Goal: Information Seeking & Learning: Learn about a topic

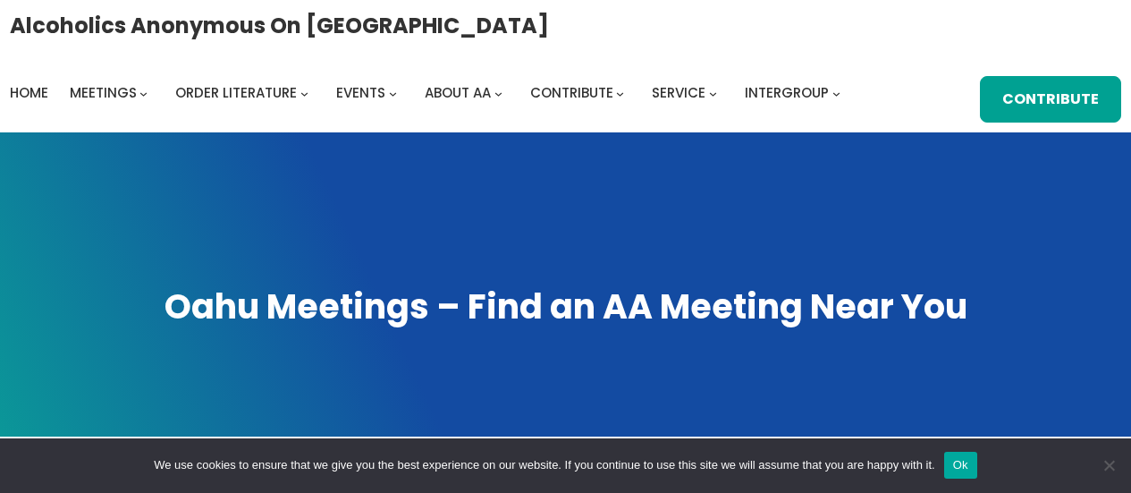
scroll to position [979, 0]
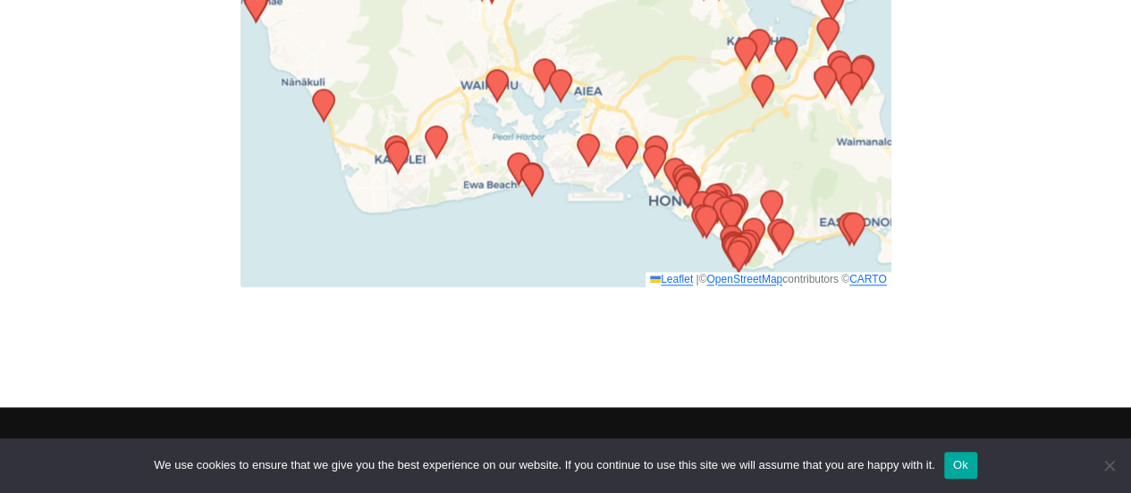
drag, startPoint x: 578, startPoint y: 174, endPoint x: 336, endPoint y: -89, distance: 356.9
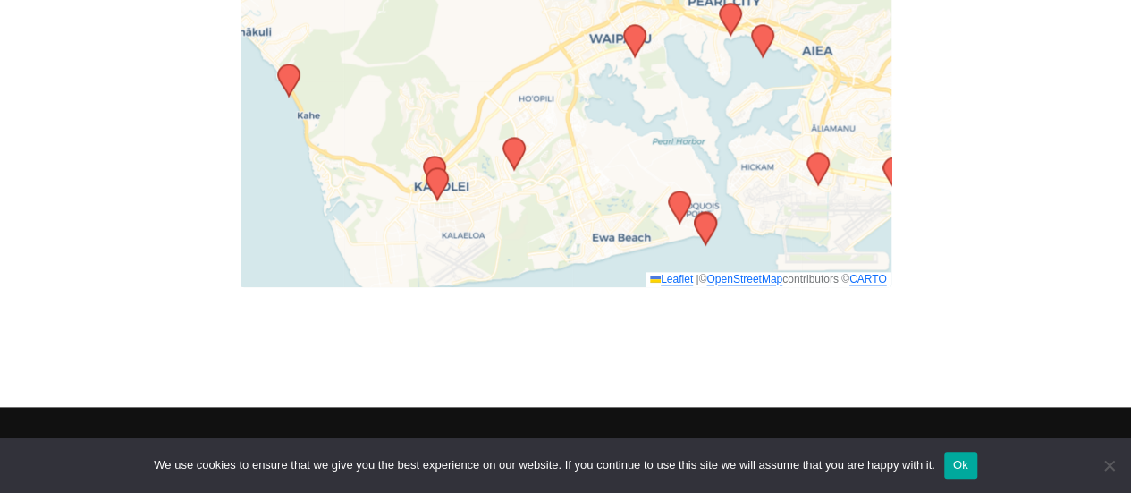
drag, startPoint x: 477, startPoint y: 121, endPoint x: 747, endPoint y: 100, distance: 269.9
click at [747, 100] on div "Leaflet | © OpenStreetMap contributors © CARTO" at bounding box center [566, 63] width 651 height 447
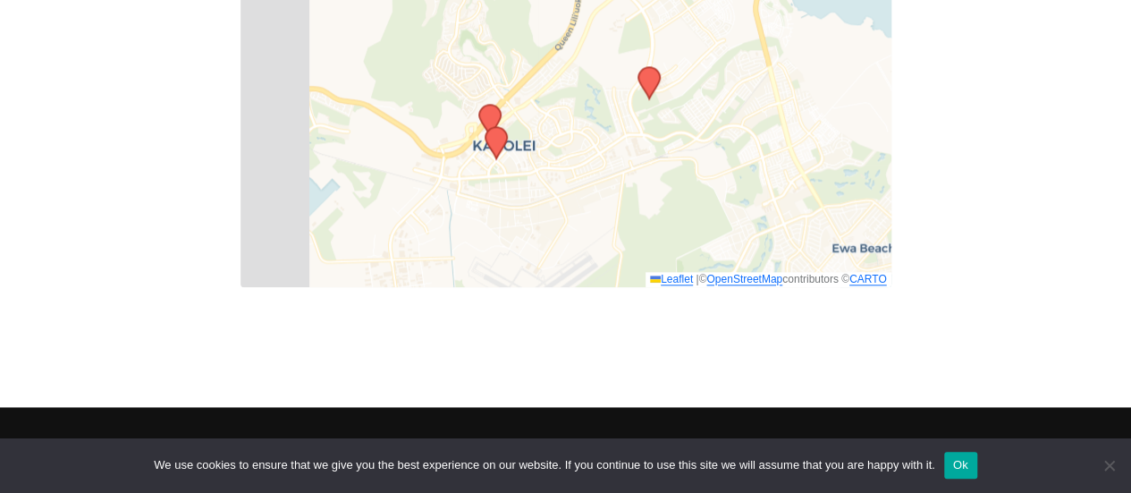
drag, startPoint x: 502, startPoint y: 153, endPoint x: 776, endPoint y: 77, distance: 283.9
click at [776, 77] on div "Leaflet | © OpenStreetMap contributors © CARTO" at bounding box center [566, 63] width 651 height 447
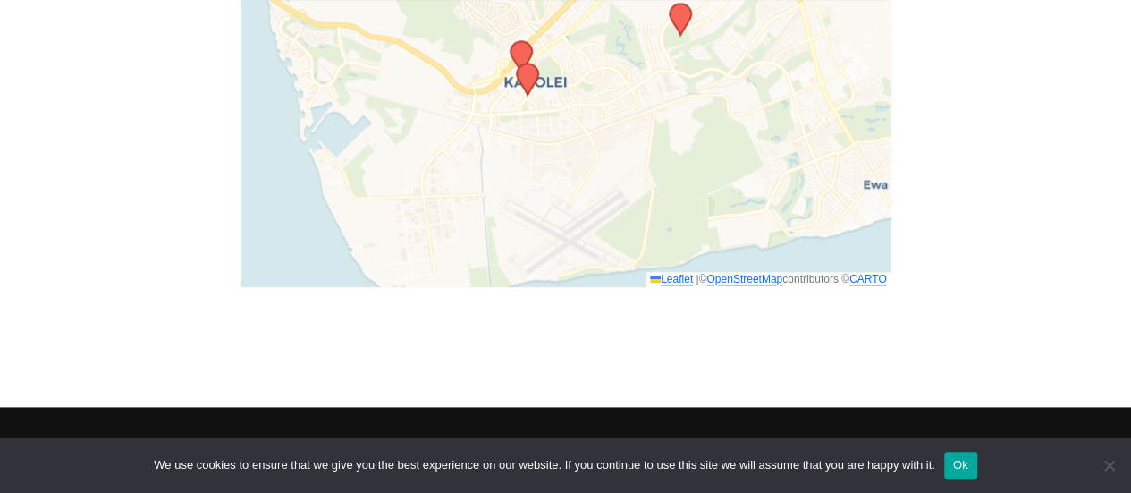
drag, startPoint x: 514, startPoint y: 199, endPoint x: 603, endPoint y: 19, distance: 201.5
click at [603, 19] on div "Leaflet | © OpenStreetMap contributors © CARTO" at bounding box center [566, 63] width 651 height 447
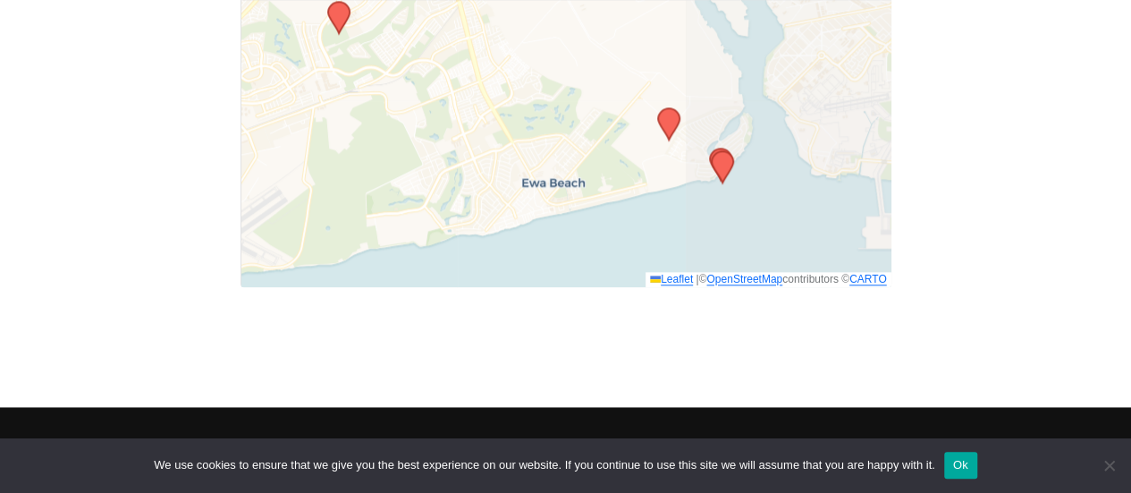
drag, startPoint x: 685, startPoint y: 142, endPoint x: 335, endPoint y: 140, distance: 349.6
click at [335, 140] on div "Leaflet | © OpenStreetMap contributors © CARTO" at bounding box center [566, 63] width 651 height 447
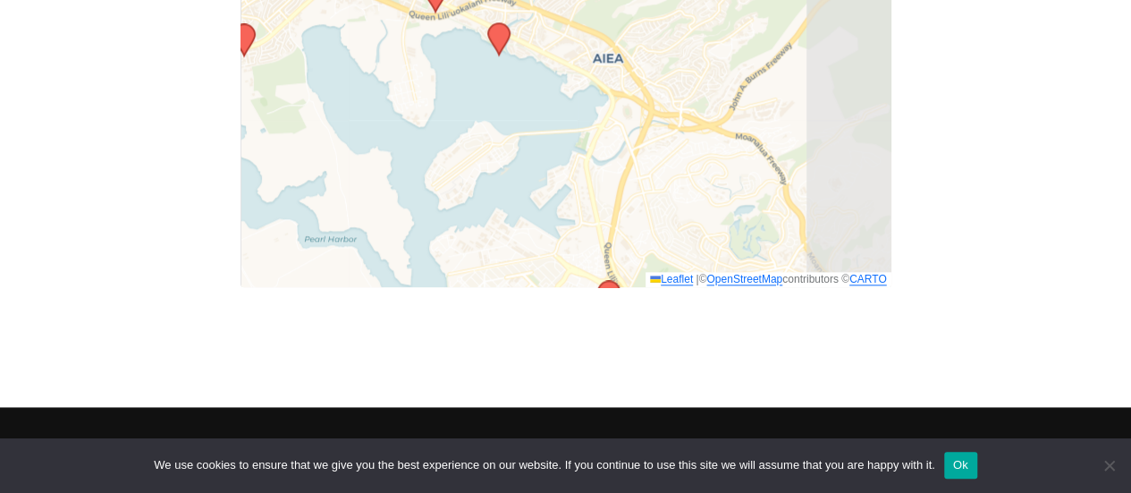
drag, startPoint x: 582, startPoint y: 24, endPoint x: 249, endPoint y: 280, distance: 420.2
click at [249, 280] on div "Leaflet | © OpenStreetMap contributors © CARTO" at bounding box center [566, 63] width 651 height 447
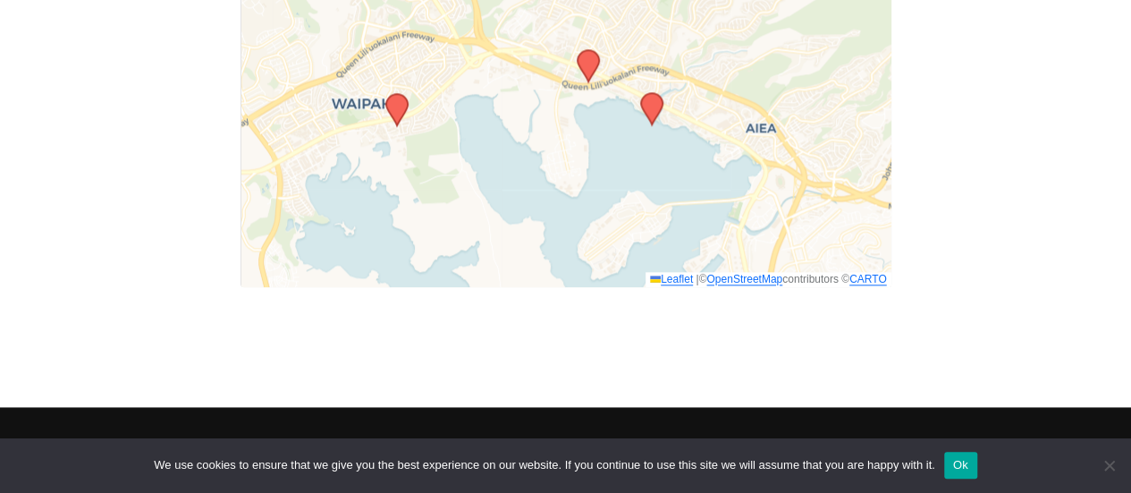
drag, startPoint x: 578, startPoint y: 231, endPoint x: 724, endPoint y: 265, distance: 150.5
click at [724, 265] on div "Leaflet | © OpenStreetMap contributors © CARTO" at bounding box center [566, 63] width 651 height 447
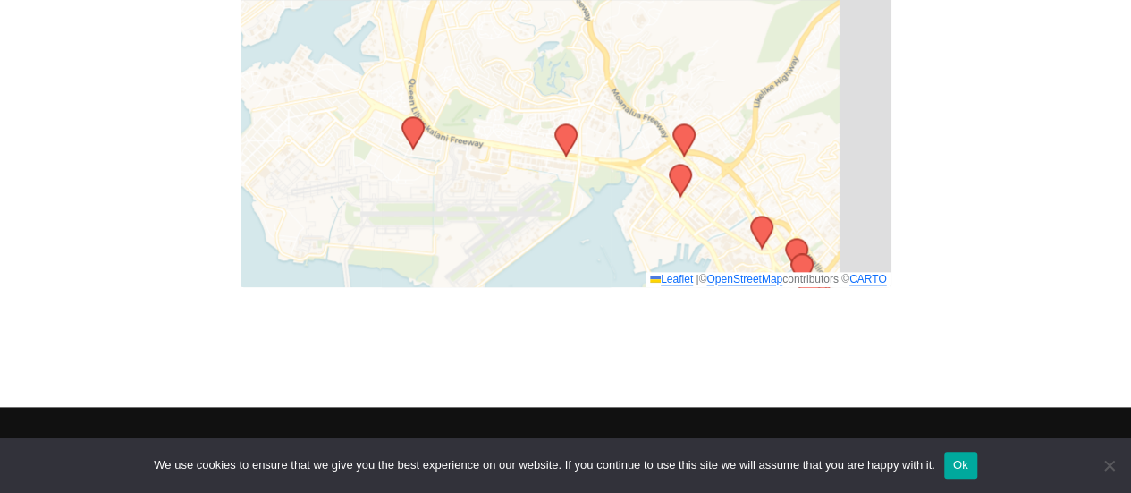
drag, startPoint x: 633, startPoint y: 237, endPoint x: 283, endPoint y: 8, distance: 417.8
click at [283, 8] on div "Leaflet | © OpenStreetMap contributors © CARTO" at bounding box center [566, 63] width 651 height 447
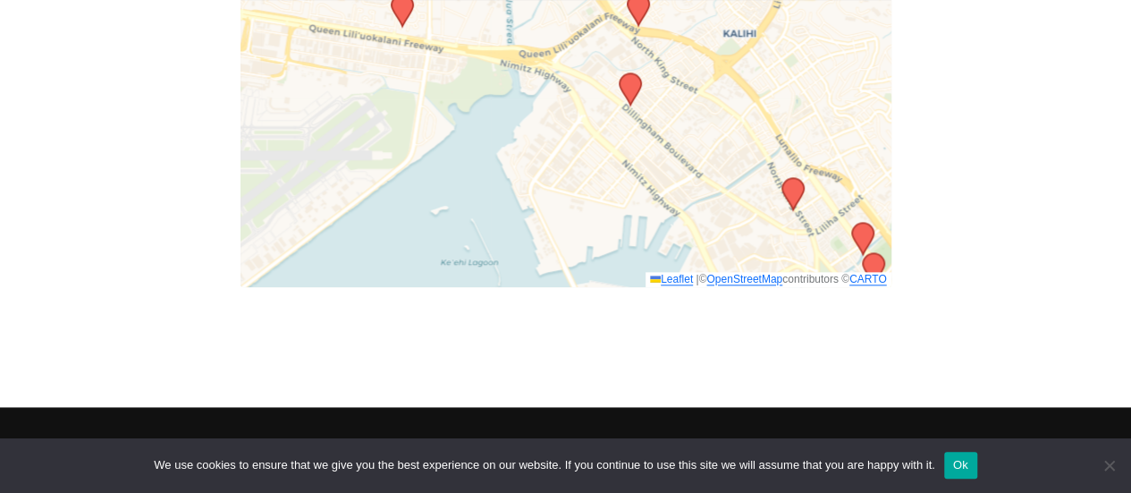
drag, startPoint x: 608, startPoint y: 112, endPoint x: 688, endPoint y: -62, distance: 191.2
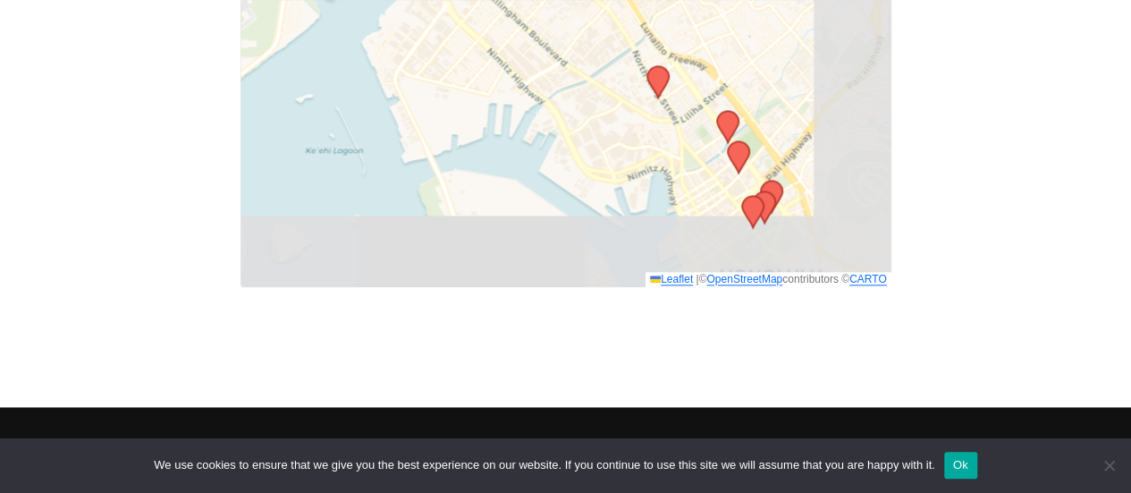
drag, startPoint x: 640, startPoint y: 224, endPoint x: 493, endPoint y: 97, distance: 195.2
click at [493, 97] on div "Leaflet | © OpenStreetMap contributors © CARTO" at bounding box center [566, 63] width 651 height 447
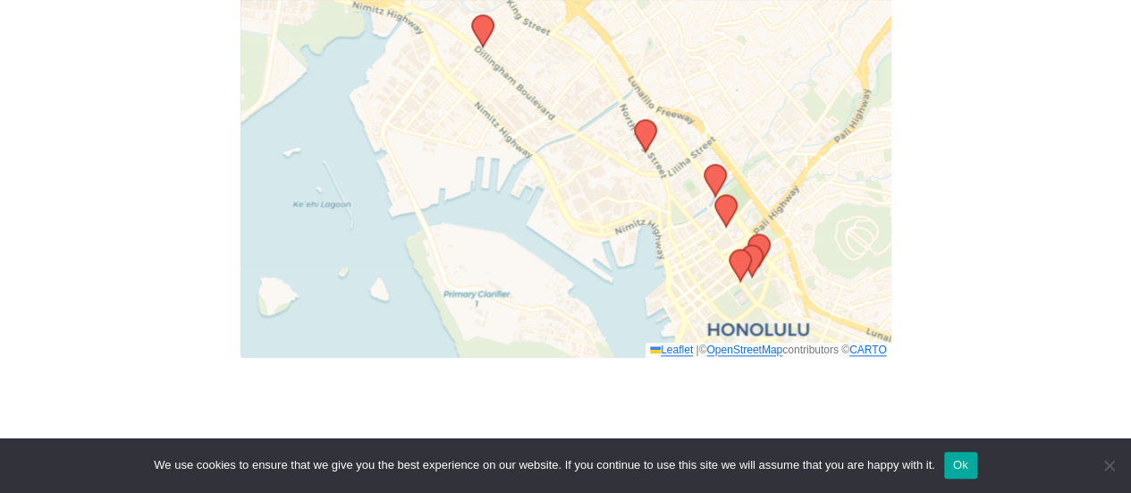
scroll to position [890, 0]
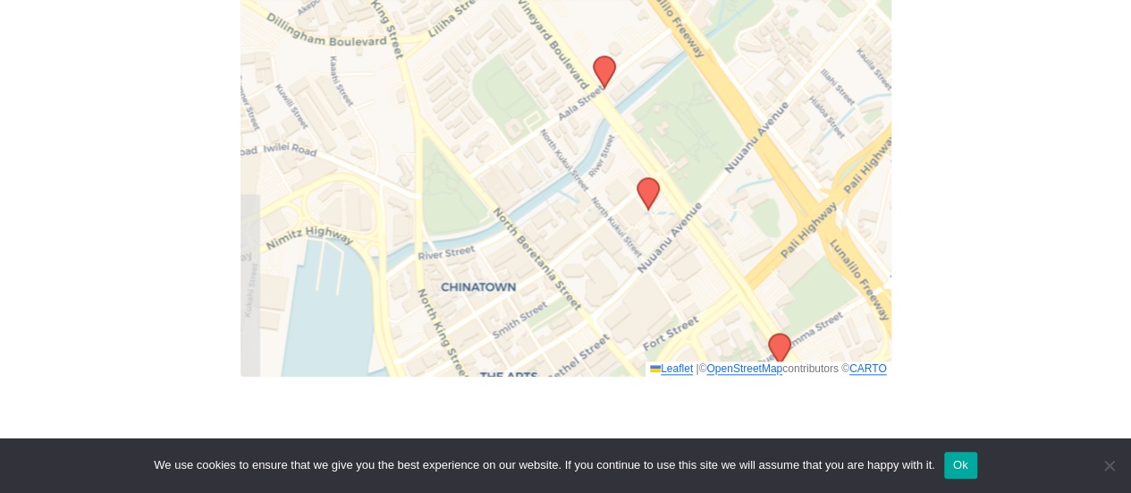
drag, startPoint x: 612, startPoint y: 211, endPoint x: 795, endPoint y: -4, distance: 282.9
click at [795, 0] on html "Skip to content Alcoholics Anonymous on [GEOGRAPHIC_DATA] Home Meetings Physica…" at bounding box center [565, 15] width 1131 height 1811
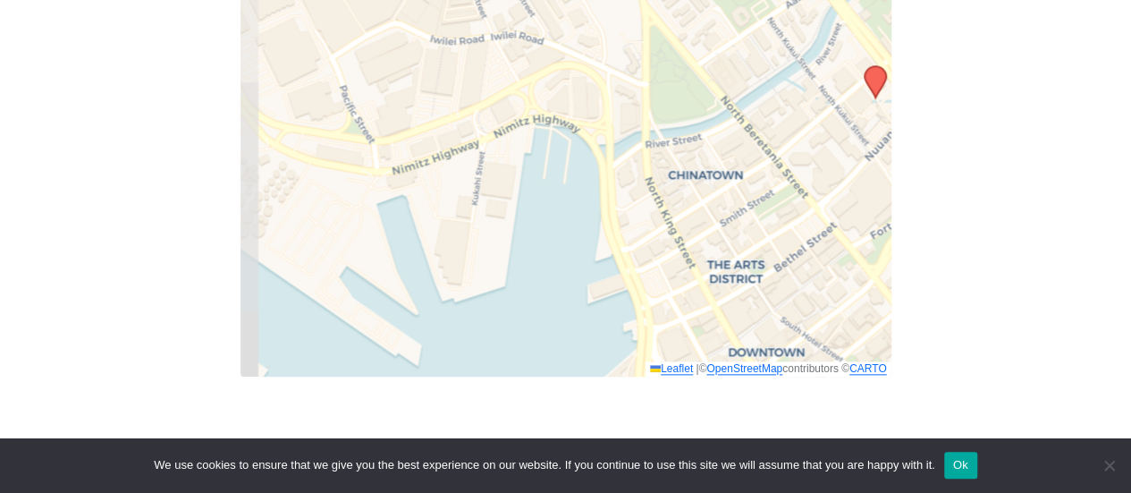
drag, startPoint x: 485, startPoint y: 227, endPoint x: 712, endPoint y: 115, distance: 253.1
click at [712, 115] on div "Leaflet | © OpenStreetMap contributors © CARTO" at bounding box center [566, 152] width 651 height 447
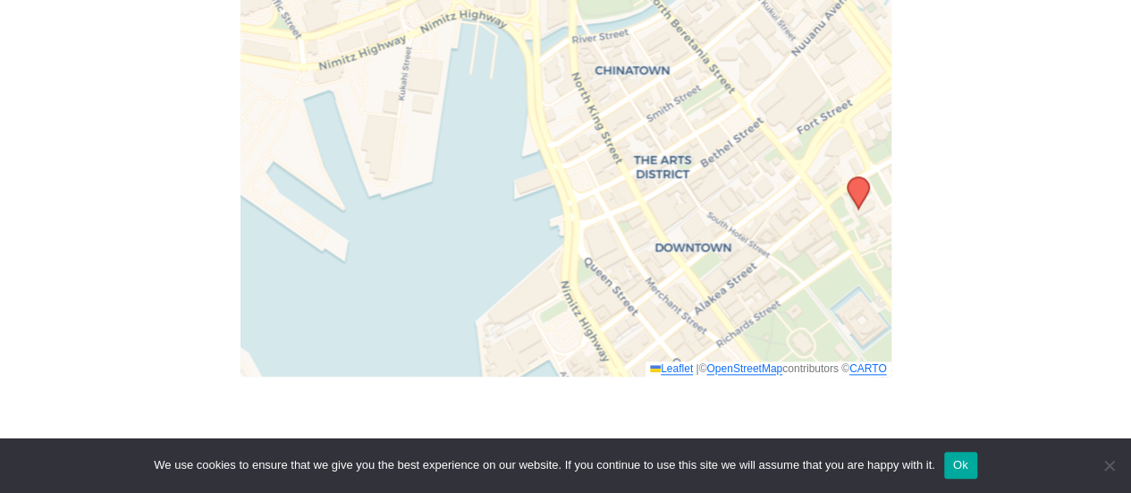
drag, startPoint x: 744, startPoint y: 201, endPoint x: 649, endPoint y: 94, distance: 143.2
click at [651, 96] on div "Leaflet | © OpenStreetMap contributors © CARTO" at bounding box center [566, 152] width 651 height 447
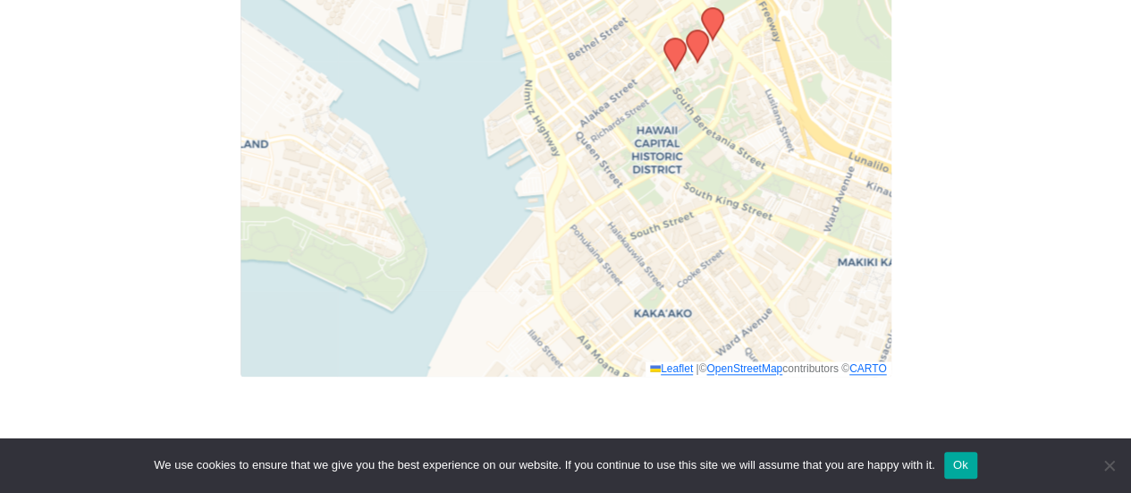
drag, startPoint x: 507, startPoint y: 202, endPoint x: 429, endPoint y: 113, distance: 118.5
click at [429, 113] on div "Leaflet | © OpenStreetMap contributors © CARTO" at bounding box center [566, 152] width 651 height 447
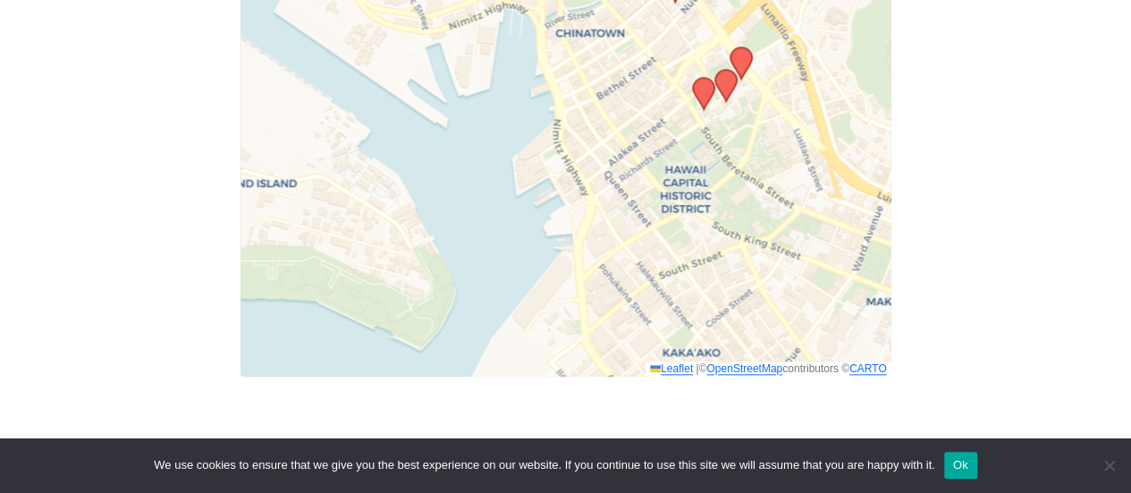
drag, startPoint x: 476, startPoint y: 243, endPoint x: 505, endPoint y: 300, distance: 63.6
click at [505, 298] on div "Leaflet | © OpenStreetMap contributors © CARTO" at bounding box center [566, 152] width 651 height 447
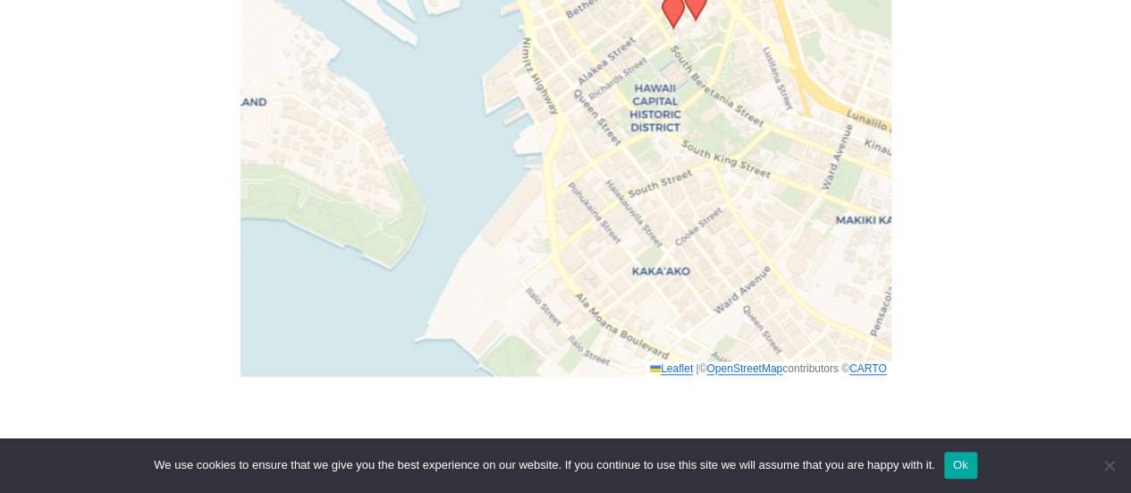
drag, startPoint x: 735, startPoint y: 328, endPoint x: 690, endPoint y: 190, distance: 144.8
click at [692, 195] on div "Leaflet | © OpenStreetMap contributors © CARTO" at bounding box center [566, 152] width 651 height 447
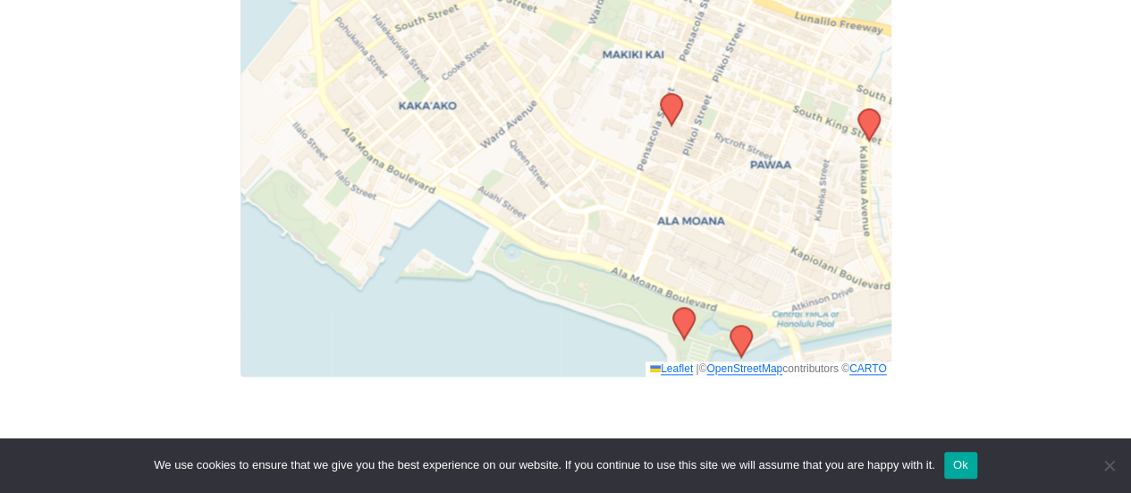
drag, startPoint x: 793, startPoint y: 308, endPoint x: 573, endPoint y: 183, distance: 252.6
click at [573, 183] on div "Leaflet | © OpenStreetMap contributors © CARTO" at bounding box center [566, 152] width 651 height 447
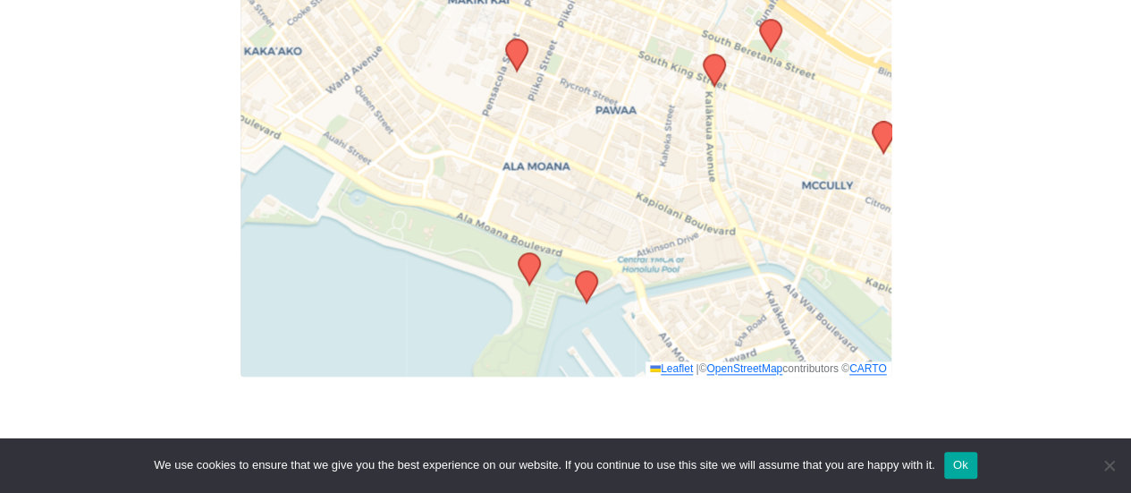
drag, startPoint x: 753, startPoint y: 289, endPoint x: 598, endPoint y: 235, distance: 163.7
click at [598, 235] on div "Leaflet | © OpenStreetMap contributors © CARTO" at bounding box center [566, 152] width 651 height 447
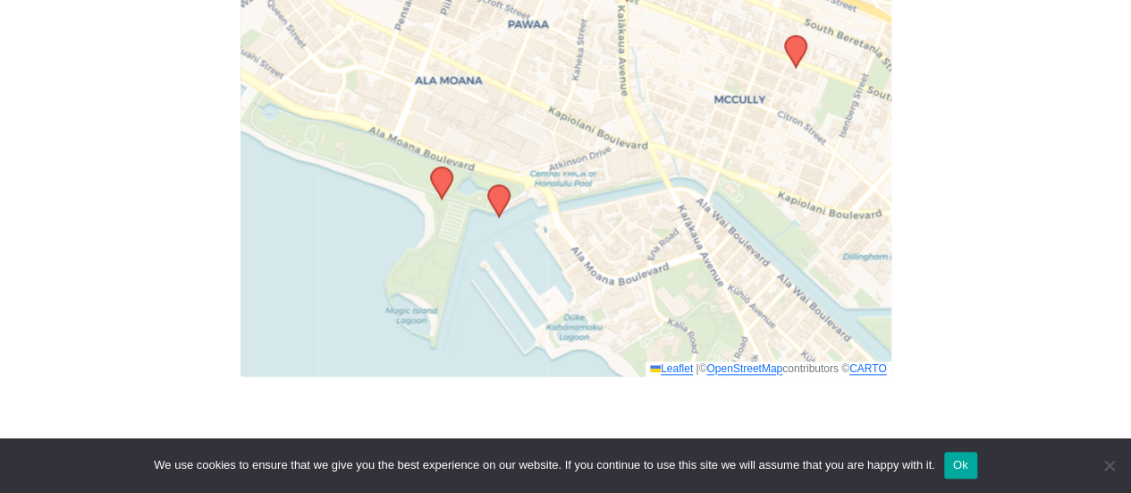
drag, startPoint x: 708, startPoint y: 283, endPoint x: 620, endPoint y: 198, distance: 122.7
click at [620, 198] on div "Leaflet | © OpenStreetMap contributors © CARTO" at bounding box center [566, 152] width 651 height 447
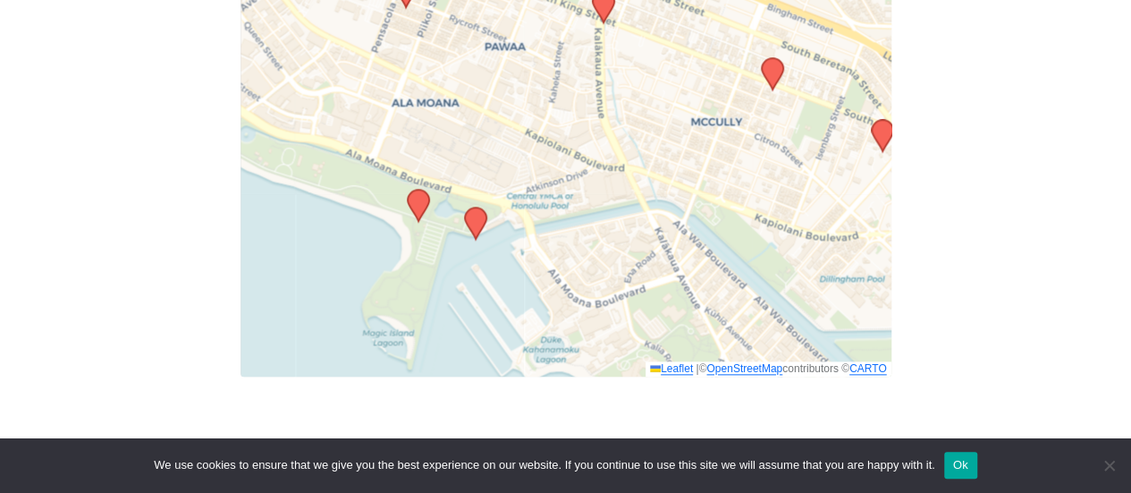
drag, startPoint x: 311, startPoint y: 232, endPoint x: 263, endPoint y: 273, distance: 62.8
click at [274, 265] on div "Leaflet | © OpenStreetMap contributors © CARTO" at bounding box center [566, 152] width 651 height 447
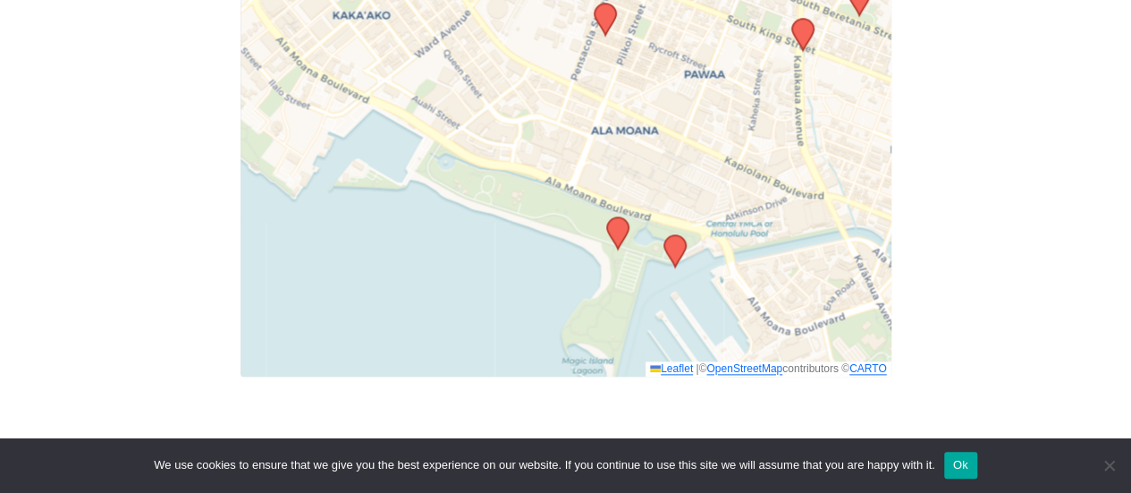
drag, startPoint x: 252, startPoint y: 255, endPoint x: 466, endPoint y: 273, distance: 214.4
click at [466, 273] on div "Leaflet | © OpenStreetMap contributors © CARTO" at bounding box center [566, 152] width 651 height 447
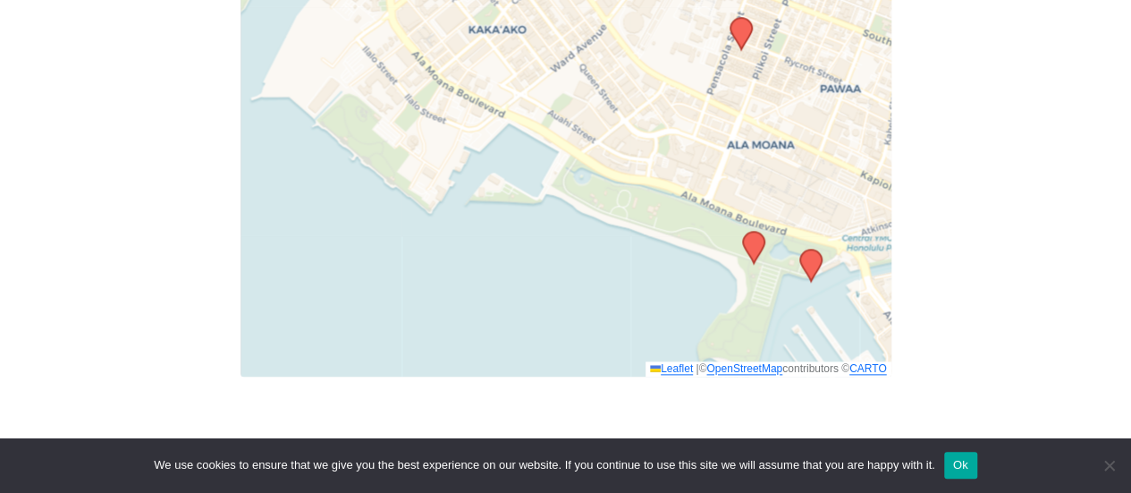
drag, startPoint x: 466, startPoint y: 273, endPoint x: 603, endPoint y: 287, distance: 137.5
click at [603, 287] on div "Leaflet | © OpenStreetMap contributors © CARTO" at bounding box center [566, 152] width 651 height 447
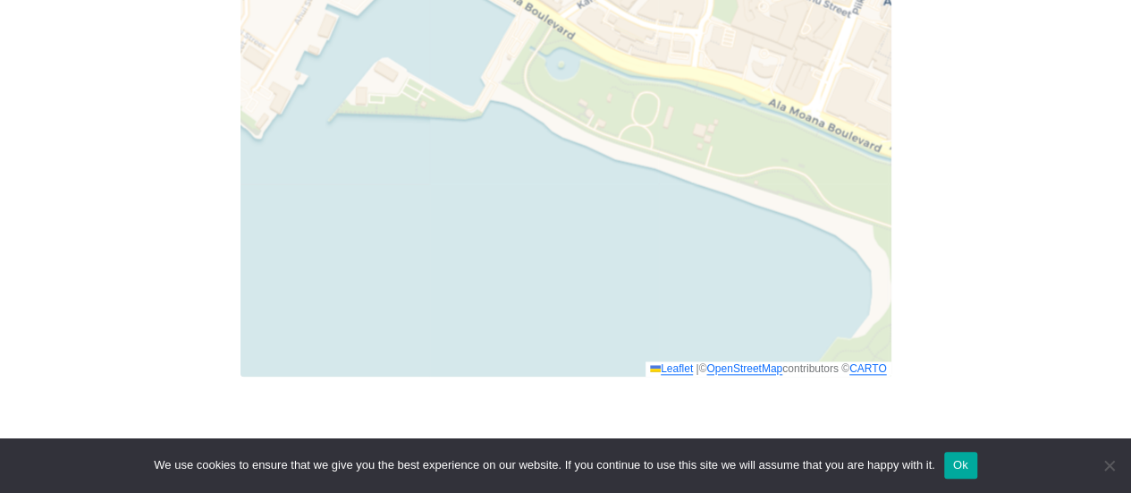
drag, startPoint x: 603, startPoint y: 287, endPoint x: 570, endPoint y: 282, distance: 32.6
click at [570, 282] on div "Leaflet | © OpenStreetMap contributors © CARTO" at bounding box center [566, 152] width 651 height 447
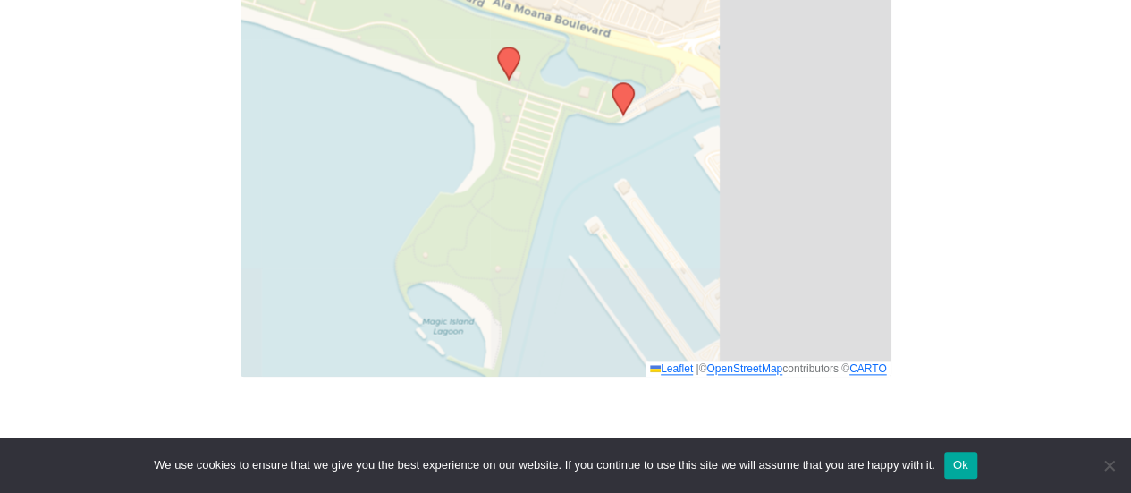
drag, startPoint x: 553, startPoint y: 278, endPoint x: 175, endPoint y: 135, distance: 403.5
click at [176, 135] on div "Freedom from Bondage (was Sundays, noon, [GEOGRAPHIC_DATA]) has been cancelled …" at bounding box center [565, 11] width 1018 height 802
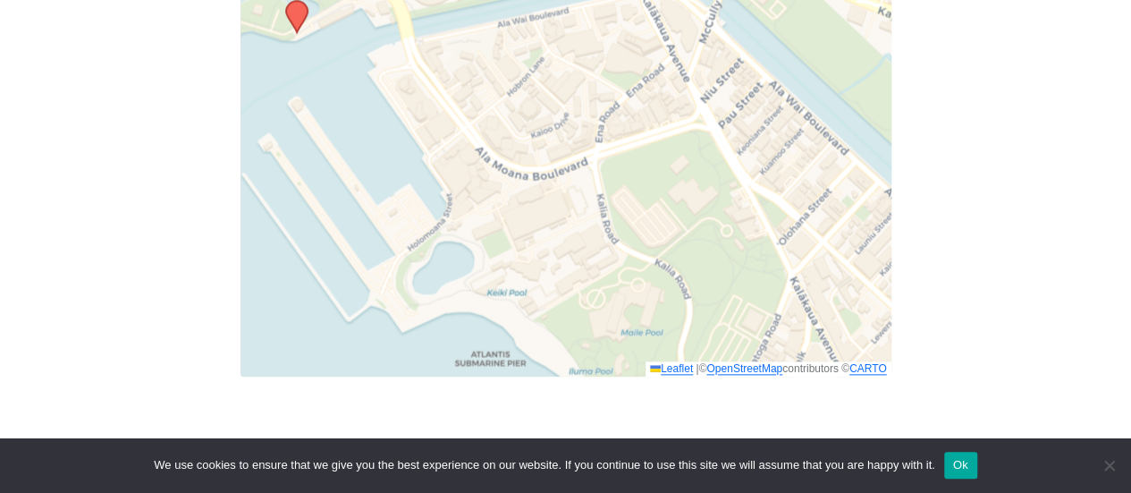
drag, startPoint x: 676, startPoint y: 308, endPoint x: 363, endPoint y: 238, distance: 320.6
click at [363, 238] on div "Leaflet | © OpenStreetMap contributors © CARTO" at bounding box center [566, 152] width 651 height 447
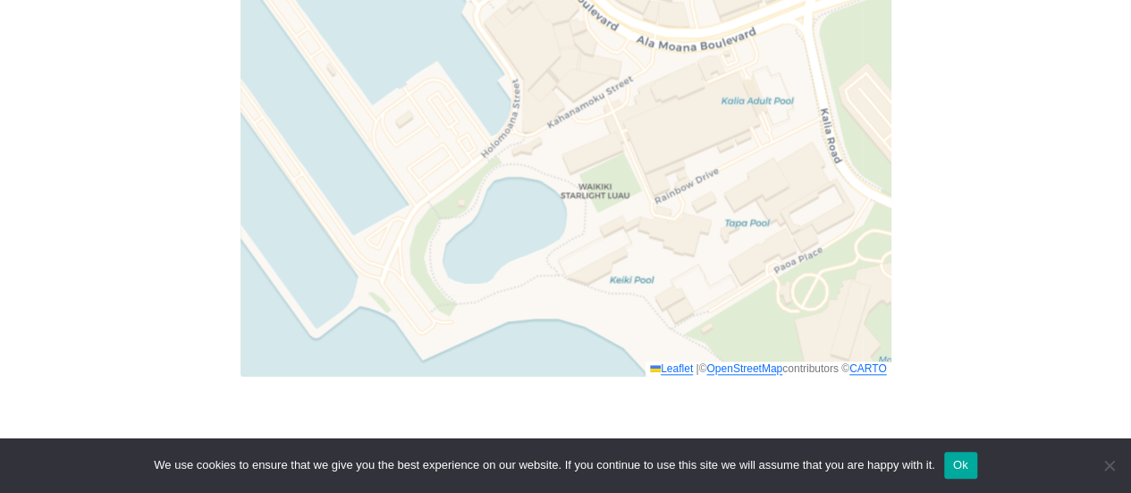
drag, startPoint x: 613, startPoint y: 235, endPoint x: 941, endPoint y: 74, distance: 364.7
click at [941, 74] on div "Freedom from Bondage (was Sundays, noon, [GEOGRAPHIC_DATA]) has been cancelled …" at bounding box center [565, 11] width 1018 height 802
drag, startPoint x: 941, startPoint y: 74, endPoint x: 941, endPoint y: 148, distance: 74.2
click at [941, 148] on div "Freedom from Bondage (was Sundays, noon, [GEOGRAPHIC_DATA]) has been cancelled …" at bounding box center [565, 11] width 1018 height 802
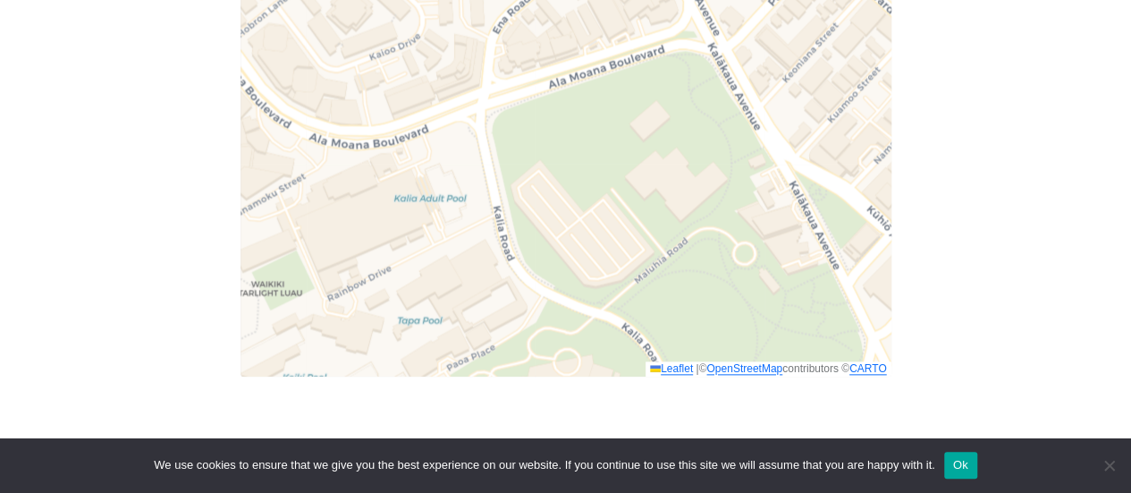
drag, startPoint x: 703, startPoint y: 140, endPoint x: 358, endPoint y: 215, distance: 353.2
click at [367, 226] on div "Leaflet | © OpenStreetMap contributors © CARTO" at bounding box center [566, 152] width 651 height 447
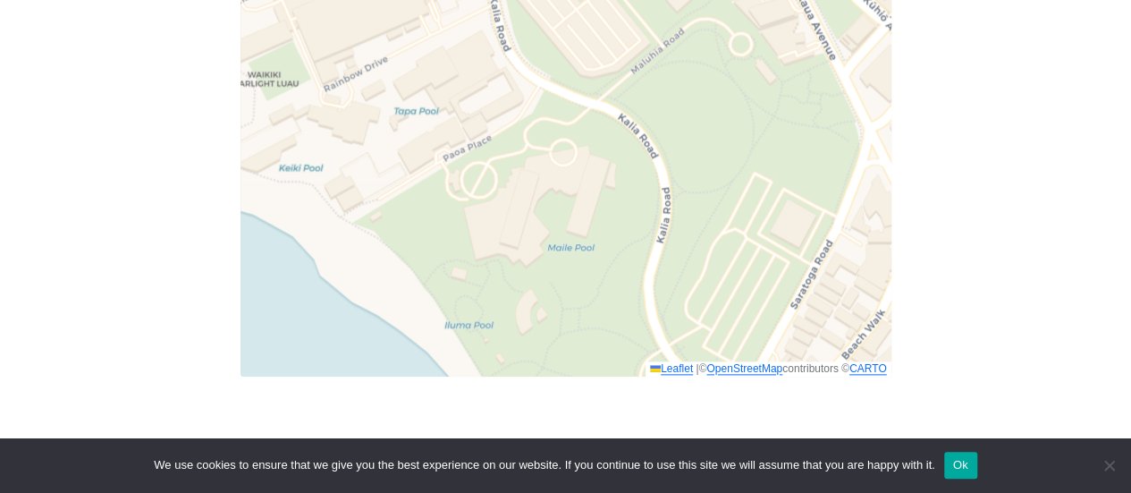
drag, startPoint x: 765, startPoint y: 314, endPoint x: 763, endPoint y: 129, distance: 185.1
click at [763, 129] on div "Leaflet | © OpenStreetMap contributors © CARTO" at bounding box center [566, 152] width 651 height 447
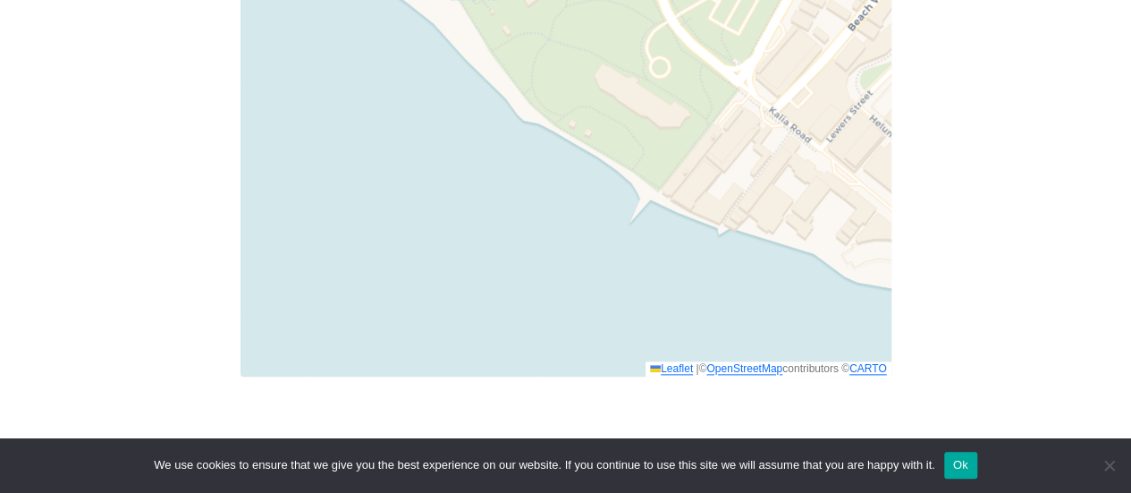
drag, startPoint x: 555, startPoint y: 224, endPoint x: 561, endPoint y: -104, distance: 328.2
click at [561, 0] on html "Skip to content Alcoholics Anonymous on [GEOGRAPHIC_DATA] Home Meetings Physica…" at bounding box center [565, 15] width 1131 height 1811
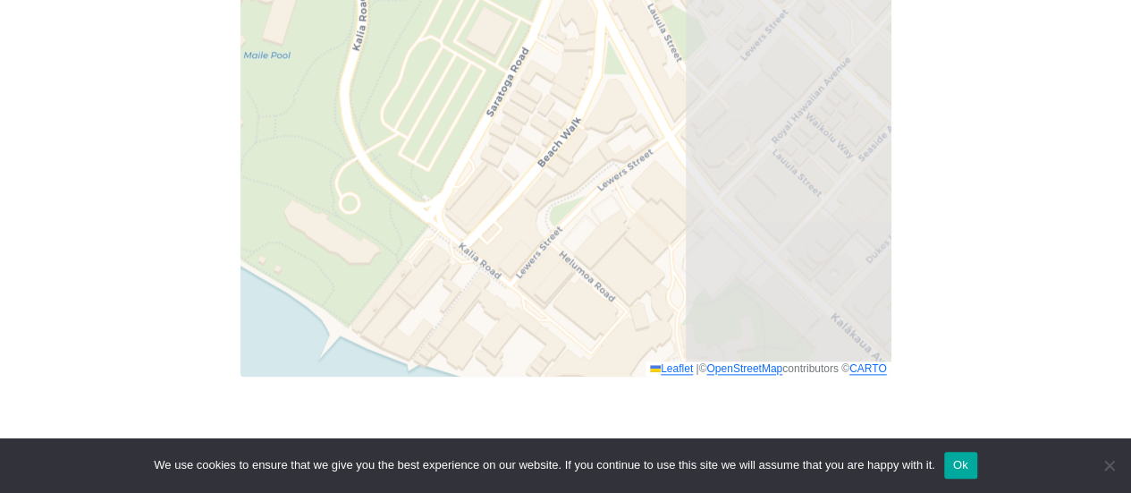
drag, startPoint x: 644, startPoint y: 101, endPoint x: 331, endPoint y: 243, distance: 343.7
click at [331, 243] on div "Leaflet | © OpenStreetMap contributors © CARTO" at bounding box center [566, 152] width 651 height 447
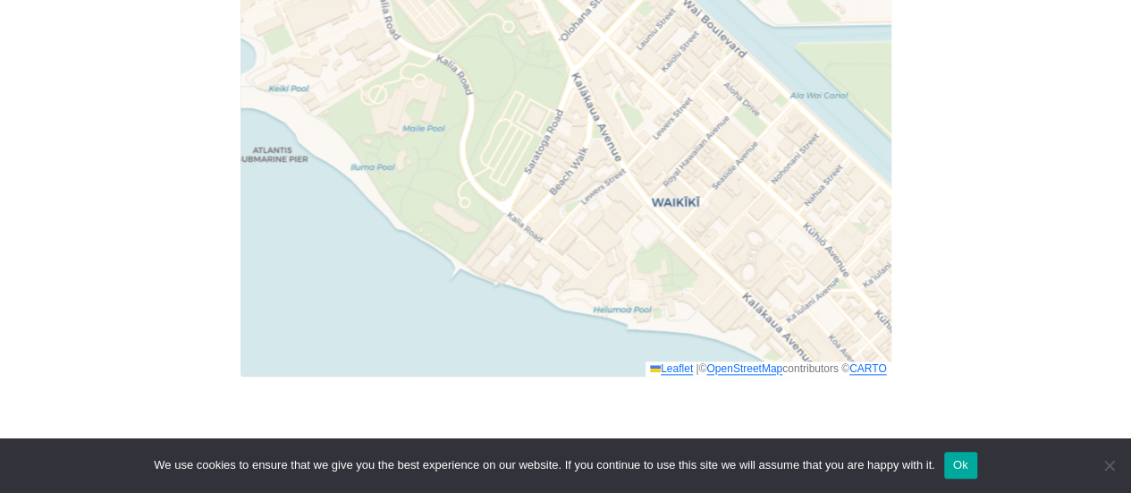
drag, startPoint x: 817, startPoint y: 175, endPoint x: 679, endPoint y: 140, distance: 142.9
click at [680, 142] on div "Leaflet | © OpenStreetMap contributors © CARTO" at bounding box center [566, 152] width 651 height 447
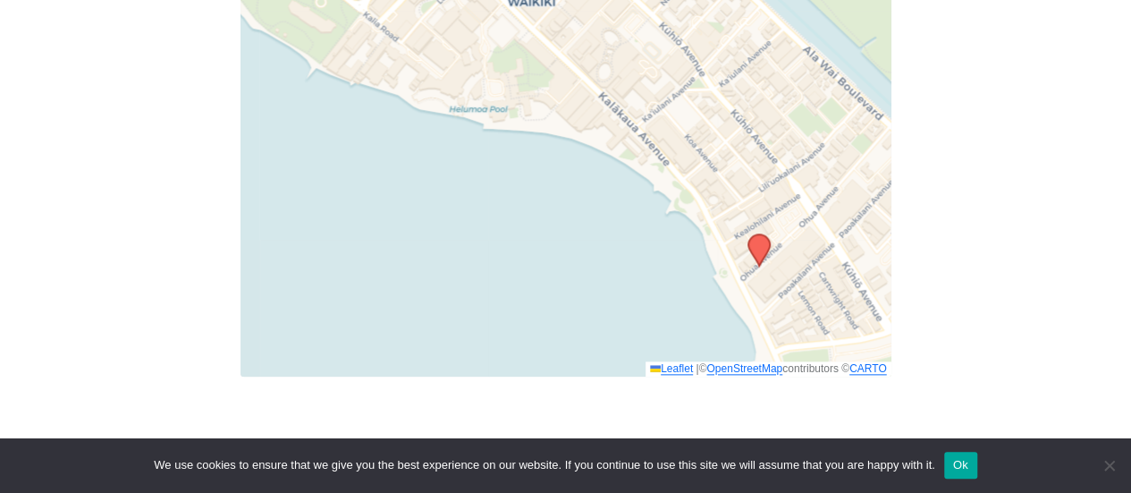
drag, startPoint x: 839, startPoint y: 260, endPoint x: 689, endPoint y: 71, distance: 241.3
click at [689, 71] on div "Leaflet | © OpenStreetMap contributors © CARTO" at bounding box center [566, 152] width 651 height 447
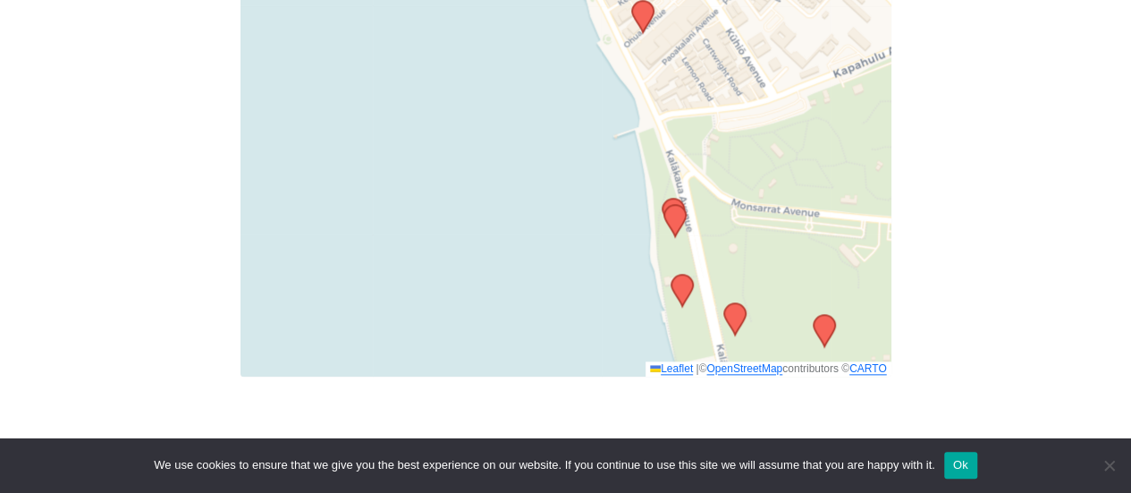
drag, startPoint x: 864, startPoint y: 333, endPoint x: 751, endPoint y: 92, distance: 266.4
click at [751, 92] on div "Leaflet | © OpenStreetMap contributors © CARTO" at bounding box center [566, 152] width 651 height 447
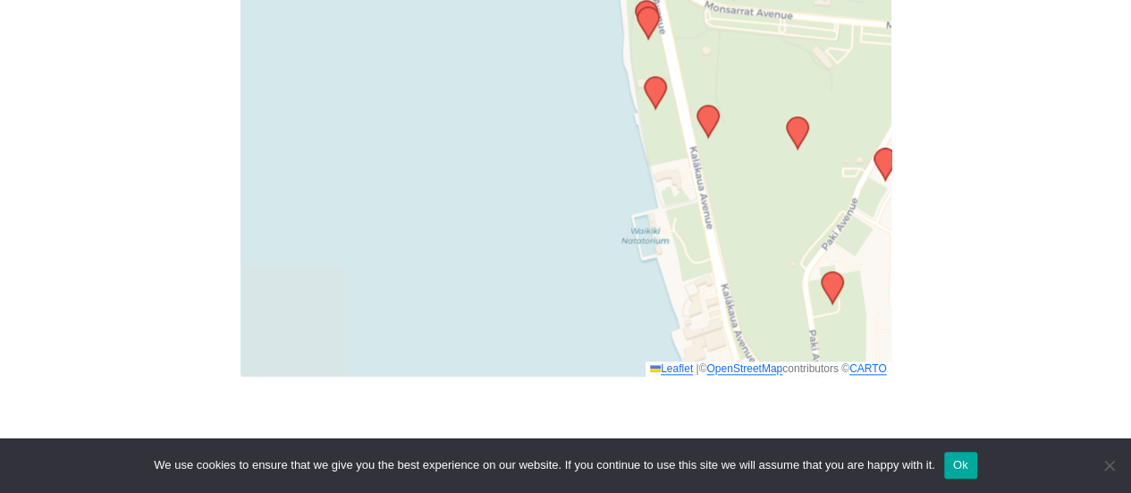
drag, startPoint x: 797, startPoint y: 349, endPoint x: 781, endPoint y: 182, distance: 167.0
click at [781, 182] on div "Leaflet | © OpenStreetMap contributors © CARTO" at bounding box center [566, 152] width 651 height 447
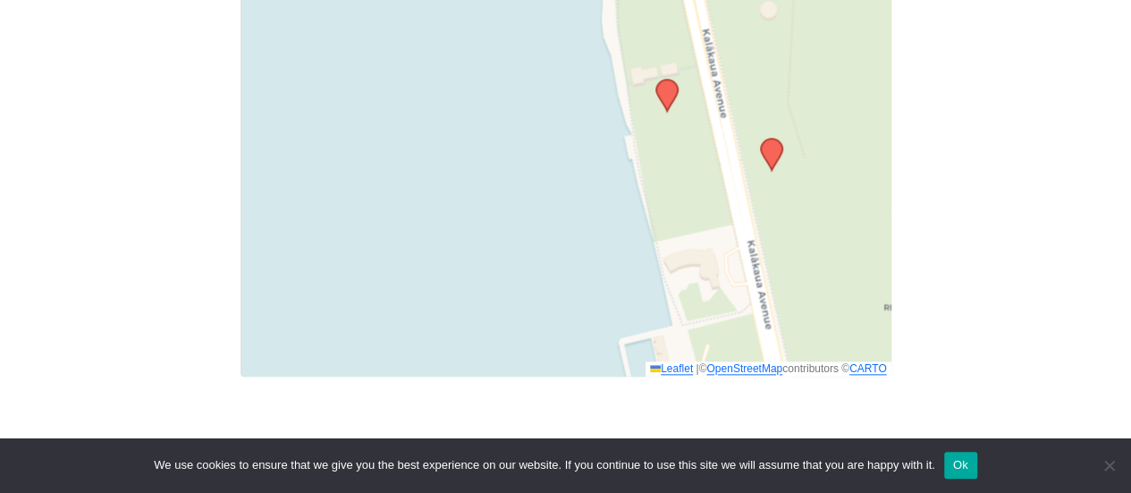
drag, startPoint x: 487, startPoint y: 168, endPoint x: 532, endPoint y: 373, distance: 209.6
click at [531, 367] on div "Leaflet | © OpenStreetMap contributors © CARTO" at bounding box center [566, 152] width 651 height 447
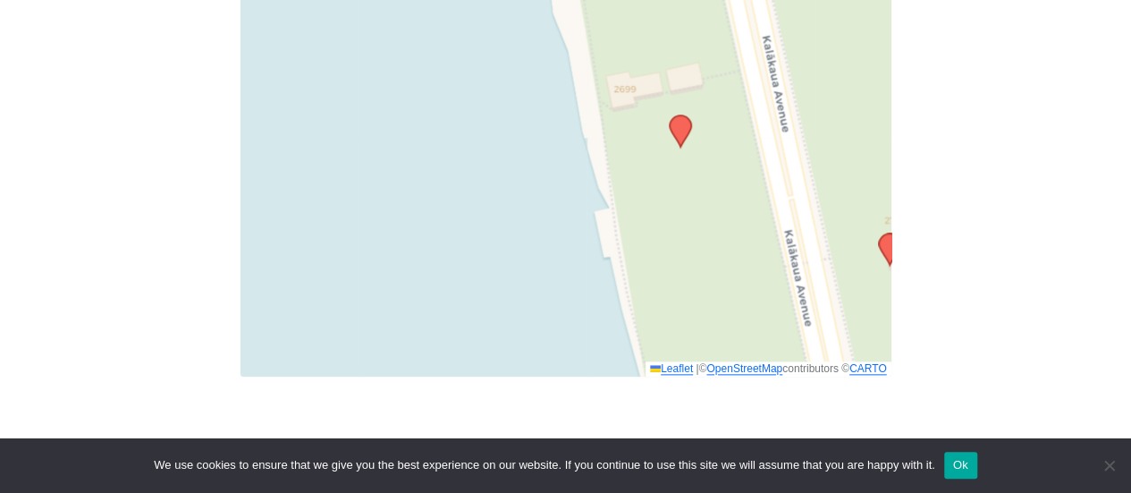
click at [677, 125] on icon at bounding box center [679, 130] width 21 height 31
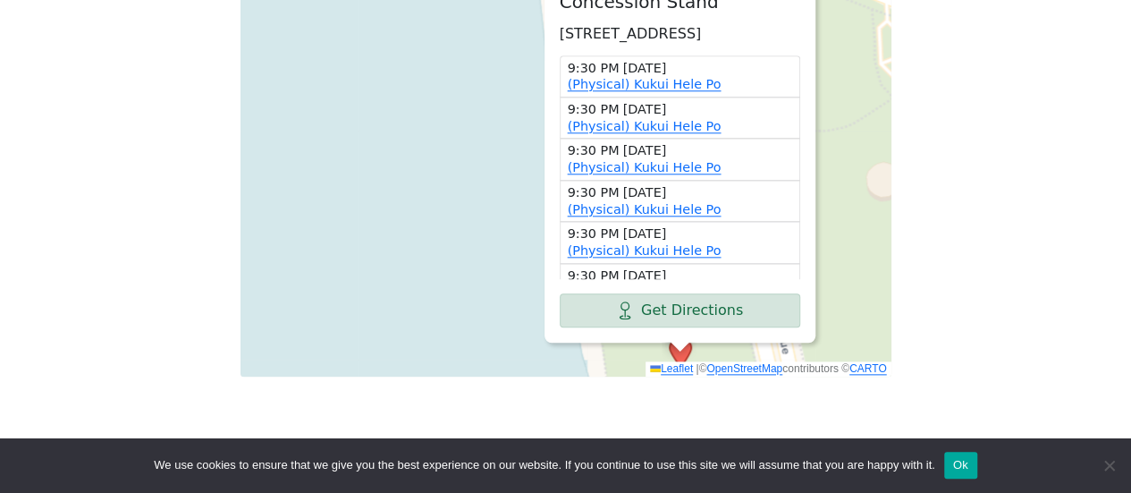
click at [1005, 118] on div "Freedom from Bondage (was Sundays, noon, [GEOGRAPHIC_DATA]) has been cancelled …" at bounding box center [565, 11] width 1018 height 802
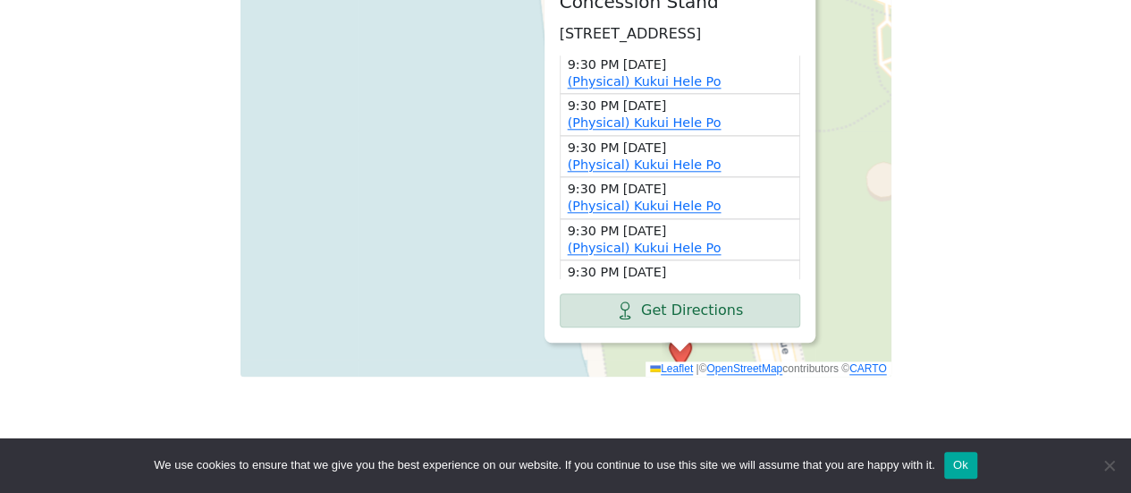
scroll to position [0, 0]
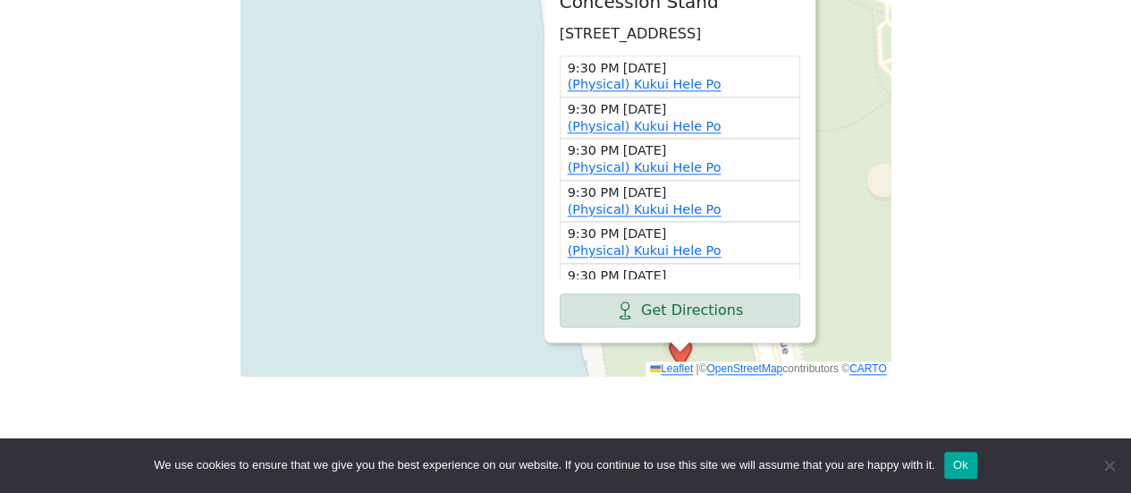
drag, startPoint x: 1010, startPoint y: 80, endPoint x: 1015, endPoint y: 127, distance: 46.7
click at [1015, 127] on div "Freedom from Bondage (was Sundays, noon, [GEOGRAPHIC_DATA]) has been cancelled …" at bounding box center [565, 11] width 1018 height 802
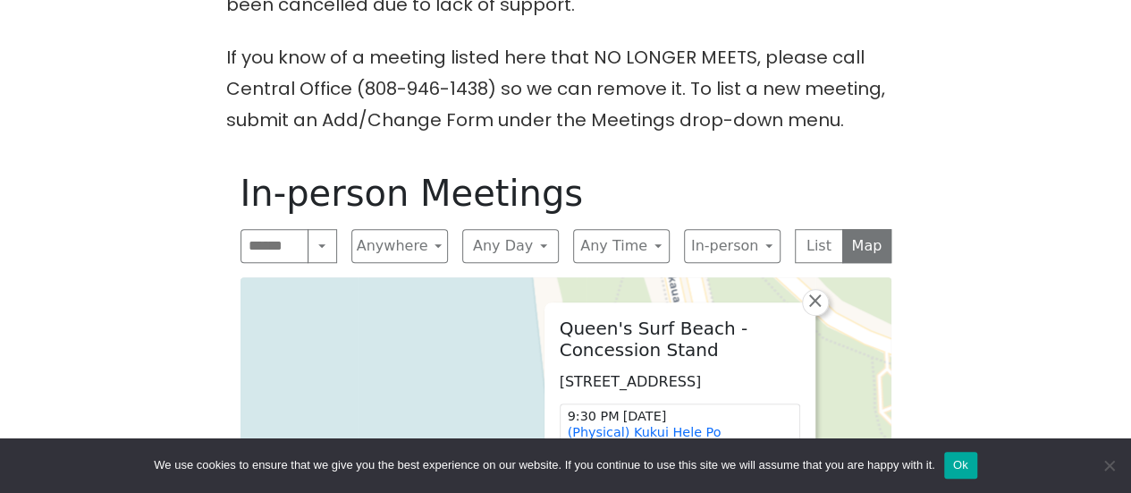
scroll to position [539, 0]
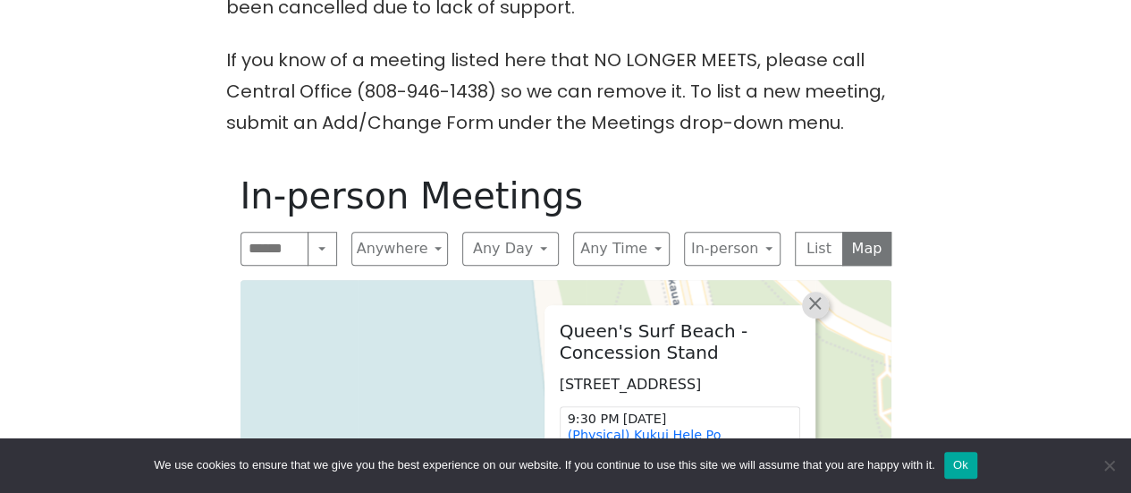
click at [820, 292] on span "×" at bounding box center [815, 302] width 18 height 21
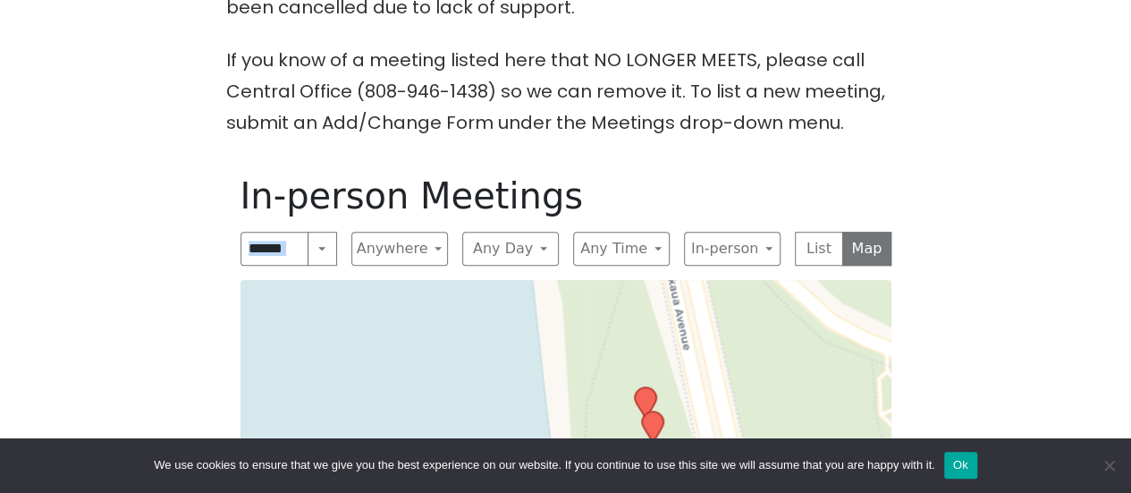
drag, startPoint x: 1035, startPoint y: 335, endPoint x: 1018, endPoint y: 211, distance: 125.4
click at [1018, 211] on div "Freedom from Bondage (was Sundays, noon, [GEOGRAPHIC_DATA]) has been cancelled …" at bounding box center [565, 362] width 1018 height 802
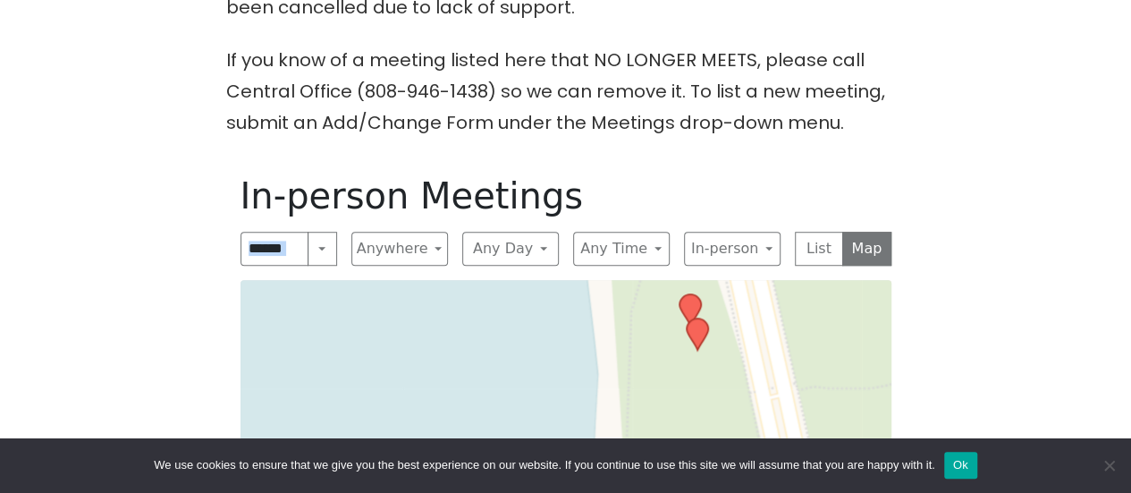
drag, startPoint x: 764, startPoint y: 418, endPoint x: 807, endPoint y: 335, distance: 94.0
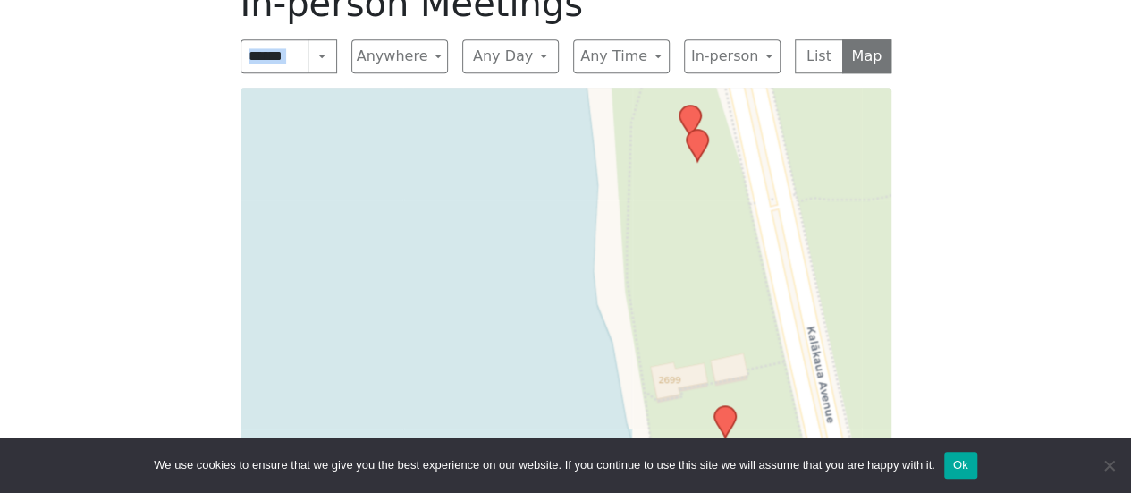
scroll to position [807, 0]
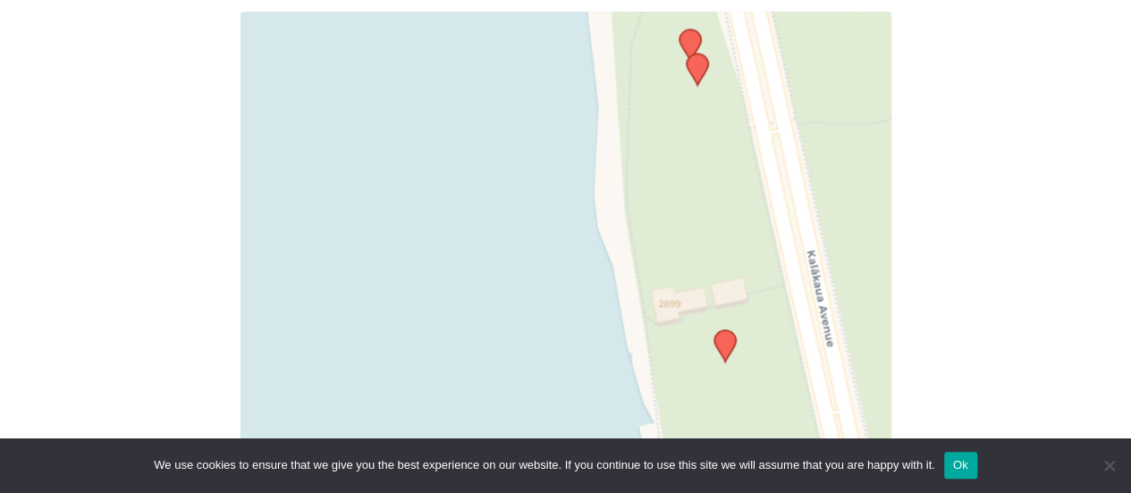
click at [722, 333] on icon at bounding box center [723, 345] width 21 height 31
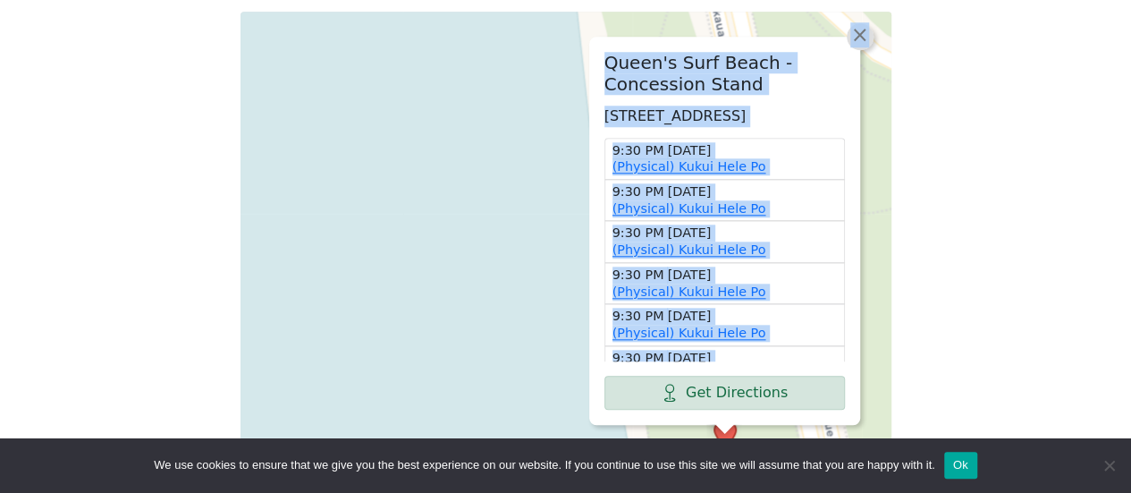
click at [858, 24] on span "×" at bounding box center [859, 34] width 18 height 21
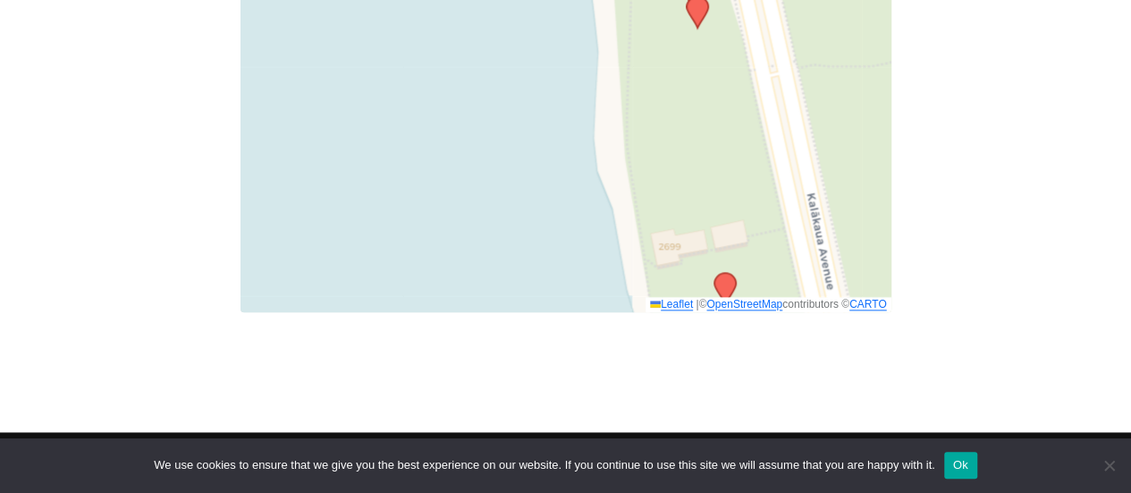
scroll to position [897, 0]
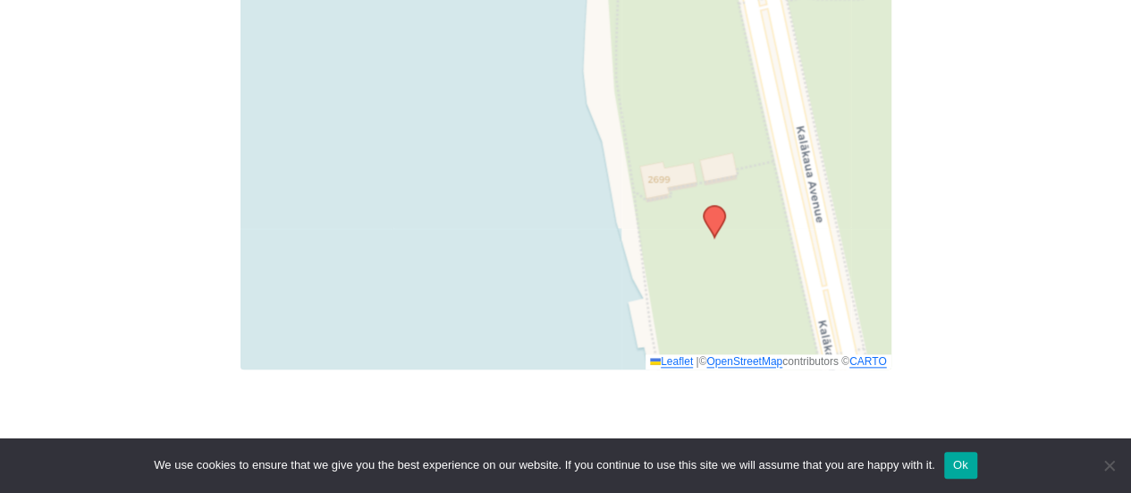
drag, startPoint x: 740, startPoint y: 230, endPoint x: 721, endPoint y: 34, distance: 196.8
click at [721, 35] on div "Leaflet | © OpenStreetMap contributors © CARTO" at bounding box center [566, 145] width 651 height 447
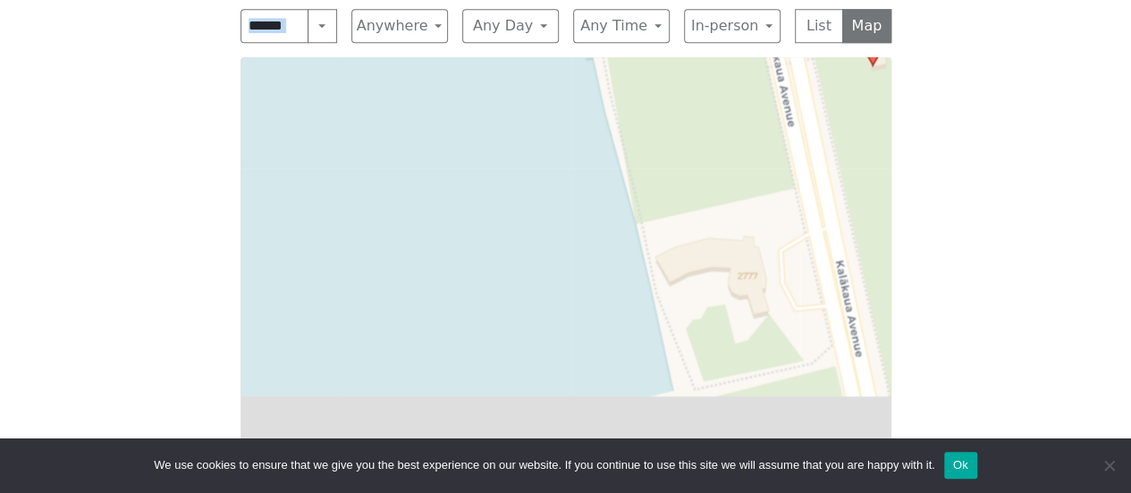
scroll to position [496, 0]
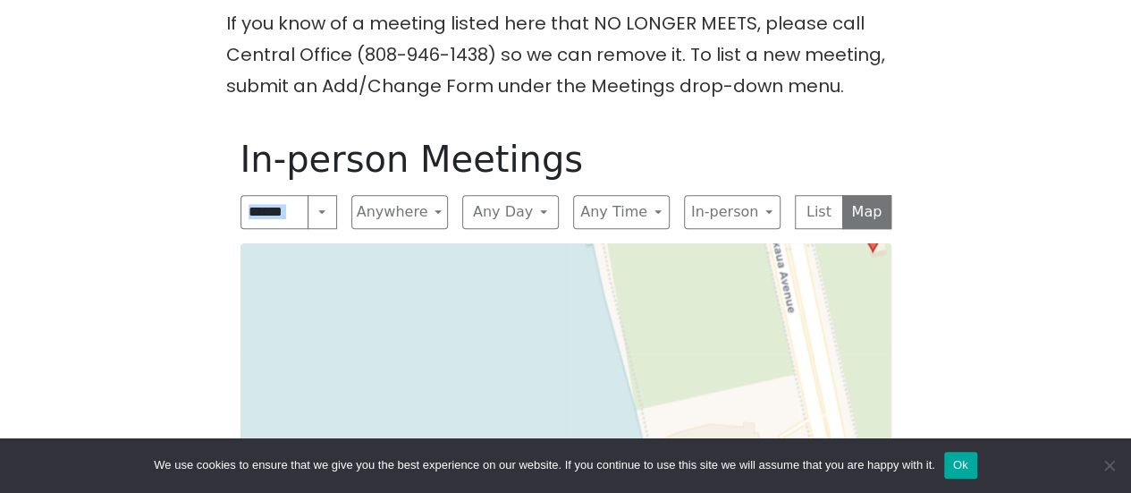
drag, startPoint x: 747, startPoint y: 339, endPoint x: 698, endPoint y: -43, distance: 384.8
click at [698, 0] on html "Skip to content Alcoholics Anonymous on [GEOGRAPHIC_DATA] Home Meetings Physica…" at bounding box center [565, 330] width 1131 height 1811
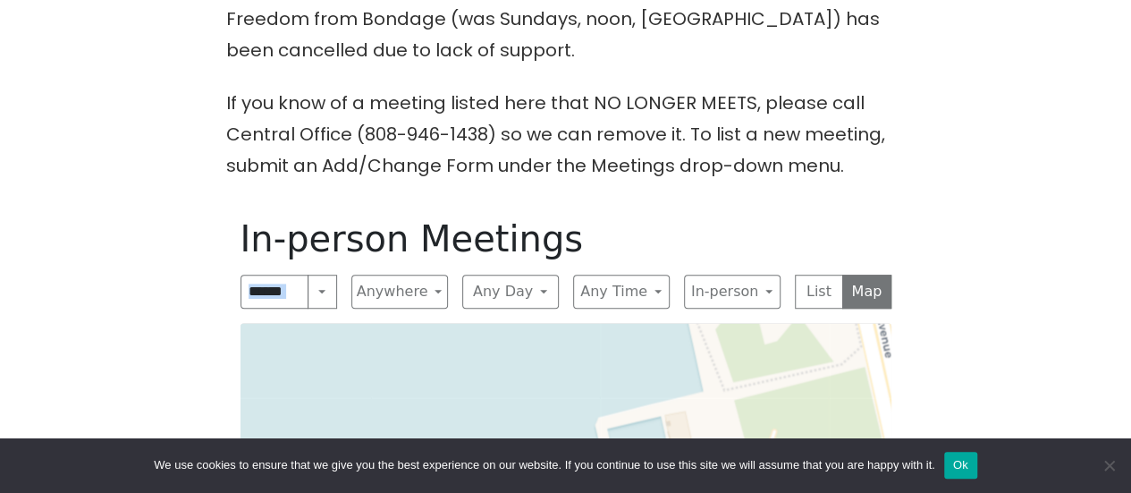
drag, startPoint x: 671, startPoint y: 387, endPoint x: 727, endPoint y: 67, distance: 324.8
click at [727, 67] on div "Freedom from Bondage (was Sundays, noon, [GEOGRAPHIC_DATA]) has been cancelled …" at bounding box center [565, 405] width 1018 height 802
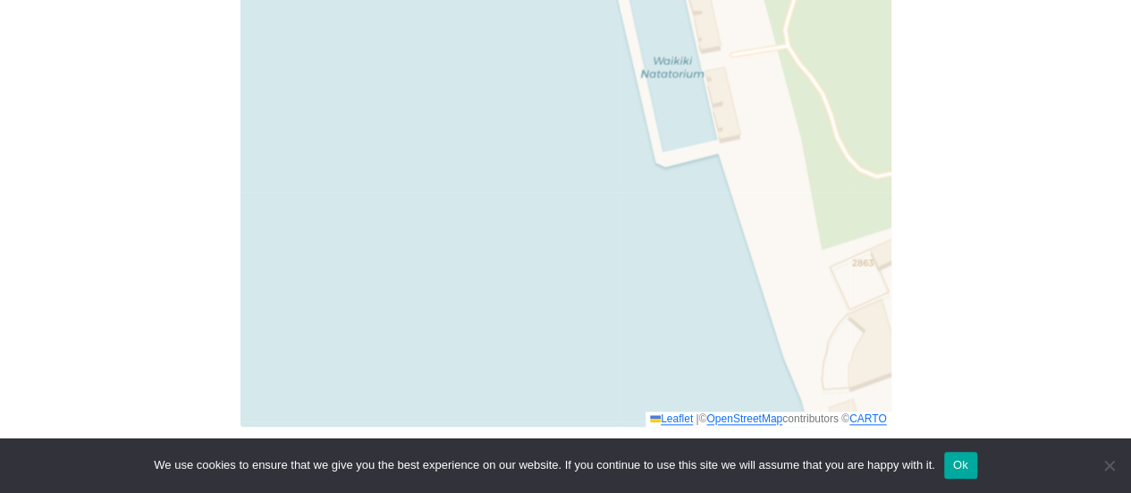
scroll to position [898, 0]
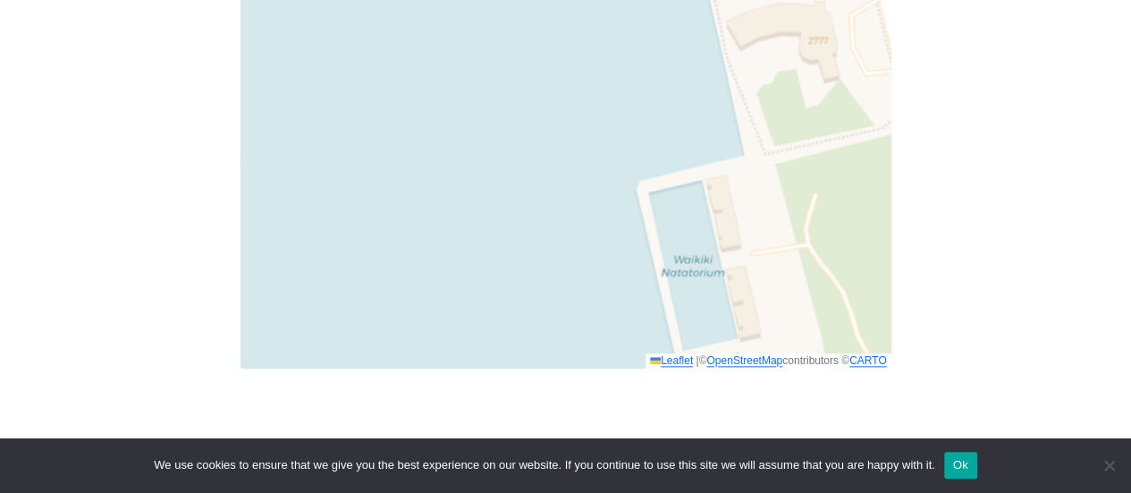
drag, startPoint x: 404, startPoint y: 155, endPoint x: 425, endPoint y: 418, distance: 263.7
click at [425, 418] on main "Freedom from Bondage (was Sundays, noon, [GEOGRAPHIC_DATA]) has been cancelled …" at bounding box center [565, 3] width 1018 height 929
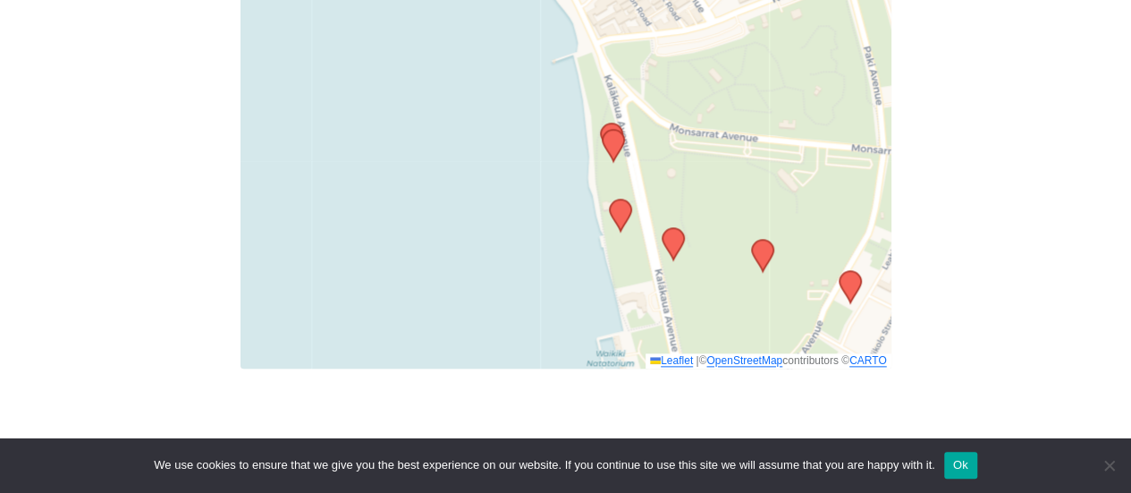
drag, startPoint x: 504, startPoint y: 205, endPoint x: 524, endPoint y: 346, distance: 142.6
click at [524, 346] on div "Leaflet | © OpenStreetMap contributors © CARTO" at bounding box center [566, 144] width 651 height 447
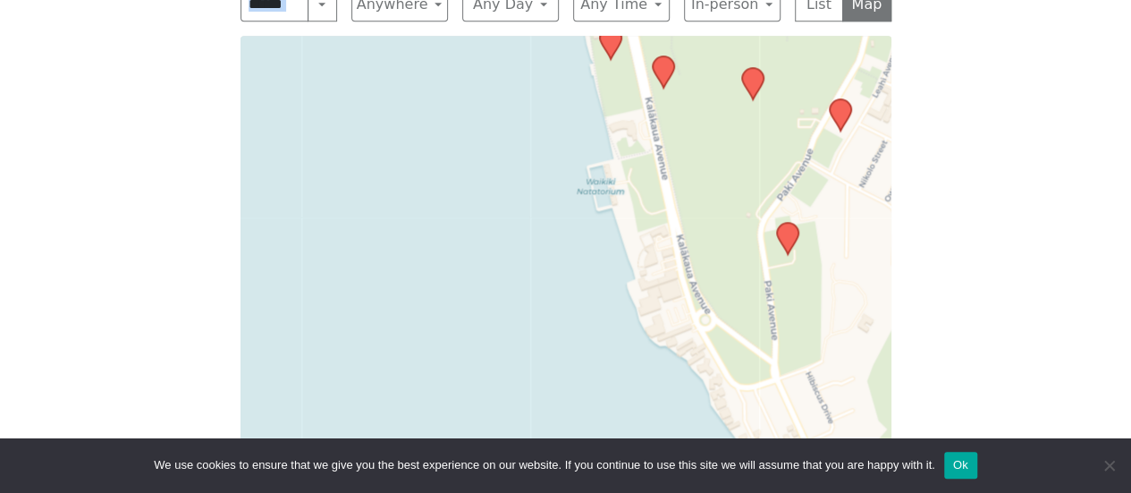
scroll to position [652, 0]
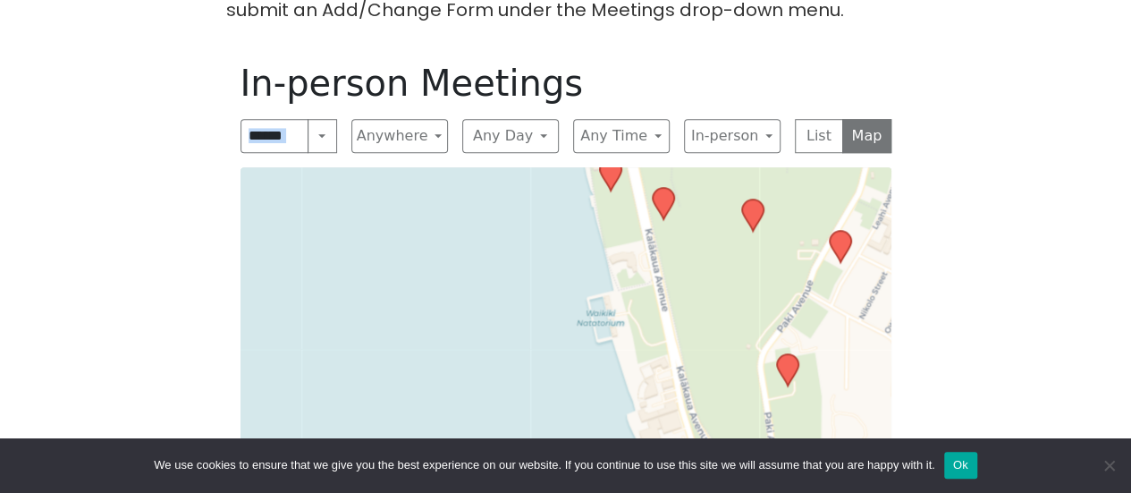
drag, startPoint x: 518, startPoint y: 280, endPoint x: 501, endPoint y: -38, distance: 317.8
click at [501, 0] on html "Skip to content Alcoholics Anonymous on [GEOGRAPHIC_DATA] Home Meetings Physica…" at bounding box center [565, 253] width 1131 height 1811
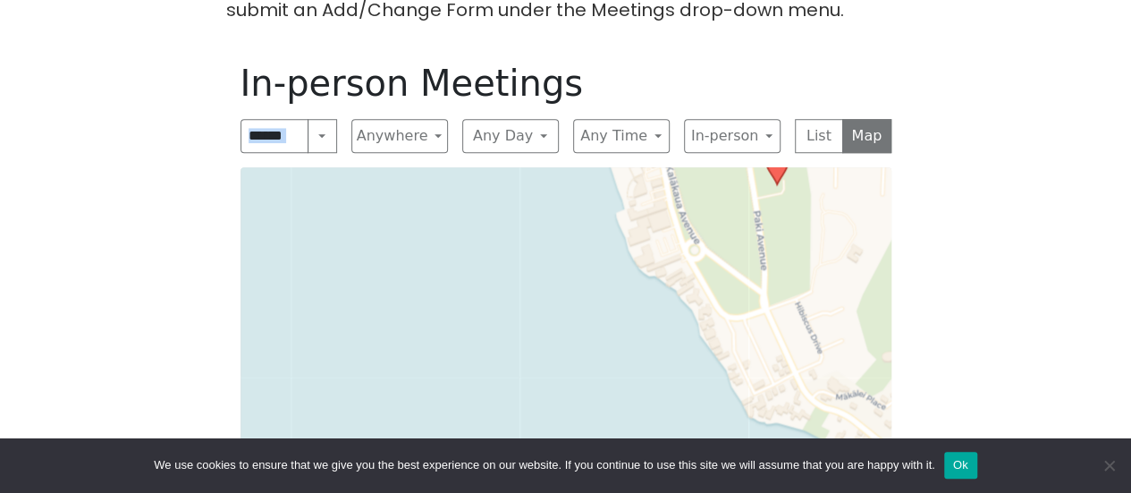
drag, startPoint x: 583, startPoint y: 366, endPoint x: 572, endPoint y: 199, distance: 166.6
click at [572, 199] on div "Leaflet | © OpenStreetMap contributors © CARTO" at bounding box center [566, 390] width 651 height 447
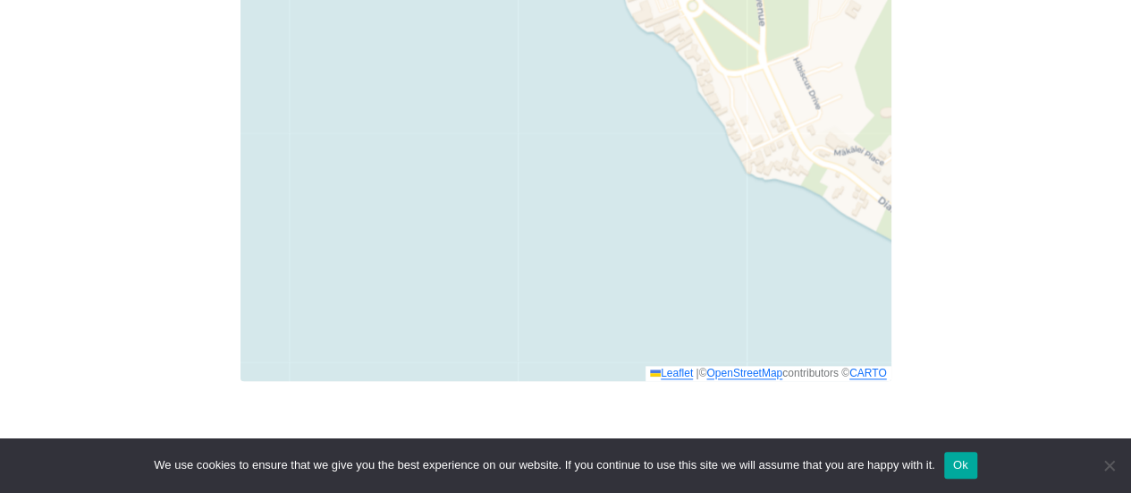
scroll to position [955, 0]
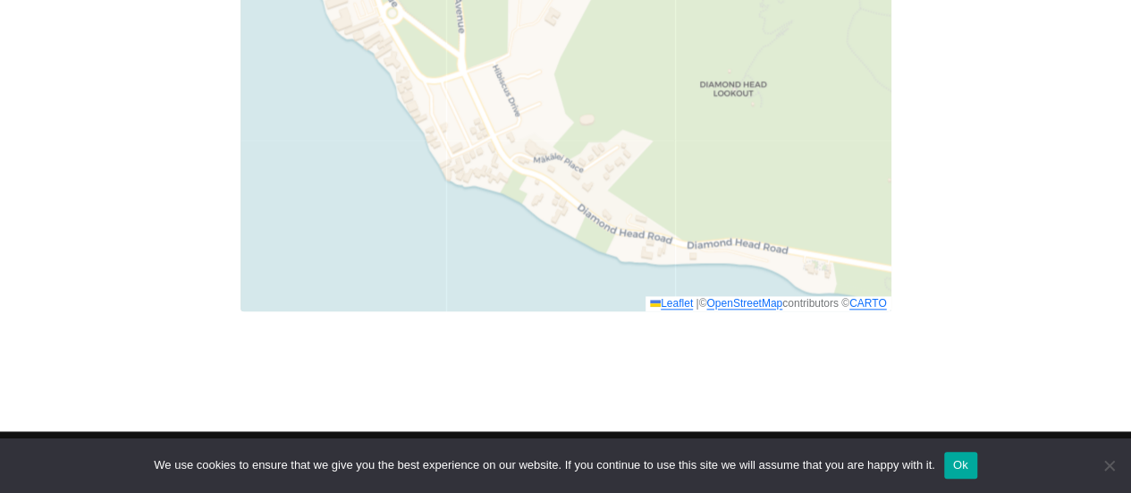
drag, startPoint x: 767, startPoint y: 63, endPoint x: 452, endPoint y: 106, distance: 317.7
click at [461, 131] on div "Leaflet | © OpenStreetMap contributors © CARTO" at bounding box center [566, 87] width 651 height 447
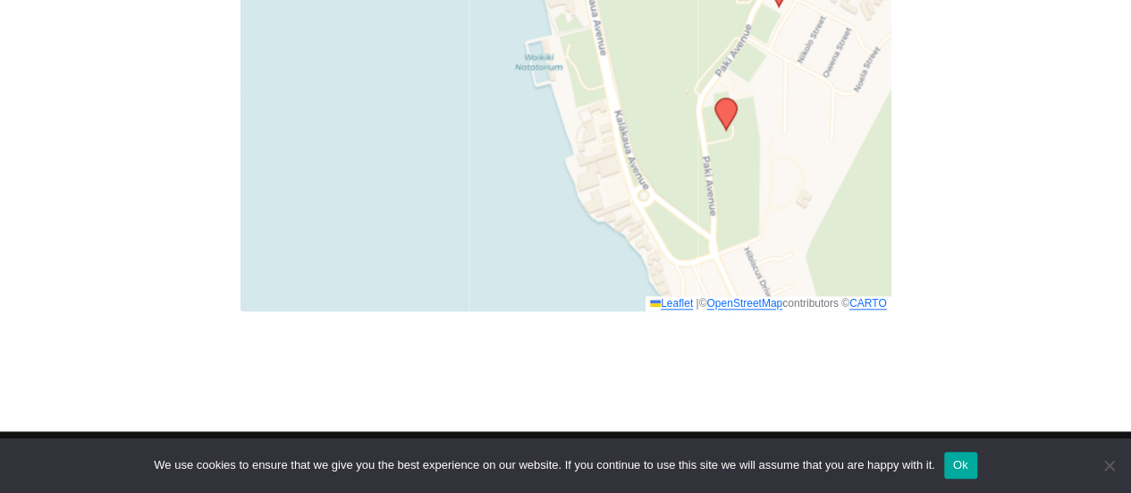
drag, startPoint x: 291, startPoint y: 106, endPoint x: 610, endPoint y: 330, distance: 389.7
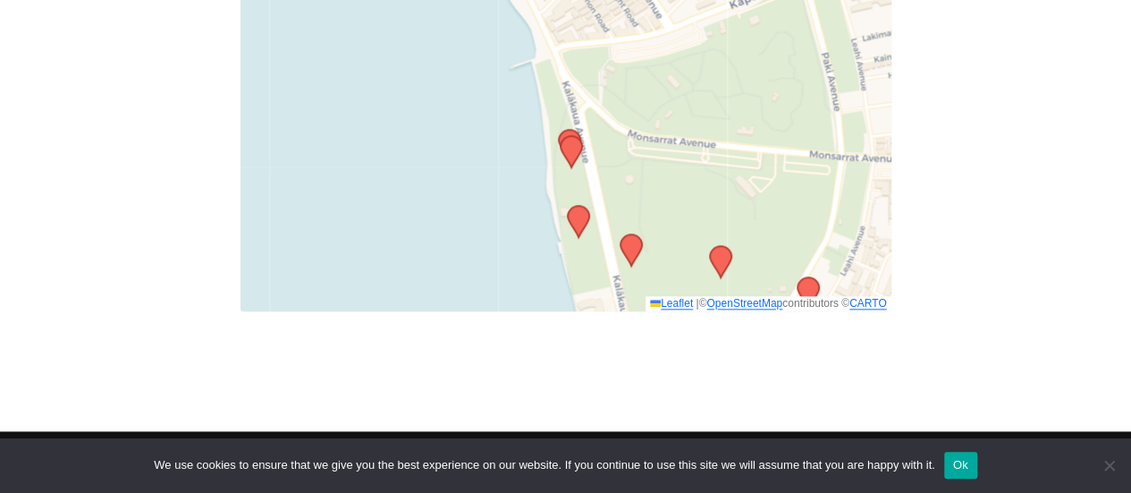
drag, startPoint x: 763, startPoint y: 62, endPoint x: 730, endPoint y: 332, distance: 271.9
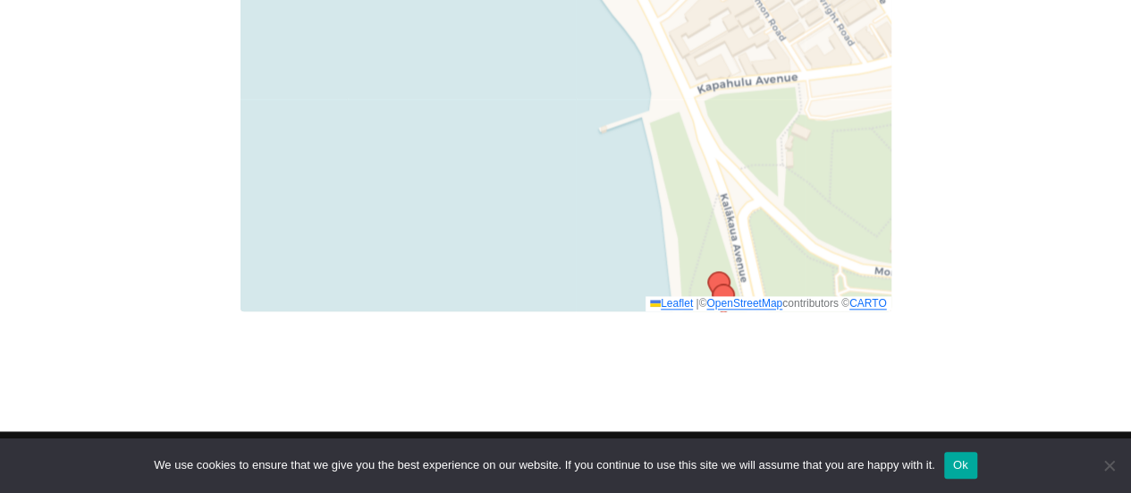
drag, startPoint x: 553, startPoint y: 190, endPoint x: 890, endPoint y: 348, distance: 372.0
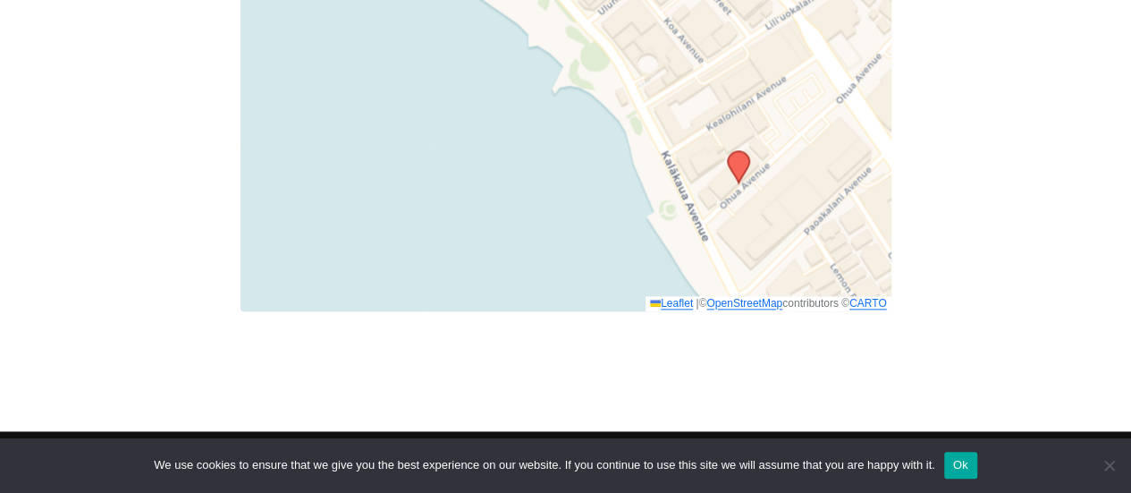
drag, startPoint x: 560, startPoint y: 162, endPoint x: 619, endPoint y: 351, distance: 198.5
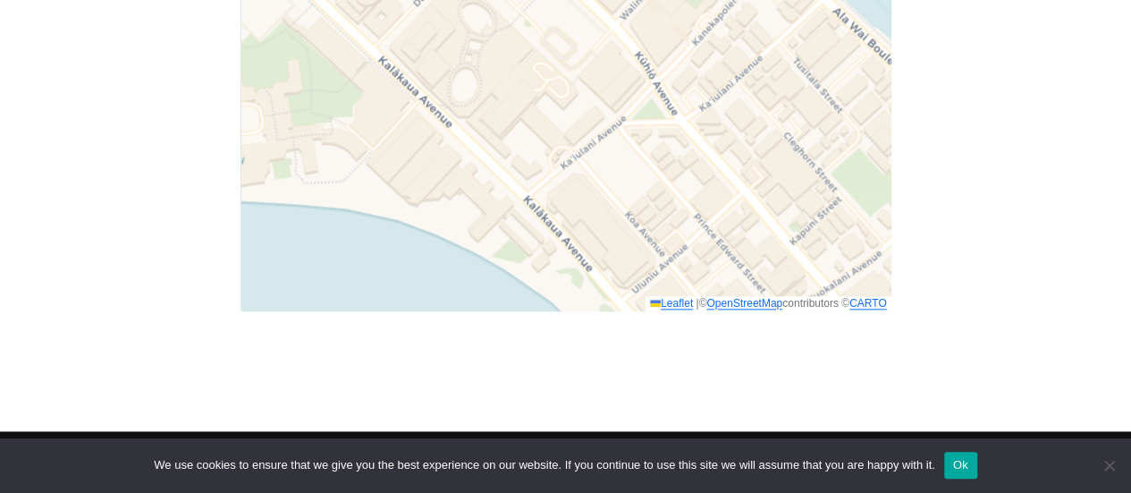
drag, startPoint x: 504, startPoint y: 113, endPoint x: 540, endPoint y: 414, distance: 303.4
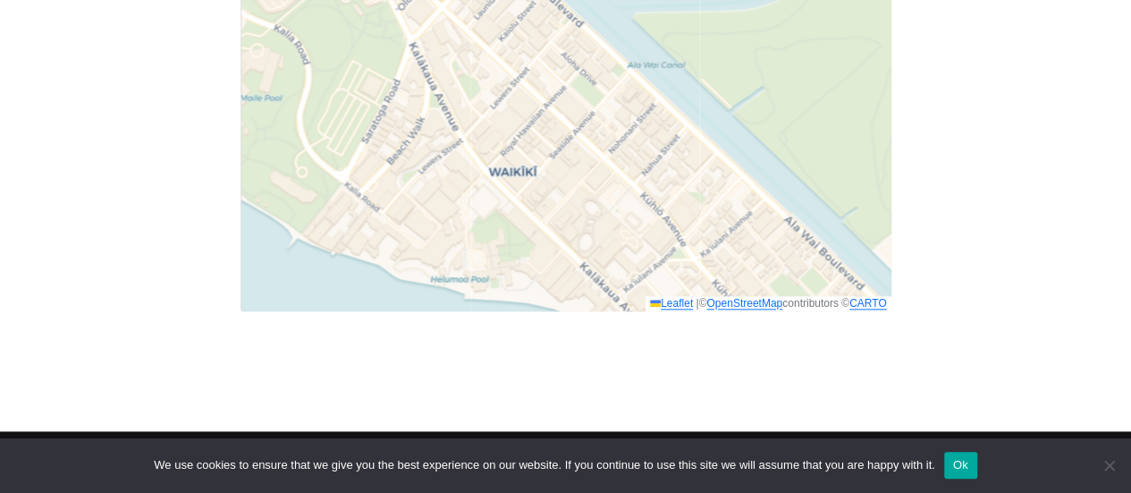
drag, startPoint x: 467, startPoint y: 131, endPoint x: 616, endPoint y: 189, distance: 159.9
click at [599, 189] on div "Leaflet | © OpenStreetMap contributors © CARTO" at bounding box center [566, 87] width 651 height 447
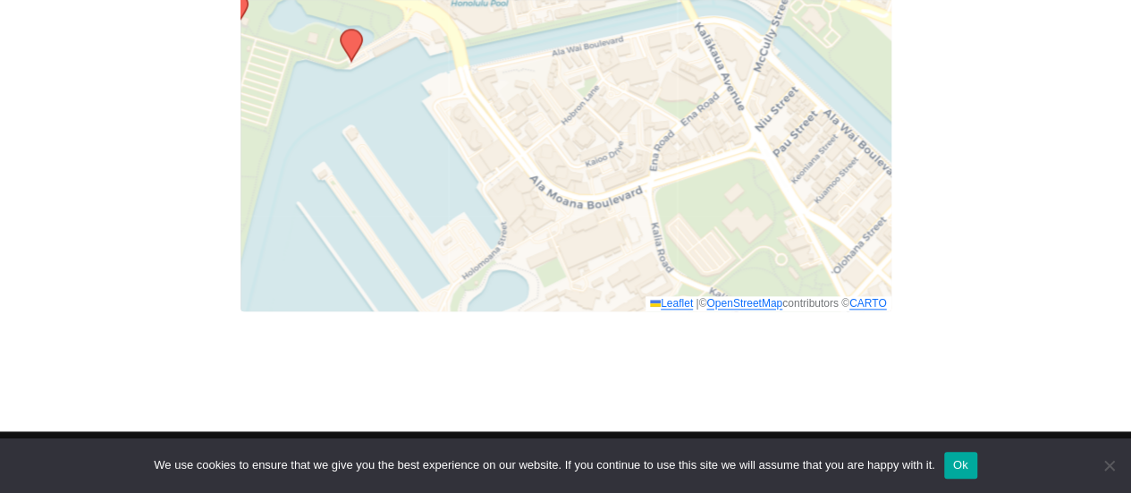
drag, startPoint x: 460, startPoint y: 130, endPoint x: 821, endPoint y: 394, distance: 447.8
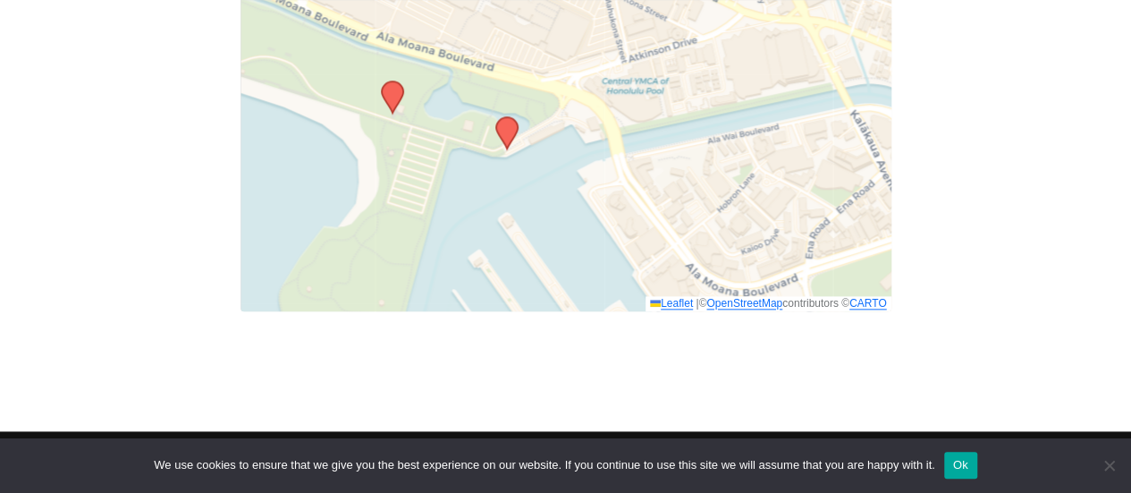
drag, startPoint x: 427, startPoint y: 121, endPoint x: 563, endPoint y: 189, distance: 151.9
click at [563, 189] on div "Leaflet | © OpenStreetMap contributors © CARTO" at bounding box center [566, 87] width 651 height 447
click at [510, 130] on icon at bounding box center [505, 132] width 21 height 31
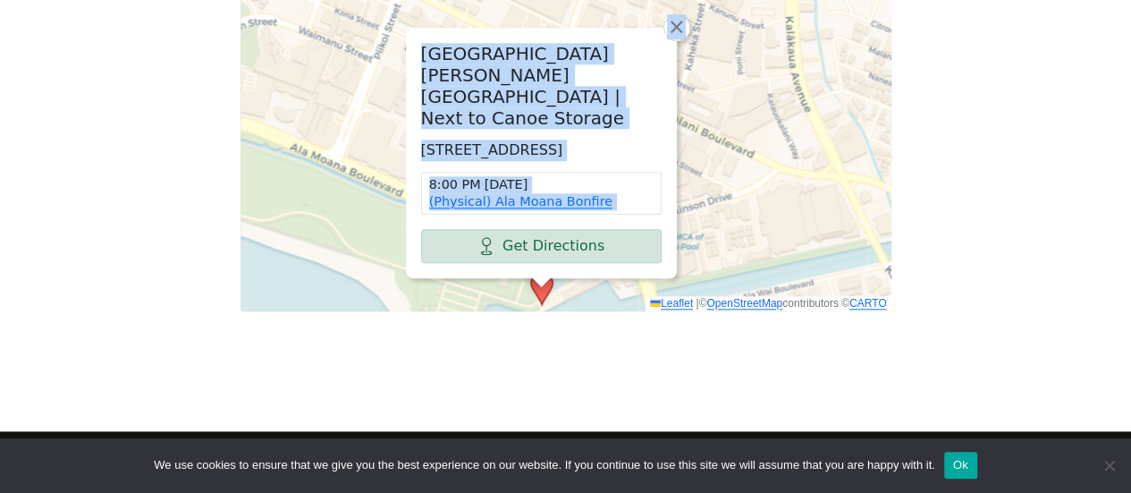
drag, startPoint x: 502, startPoint y: 156, endPoint x: 535, endPoint y: 312, distance: 159.0
click at [535, 312] on div "In-person Meetings Search Near Location Near Me Anywhere Anywhere Cyberspace 67…" at bounding box center [565, 34] width 679 height 581
click at [673, 35] on span "×" at bounding box center [676, 26] width 18 height 21
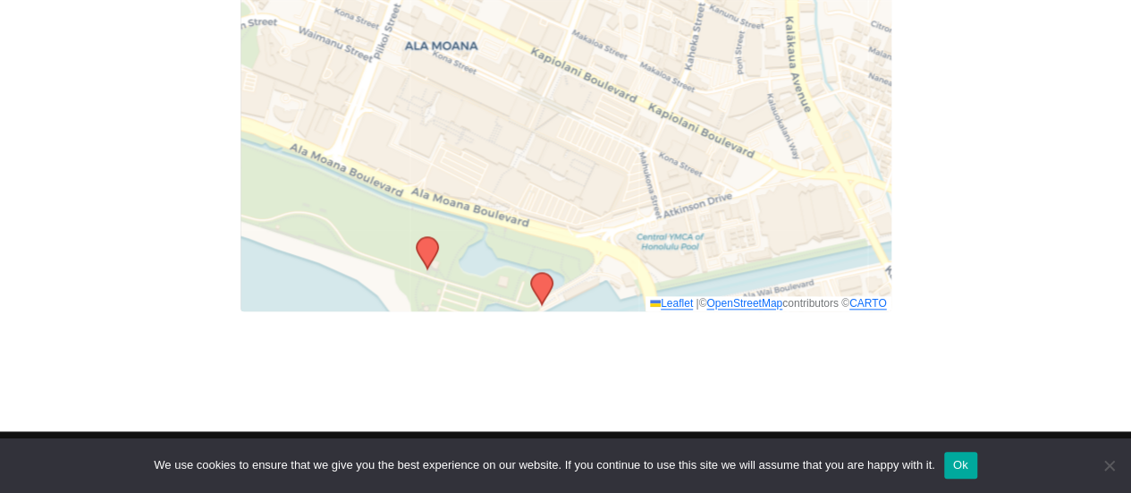
click at [422, 245] on icon at bounding box center [426, 252] width 21 height 31
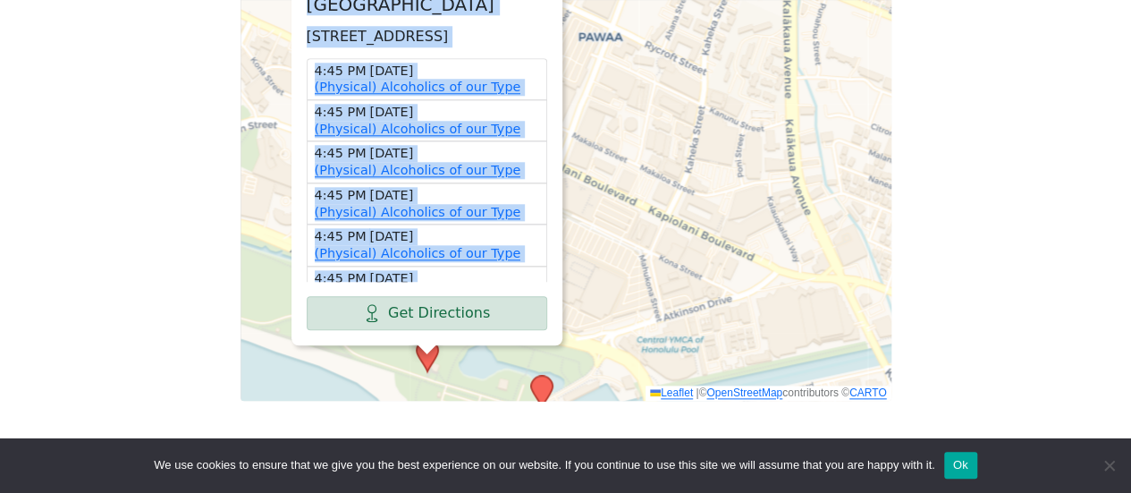
scroll to position [63, 0]
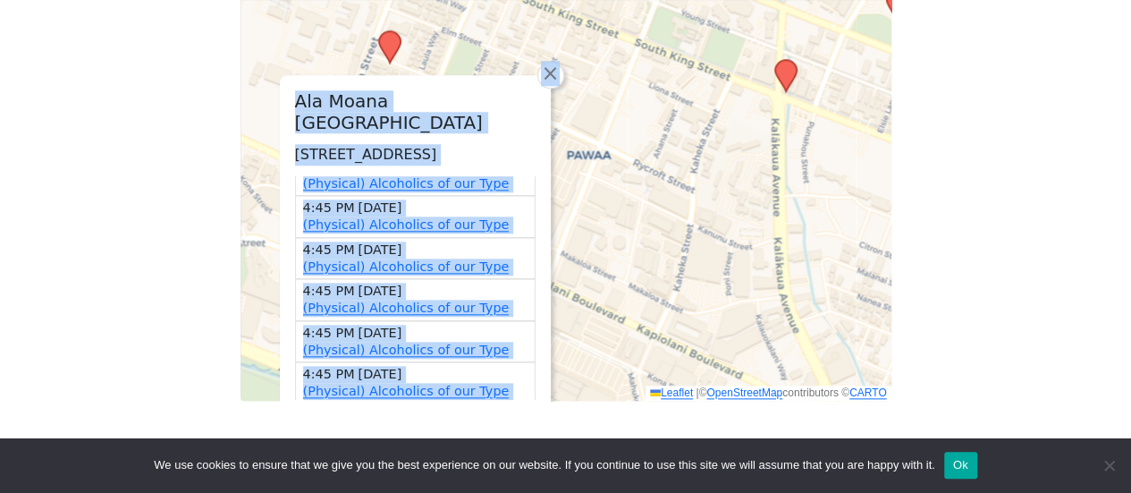
drag, startPoint x: 610, startPoint y: 67, endPoint x: 612, endPoint y: 192, distance: 125.2
click at [612, 192] on div "[GEOGRAPHIC_DATA] [STREET_ADDRESS] 4:45 PM [DATE] (Physical) Alcoholics of our …" at bounding box center [566, 177] width 651 height 447
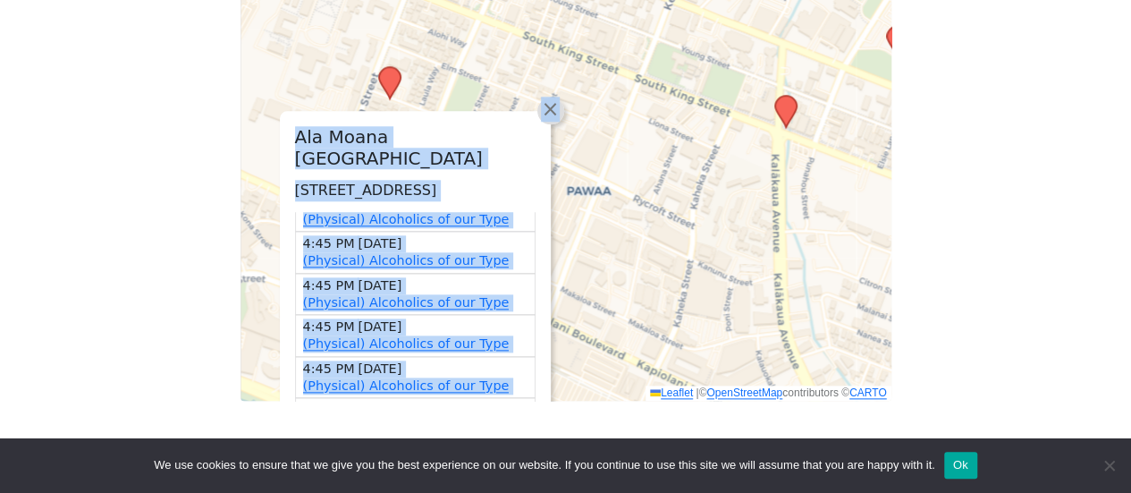
click at [551, 98] on span "×" at bounding box center [550, 108] width 18 height 21
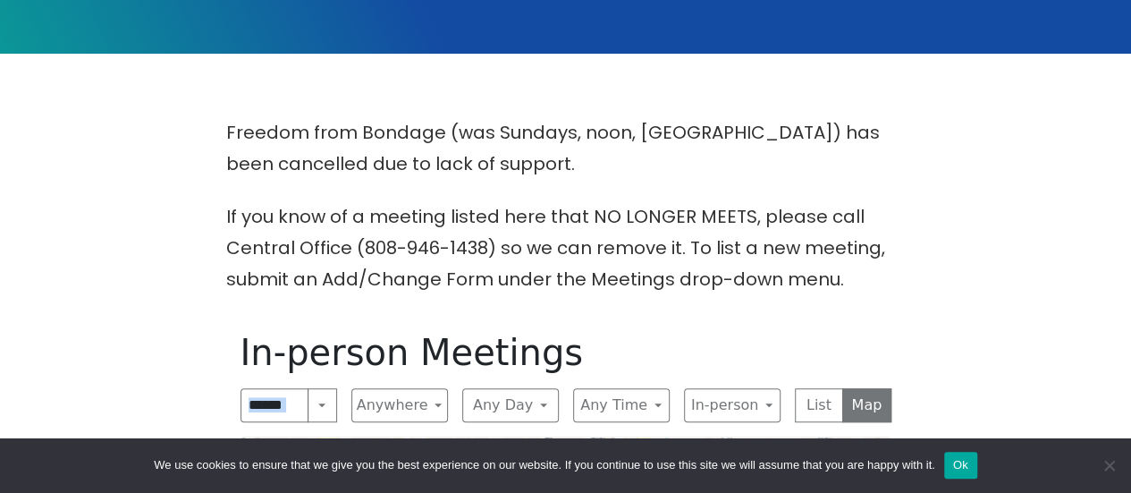
drag, startPoint x: 660, startPoint y: 299, endPoint x: 521, endPoint y: -21, distance: 348.0
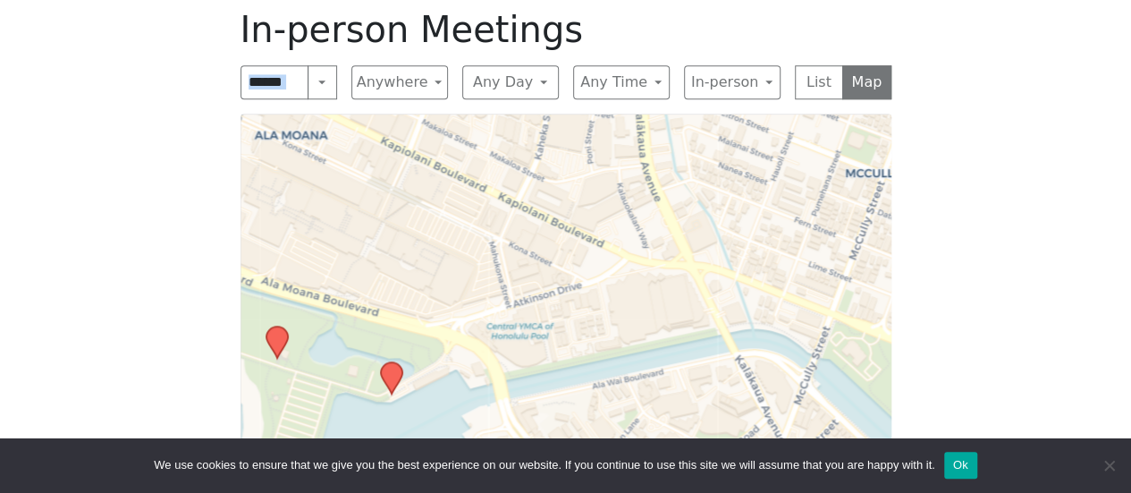
scroll to position [708, 0]
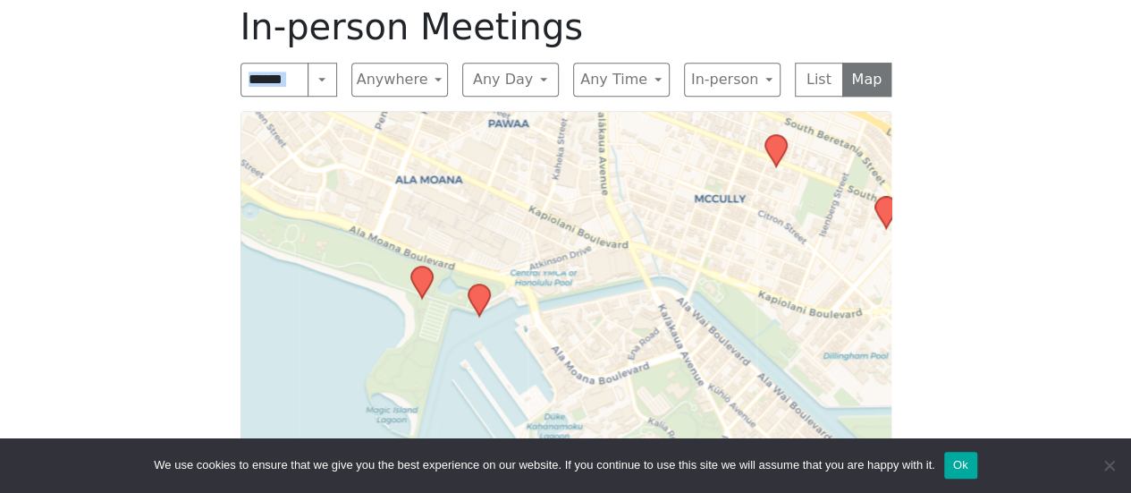
drag, startPoint x: 679, startPoint y: 296, endPoint x: 634, endPoint y: 310, distance: 47.8
click at [634, 310] on div "Leaflet | © OpenStreetMap contributors © CARTO" at bounding box center [566, 334] width 651 height 447
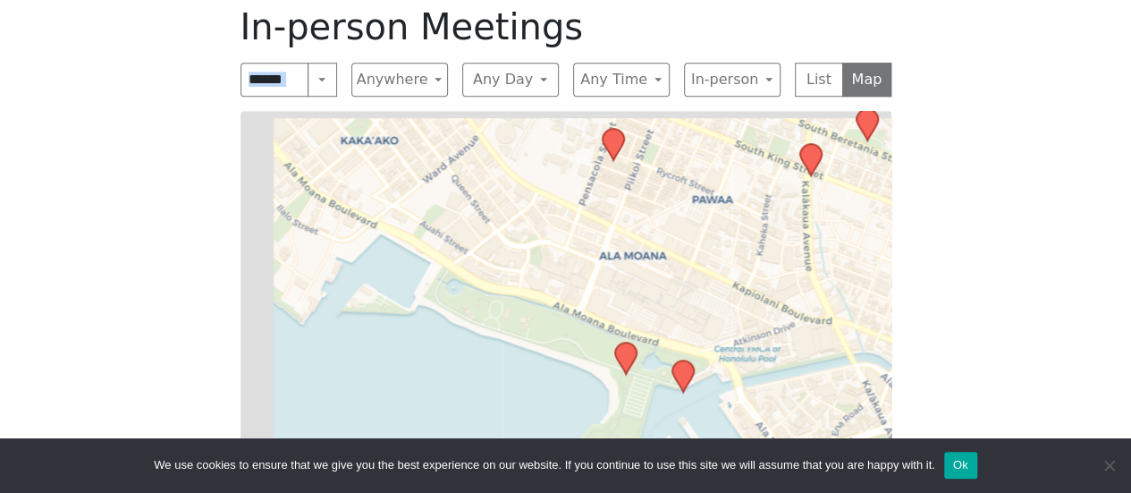
drag, startPoint x: 427, startPoint y: 187, endPoint x: 757, endPoint y: 326, distance: 358.2
click at [753, 325] on div "Leaflet | © OpenStreetMap contributors © CARTO" at bounding box center [566, 334] width 651 height 447
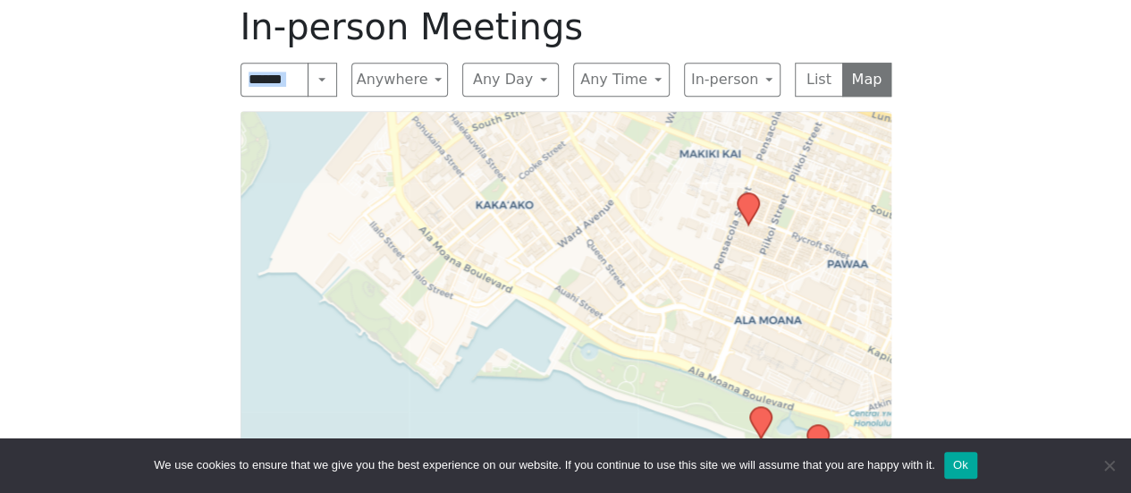
click at [758, 326] on div "Leaflet | © OpenStreetMap contributors © CARTO" at bounding box center [566, 334] width 651 height 447
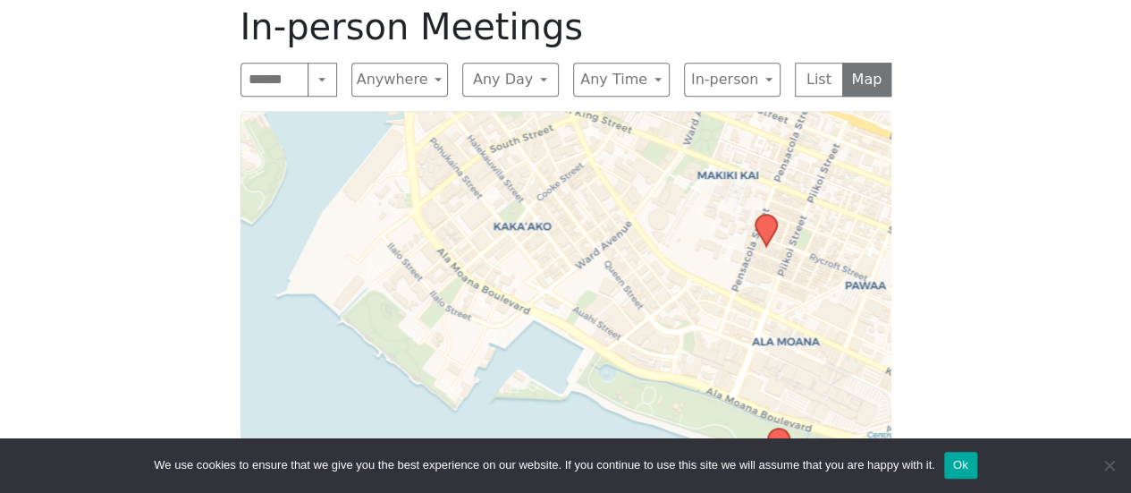
drag, startPoint x: 509, startPoint y: 181, endPoint x: 517, endPoint y: 219, distance: 38.4
click at [517, 219] on div "Leaflet | © OpenStreetMap contributors © CARTO" at bounding box center [566, 334] width 651 height 447
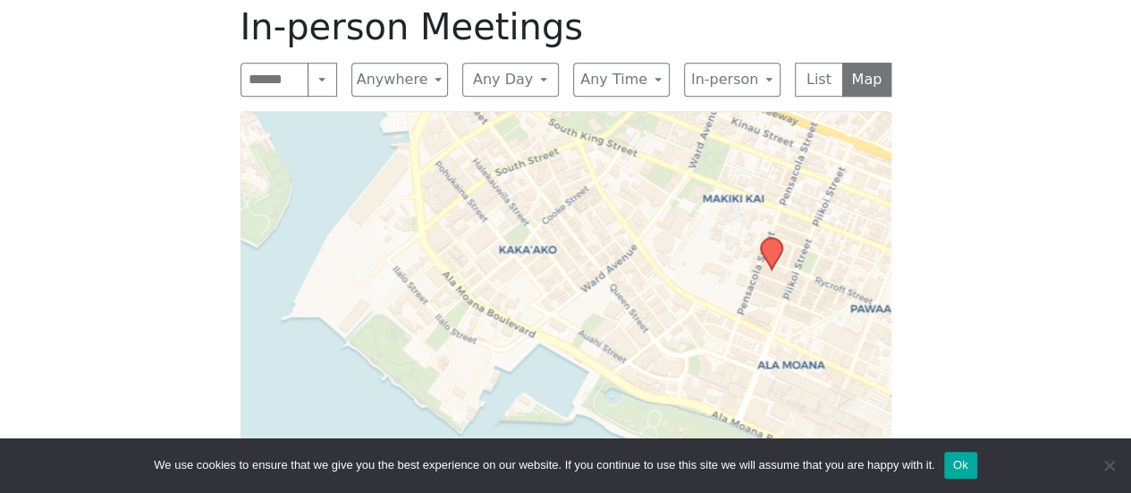
click at [517, 219] on div "Leaflet | © OpenStreetMap contributors © CARTO" at bounding box center [566, 334] width 651 height 447
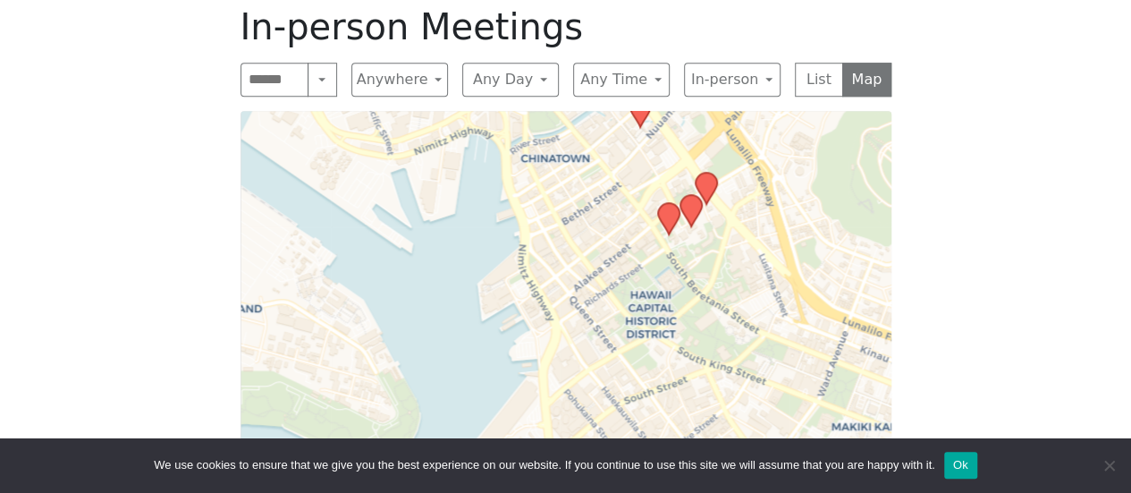
drag, startPoint x: 517, startPoint y: 219, endPoint x: 646, endPoint y: 447, distance: 261.8
click at [646, 447] on body "Skip to content Alcoholics Anonymous on [GEOGRAPHIC_DATA] Home Meetings Physica…" at bounding box center [565, 197] width 1131 height 1811
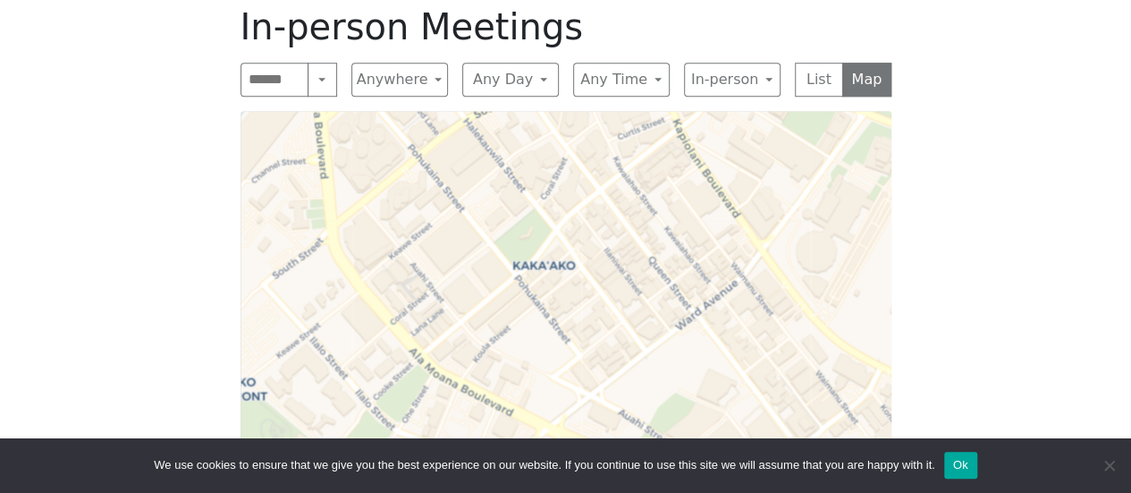
drag, startPoint x: 614, startPoint y: 327, endPoint x: 601, endPoint y: 44, distance: 283.7
click at [601, 44] on div "In-person Meetings Search Near Location Near Me Anywhere Anywhere Cyberspace 67…" at bounding box center [565, 281] width 679 height 581
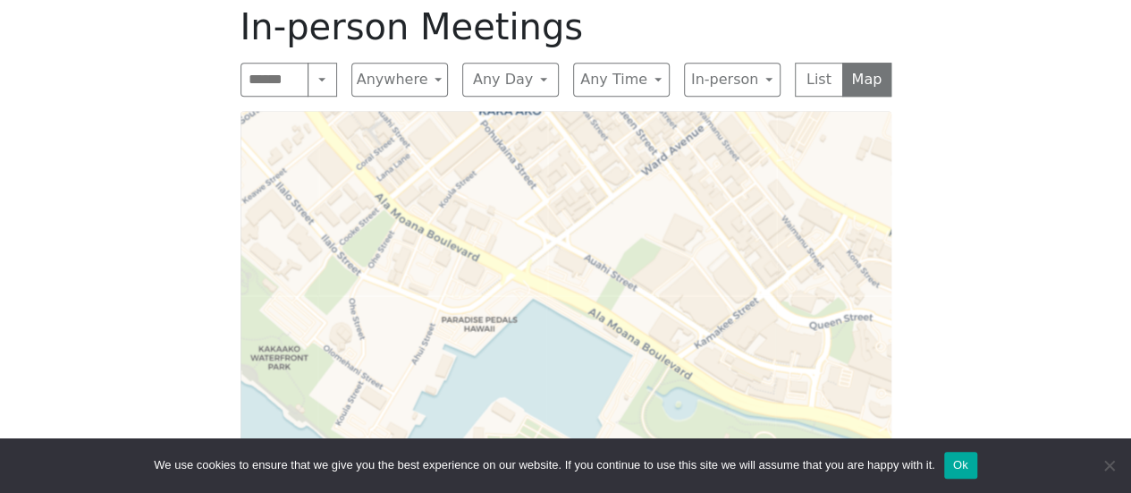
drag, startPoint x: 578, startPoint y: 307, endPoint x: 535, endPoint y: 108, distance: 203.1
click at [535, 111] on div "Leaflet | © OpenStreetMap contributors © CARTO" at bounding box center [566, 334] width 651 height 447
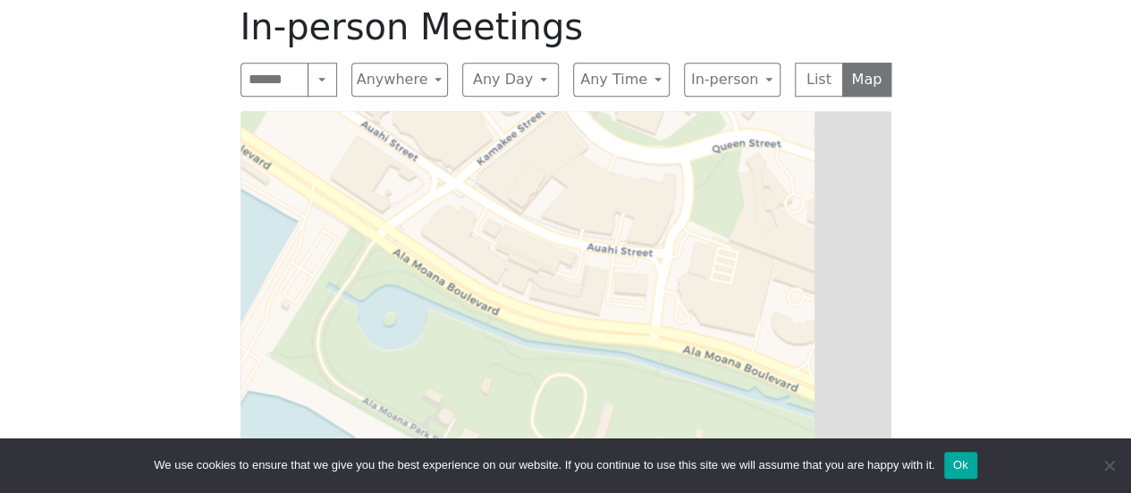
drag, startPoint x: 771, startPoint y: 328, endPoint x: 456, endPoint y: 179, distance: 348.3
click at [456, 179] on div "Leaflet | © OpenStreetMap contributors © CARTO" at bounding box center [566, 334] width 651 height 447
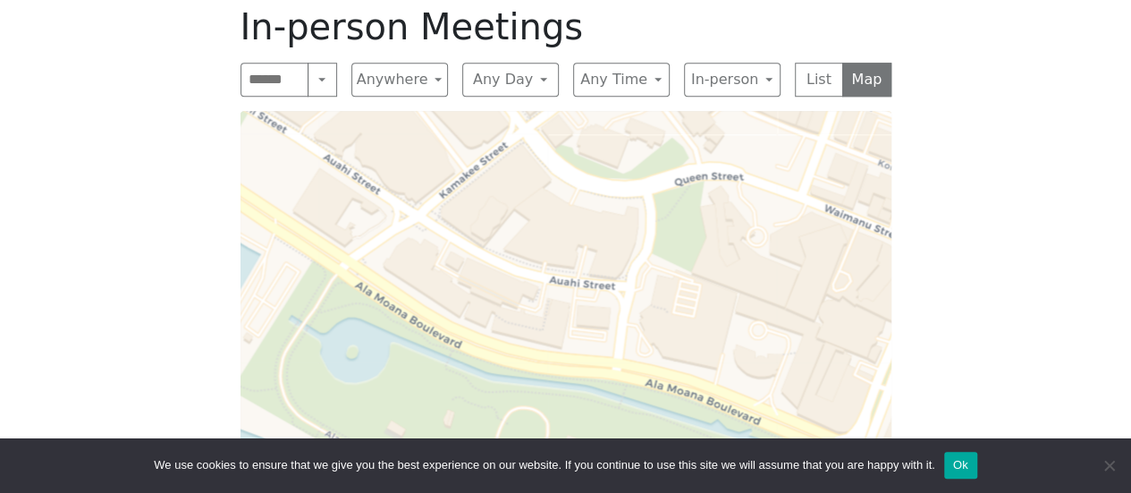
drag, startPoint x: 456, startPoint y: 179, endPoint x: 374, endPoint y: 249, distance: 108.4
click at [398, 233] on div "Leaflet | © OpenStreetMap contributors © CARTO" at bounding box center [566, 334] width 651 height 447
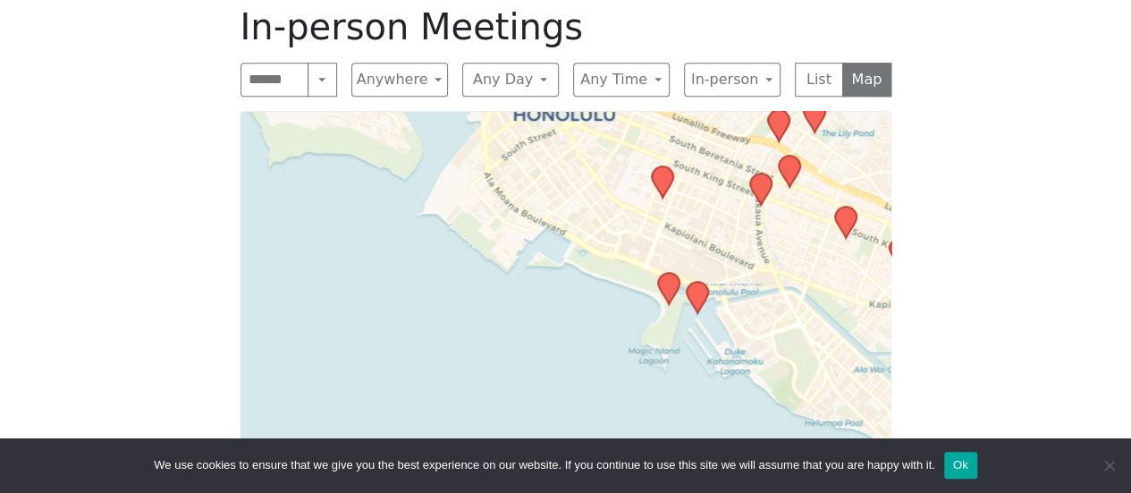
drag, startPoint x: 753, startPoint y: 260, endPoint x: 623, endPoint y: 215, distance: 137.4
click at [629, 217] on div "Leaflet | © OpenStreetMap contributors © CARTO" at bounding box center [566, 334] width 651 height 447
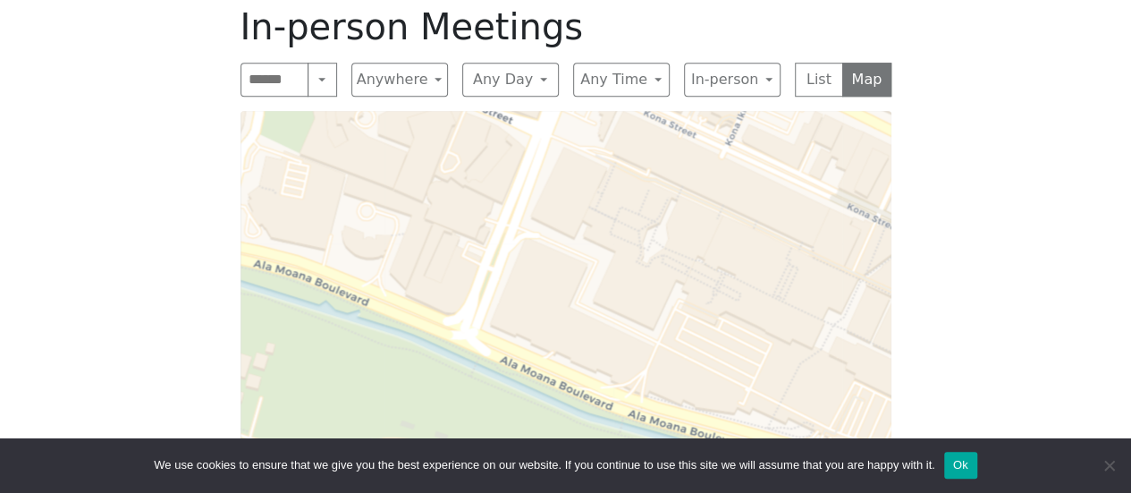
drag, startPoint x: 553, startPoint y: 241, endPoint x: 758, endPoint y: 332, distance: 225.0
click at [748, 328] on div "Leaflet | © OpenStreetMap contributors © CARTO" at bounding box center [566, 334] width 651 height 447
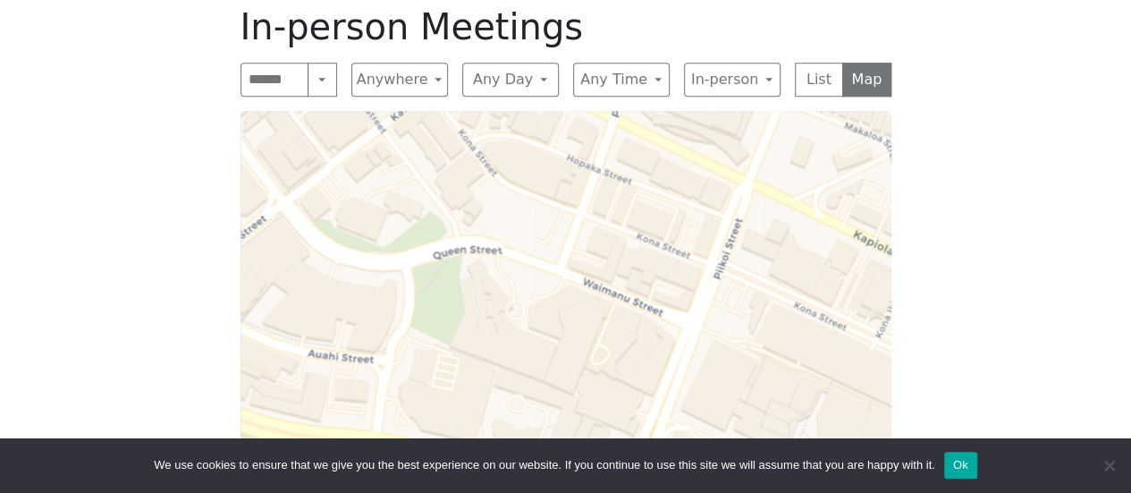
drag, startPoint x: 500, startPoint y: 214, endPoint x: 569, endPoint y: 367, distance: 168.5
click at [569, 367] on div "Leaflet | © OpenStreetMap contributors © CARTO" at bounding box center [566, 334] width 651 height 447
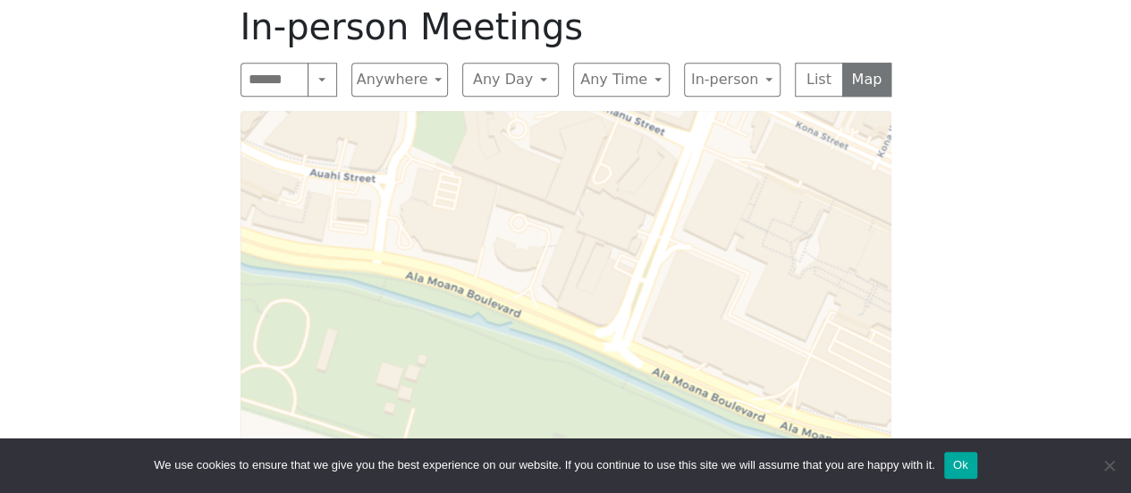
drag, startPoint x: 569, startPoint y: 367, endPoint x: 570, endPoint y: 187, distance: 180.6
click at [570, 187] on div "Leaflet | © OpenStreetMap contributors © CARTO" at bounding box center [566, 334] width 651 height 447
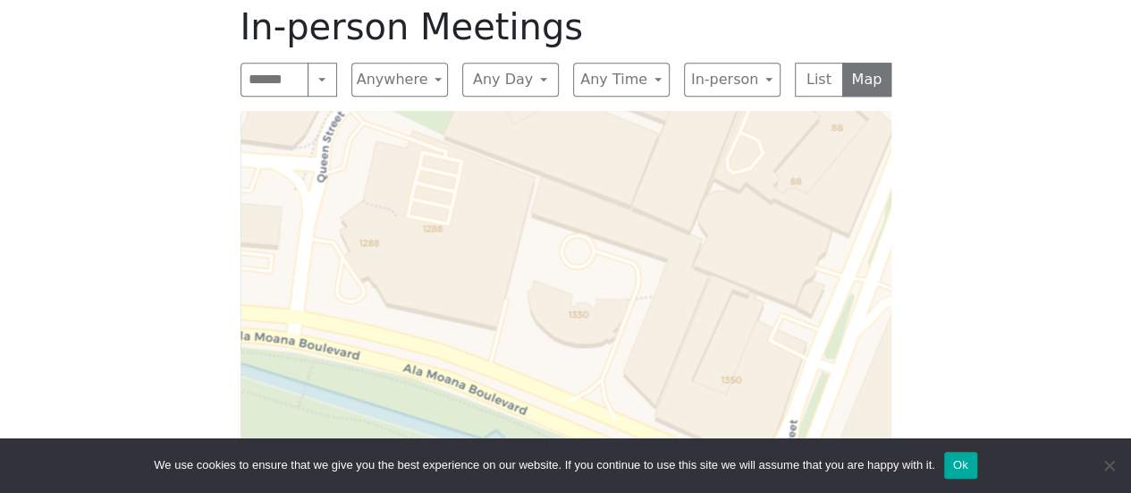
drag, startPoint x: 371, startPoint y: 233, endPoint x: 457, endPoint y: 249, distance: 87.2
click at [457, 249] on div "Leaflet | © OpenStreetMap contributors © CARTO" at bounding box center [566, 334] width 651 height 447
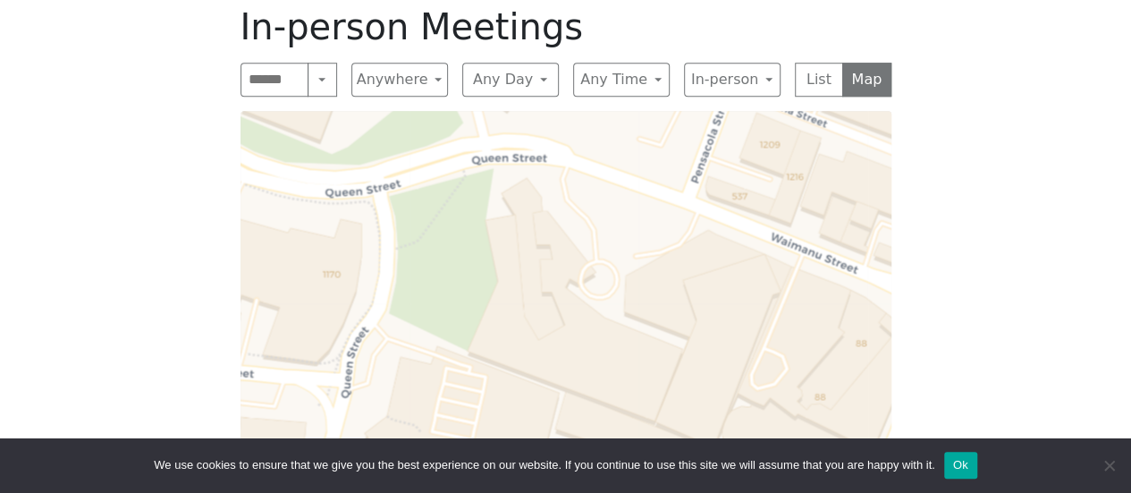
drag, startPoint x: 473, startPoint y: 236, endPoint x: 497, endPoint y: 452, distance: 216.8
click at [497, 452] on body "Skip to content Alcoholics Anonymous on [GEOGRAPHIC_DATA] Home Meetings Physica…" at bounding box center [565, 197] width 1131 height 1811
click at [497, 452] on div "We use cookies to ensure that we give you the best experience on our website. I…" at bounding box center [565, 465] width 1131 height 55
drag, startPoint x: 497, startPoint y: 452, endPoint x: 420, endPoint y: 356, distance: 122.7
click at [433, 366] on body "Skip to content Alcoholics Anonymous on [GEOGRAPHIC_DATA] Home Meetings Physica…" at bounding box center [565, 197] width 1131 height 1811
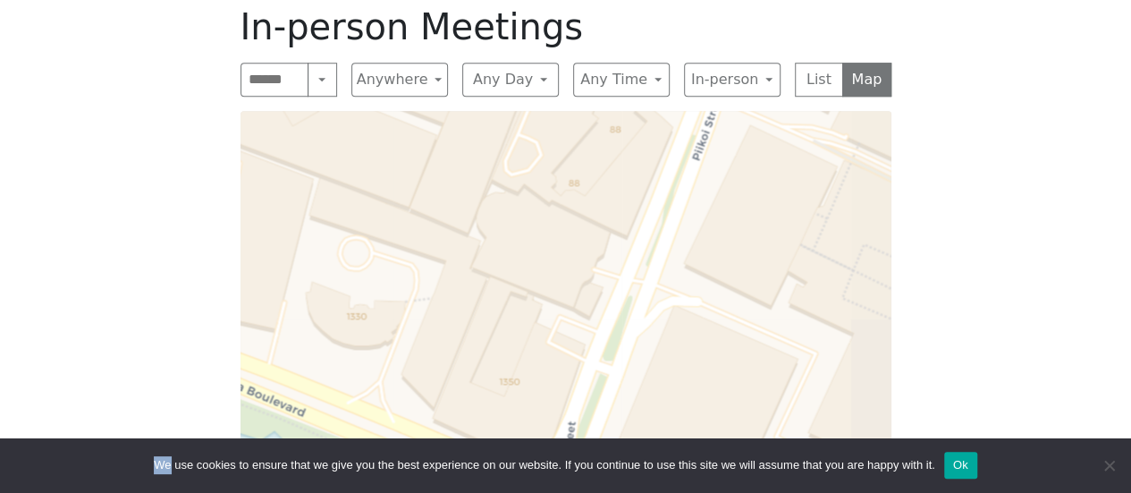
drag, startPoint x: 628, startPoint y: 312, endPoint x: 498, endPoint y: 130, distance: 223.8
click at [477, 124] on div "Leaflet | © OpenStreetMap contributors © CARTO" at bounding box center [566, 334] width 651 height 447
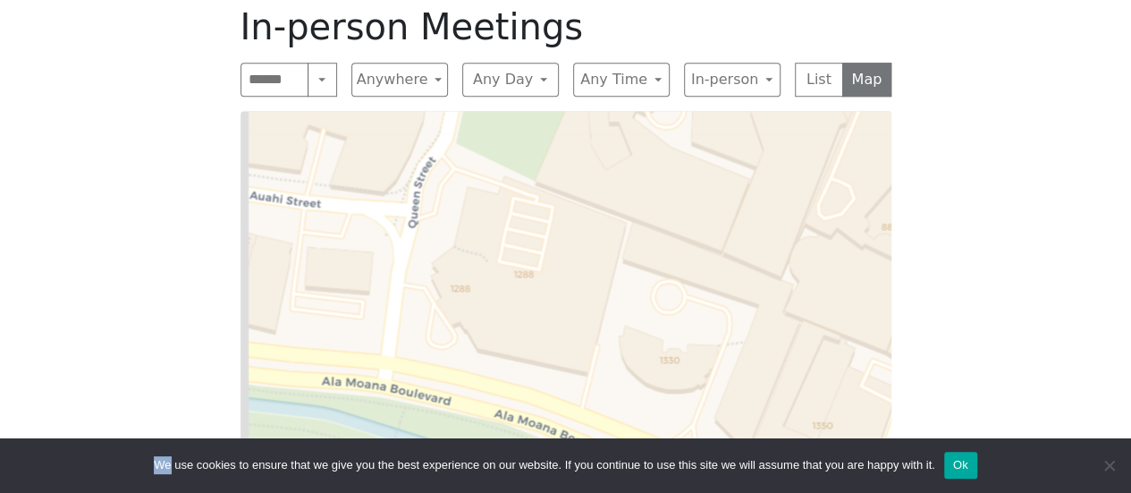
drag, startPoint x: 273, startPoint y: 223, endPoint x: 511, endPoint y: 211, distance: 239.0
click at [504, 211] on div "Leaflet | © OpenStreetMap contributors © CARTO" at bounding box center [566, 334] width 651 height 447
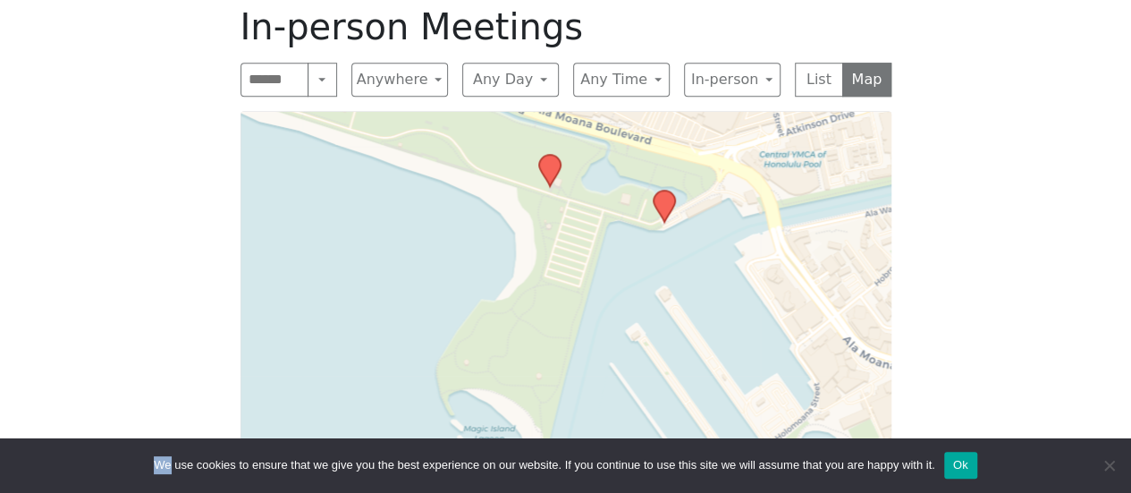
drag, startPoint x: 498, startPoint y: 350, endPoint x: 342, endPoint y: 143, distance: 259.3
click at [342, 143] on div "Leaflet | © OpenStreetMap contributors © CARTO" at bounding box center [566, 334] width 651 height 447
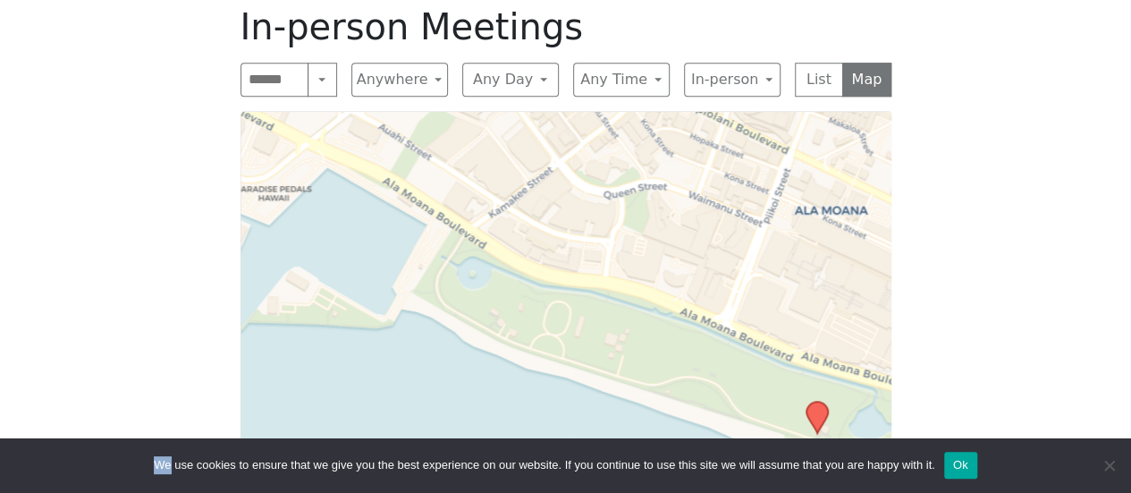
drag, startPoint x: 277, startPoint y: 221, endPoint x: 544, endPoint y: 468, distance: 363.8
click at [544, 468] on body "Skip to content Alcoholics Anonymous on [GEOGRAPHIC_DATA] Home Meetings Physica…" at bounding box center [565, 197] width 1131 height 1811
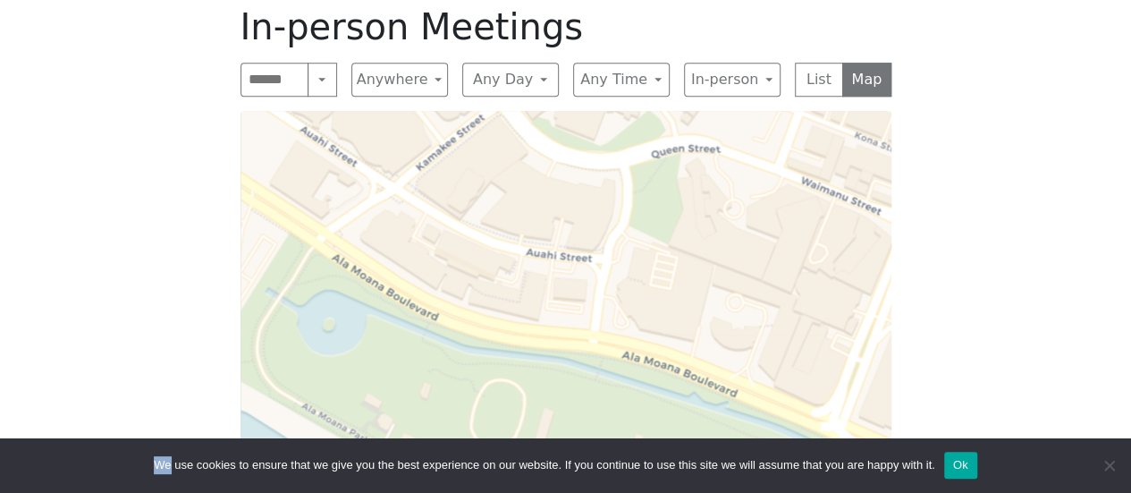
click at [378, 249] on div "Leaflet | © OpenStreetMap contributors © CARTO" at bounding box center [566, 334] width 651 height 447
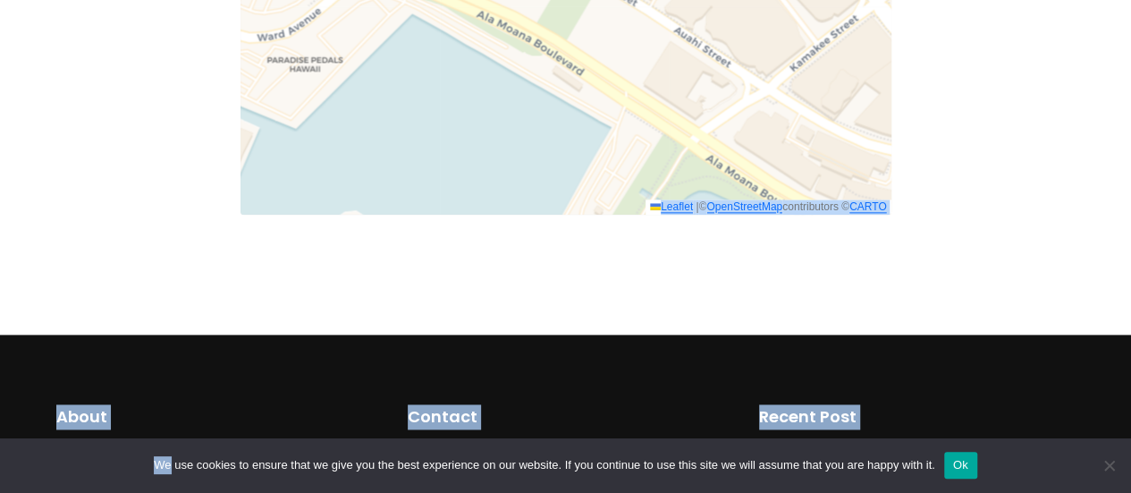
scroll to position [1141, 0]
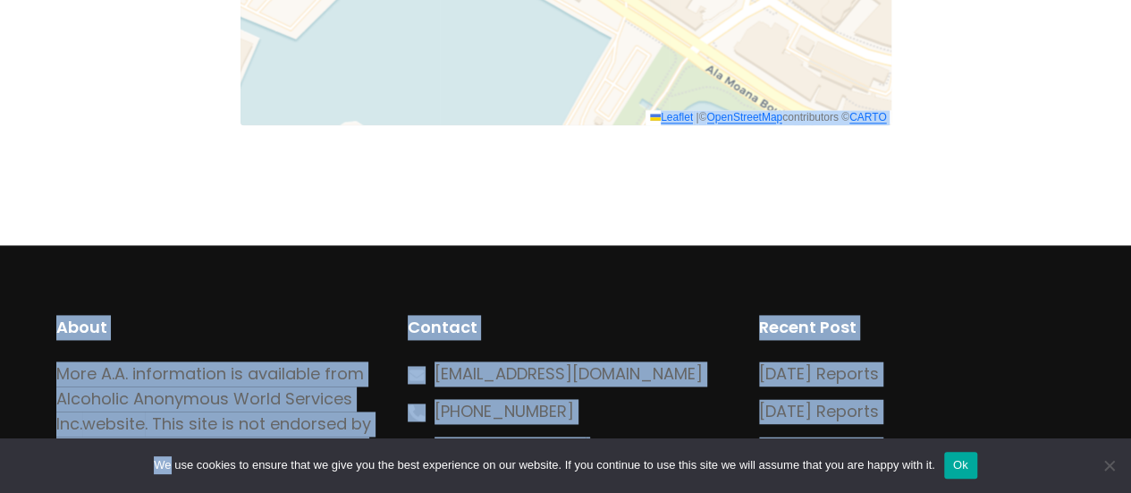
drag, startPoint x: 382, startPoint y: 251, endPoint x: 755, endPoint y: 494, distance: 445.1
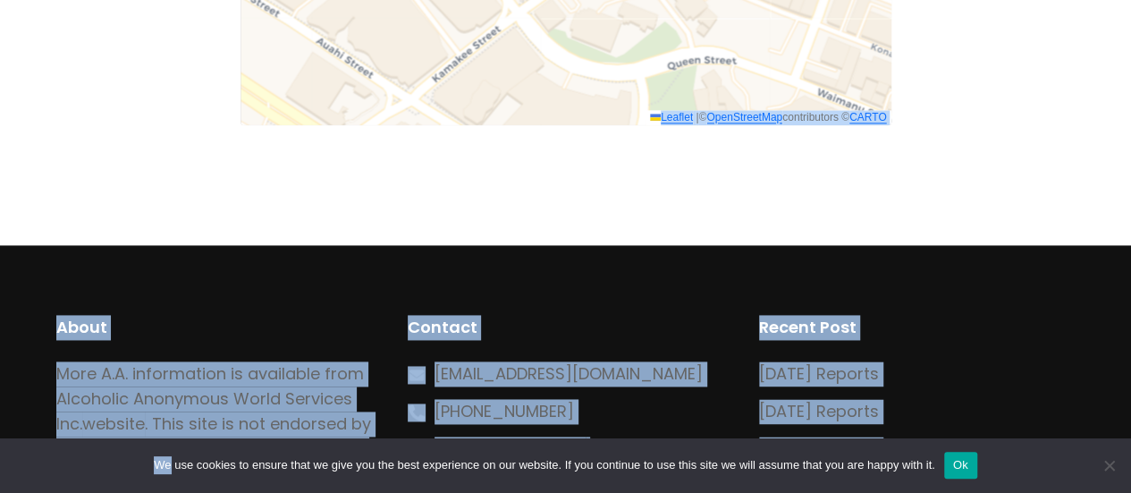
drag, startPoint x: 806, startPoint y: 71, endPoint x: 449, endPoint y: 171, distance: 371.4
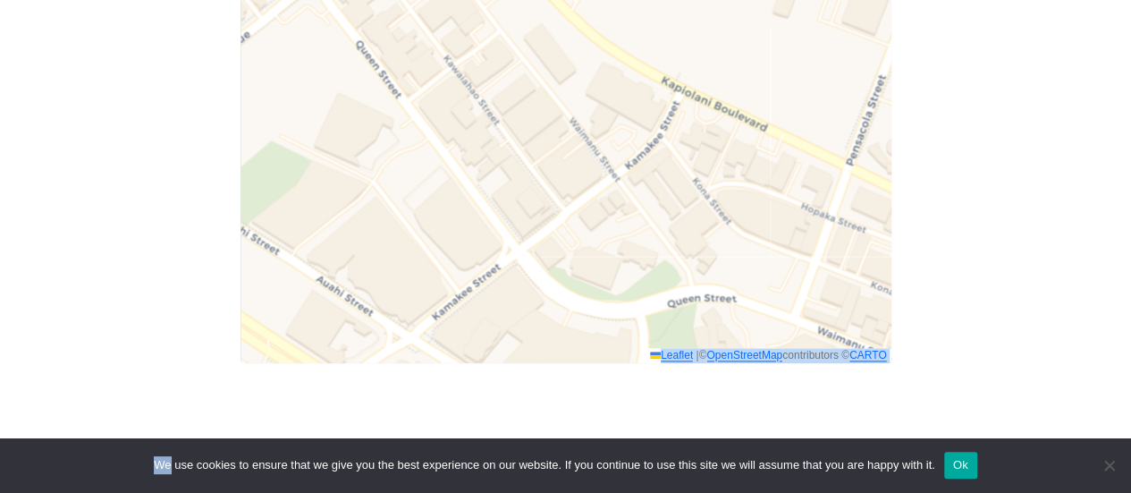
scroll to position [873, 0]
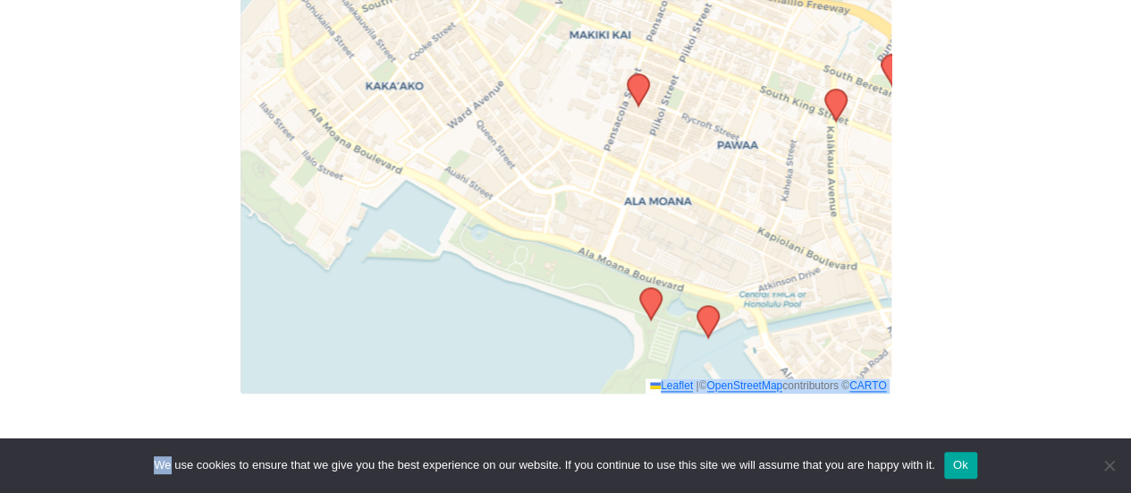
drag, startPoint x: 570, startPoint y: 267, endPoint x: 533, endPoint y: 156, distance: 117.1
click at [533, 156] on div "Leaflet | © OpenStreetMap contributors © CARTO" at bounding box center [566, 169] width 651 height 447
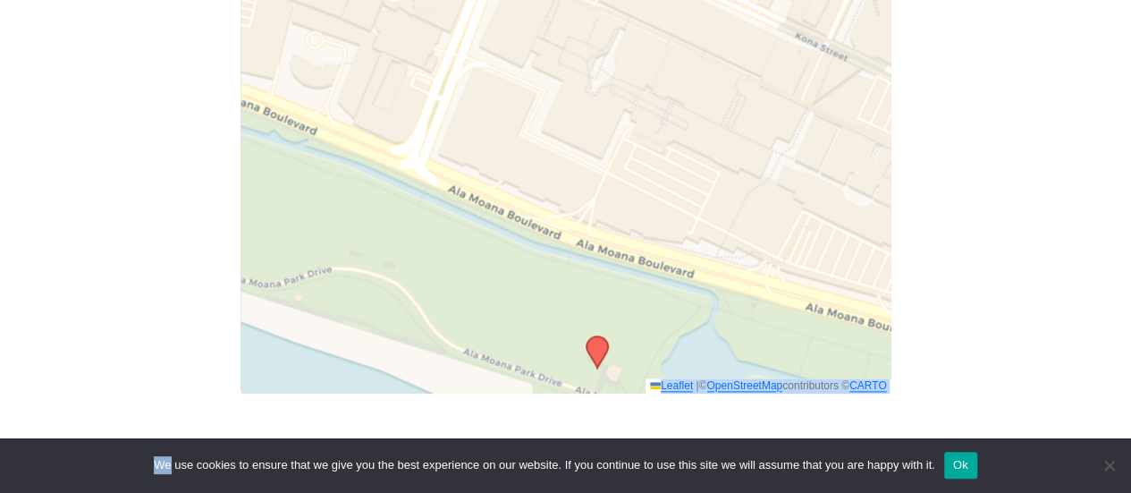
drag, startPoint x: 663, startPoint y: 310, endPoint x: 730, endPoint y: 72, distance: 246.9
click at [730, 73] on div "Leaflet | © OpenStreetMap contributors © CARTO" at bounding box center [566, 169] width 651 height 447
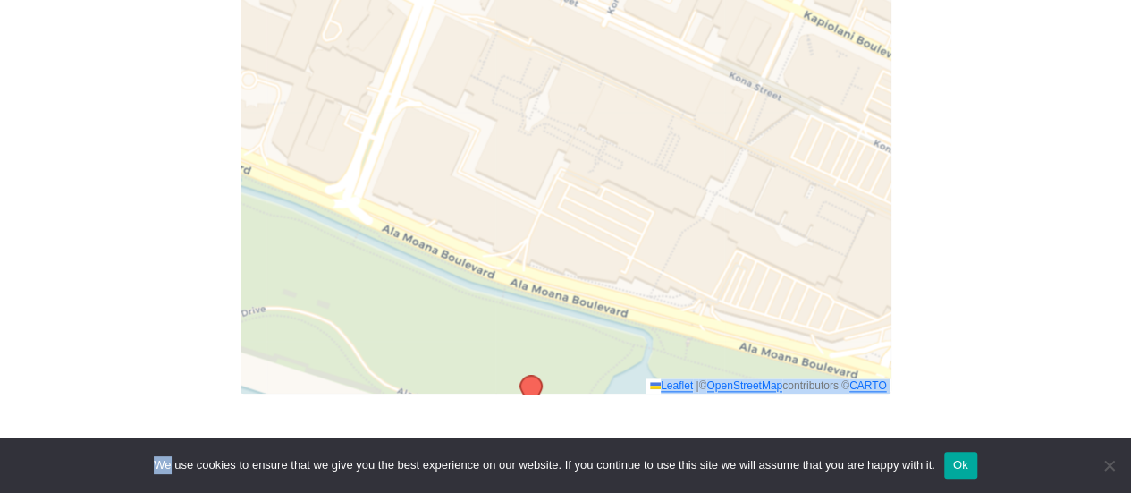
drag, startPoint x: 693, startPoint y: 167, endPoint x: 614, endPoint y: 224, distance: 96.8
click at [614, 224] on div "Leaflet | © OpenStreetMap contributors © CARTO" at bounding box center [566, 169] width 651 height 447
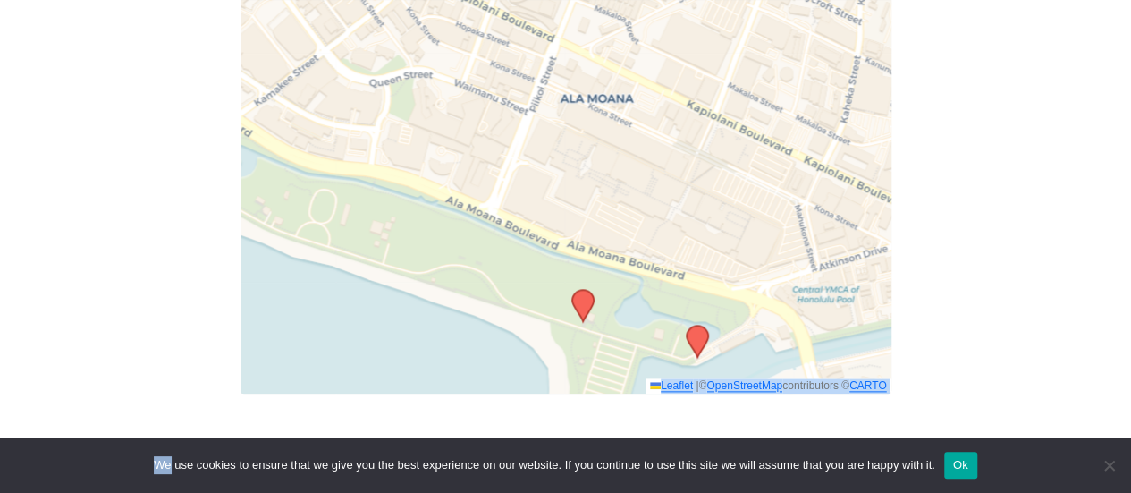
drag, startPoint x: 581, startPoint y: 156, endPoint x: 606, endPoint y: 177, distance: 33.0
click at [606, 177] on div "Leaflet | © OpenStreetMap contributors © CARTO" at bounding box center [566, 169] width 651 height 447
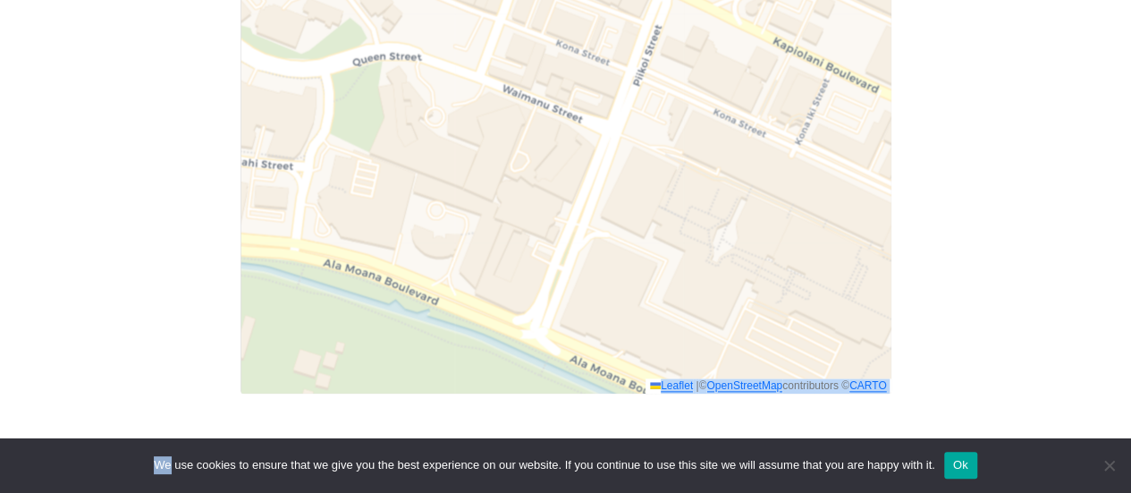
drag, startPoint x: 442, startPoint y: 171, endPoint x: 574, endPoint y: 236, distance: 147.5
click at [574, 236] on div "Leaflet | © OpenStreetMap contributors © CARTO" at bounding box center [566, 169] width 651 height 447
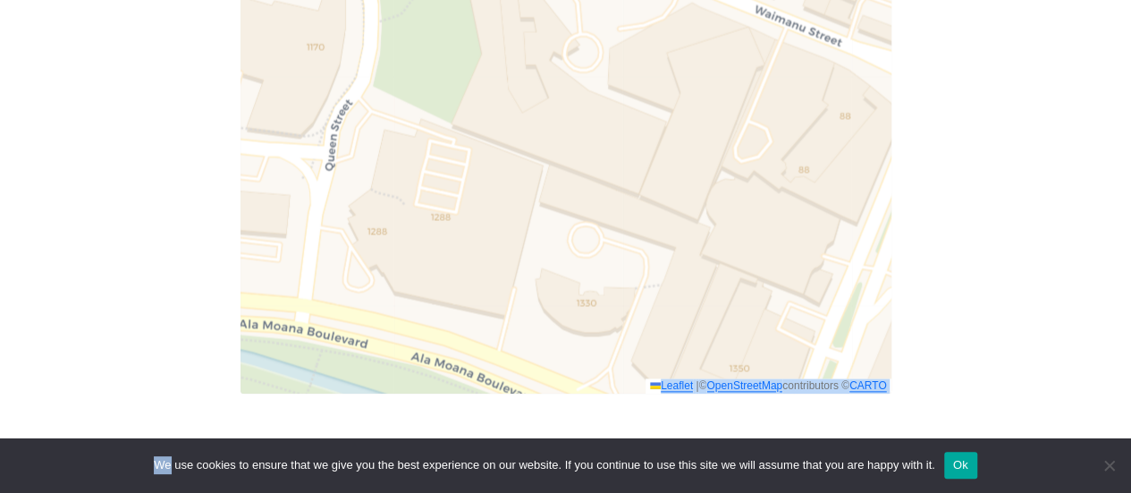
drag, startPoint x: 399, startPoint y: 236, endPoint x: 563, endPoint y: 262, distance: 166.5
click at [563, 262] on div "Leaflet | © OpenStreetMap contributors © CARTO" at bounding box center [566, 169] width 651 height 447
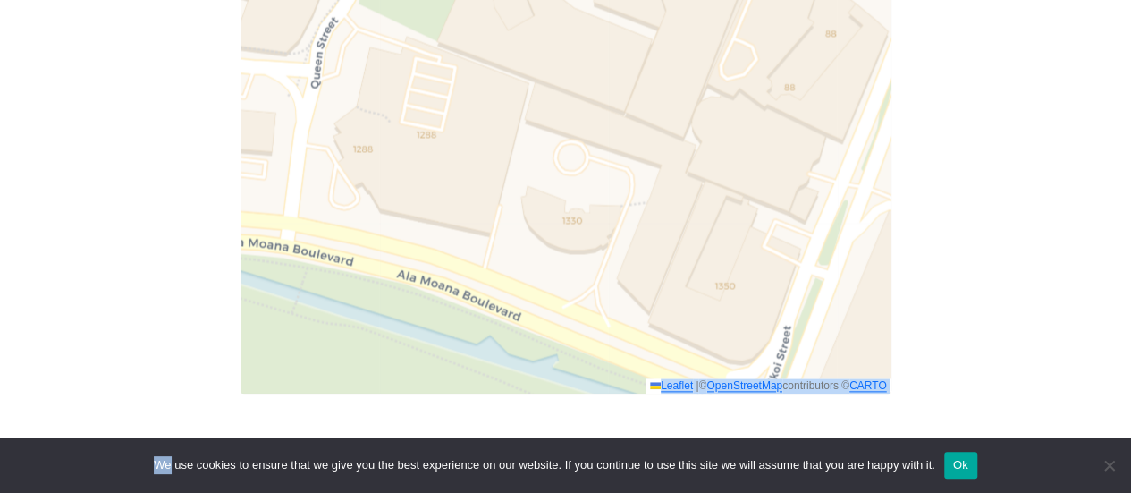
drag, startPoint x: 563, startPoint y: 262, endPoint x: 530, endPoint y: 135, distance: 131.2
click at [538, 153] on div "Leaflet | © OpenStreetMap contributors © CARTO" at bounding box center [566, 169] width 651 height 447
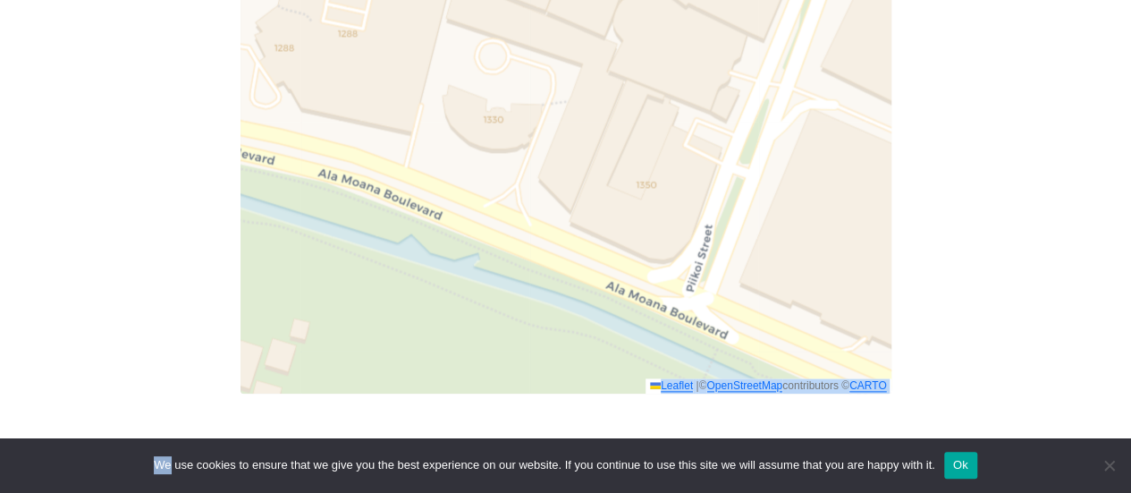
drag, startPoint x: 691, startPoint y: 278, endPoint x: 579, endPoint y: 172, distance: 154.3
click at [592, 181] on div "Leaflet | © OpenStreetMap contributors © CARTO" at bounding box center [566, 169] width 651 height 447
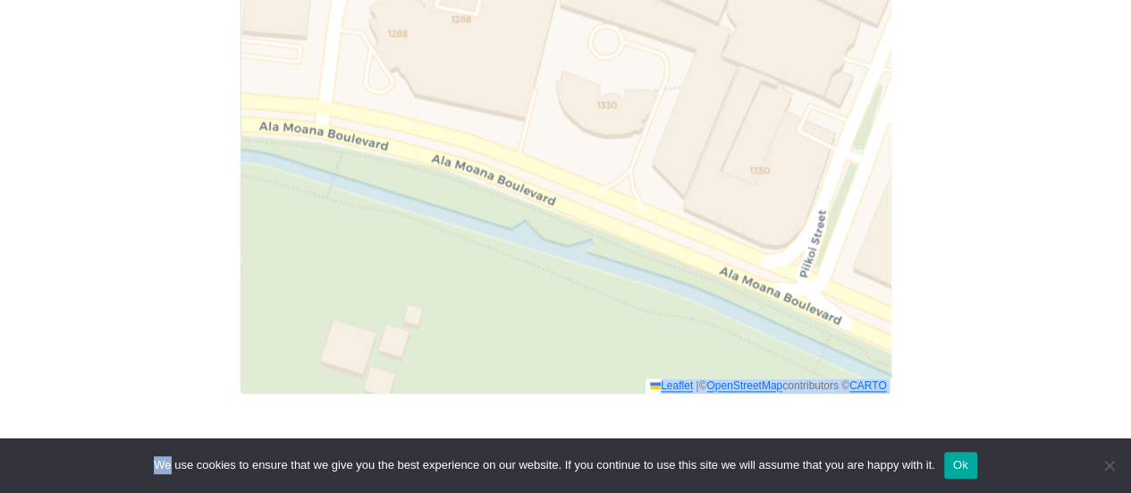
drag, startPoint x: 534, startPoint y: 134, endPoint x: 597, endPoint y: 158, distance: 67.9
click at [597, 158] on div "Leaflet | © OpenStreetMap contributors © CARTO" at bounding box center [566, 169] width 651 height 447
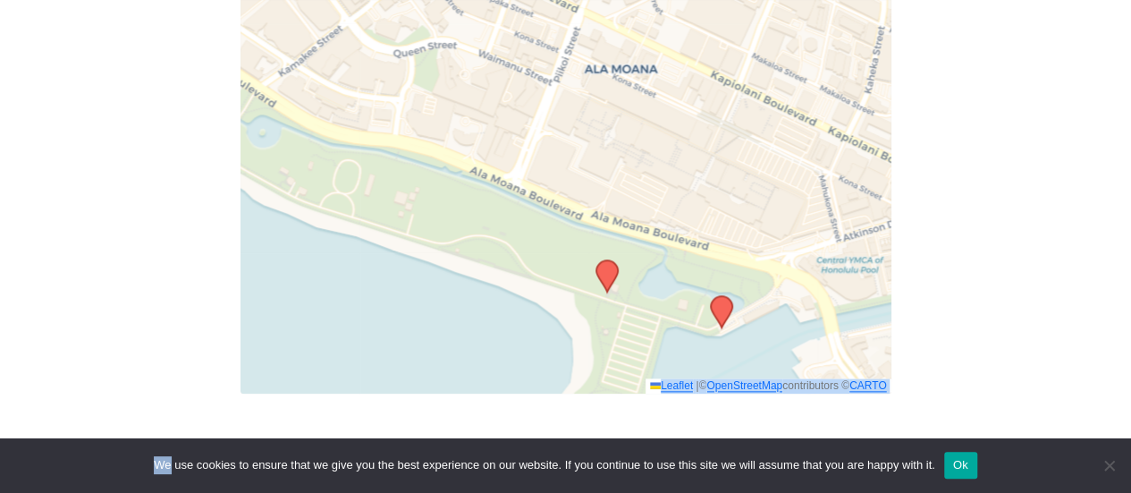
drag, startPoint x: 617, startPoint y: 255, endPoint x: 483, endPoint y: 242, distance: 134.7
click at [483, 242] on div "Leaflet | © OpenStreetMap contributors © CARTO" at bounding box center [566, 169] width 651 height 447
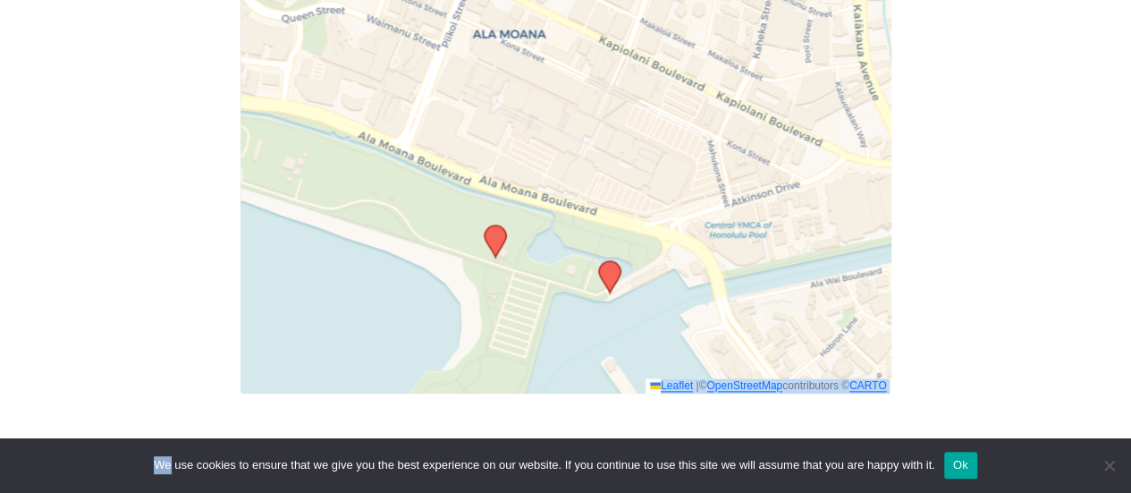
drag, startPoint x: 458, startPoint y: 212, endPoint x: 346, endPoint y: 177, distance: 117.1
click at [346, 177] on div "Leaflet | © OpenStreetMap contributors © CARTO" at bounding box center [566, 169] width 651 height 447
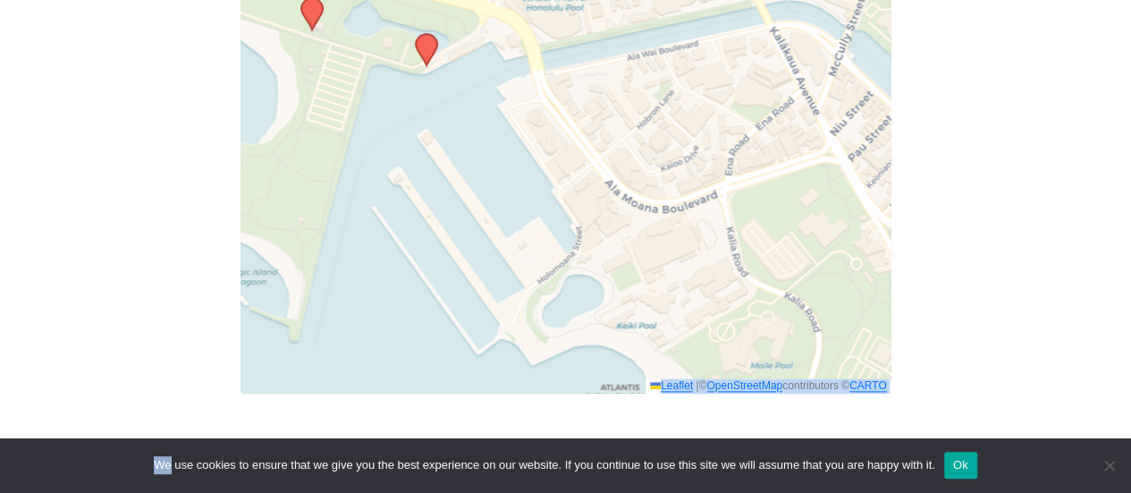
drag, startPoint x: 865, startPoint y: 276, endPoint x: 682, endPoint y: 31, distance: 306.0
click at [682, 35] on div "Leaflet | © OpenStreetMap contributors © CARTO" at bounding box center [566, 169] width 651 height 447
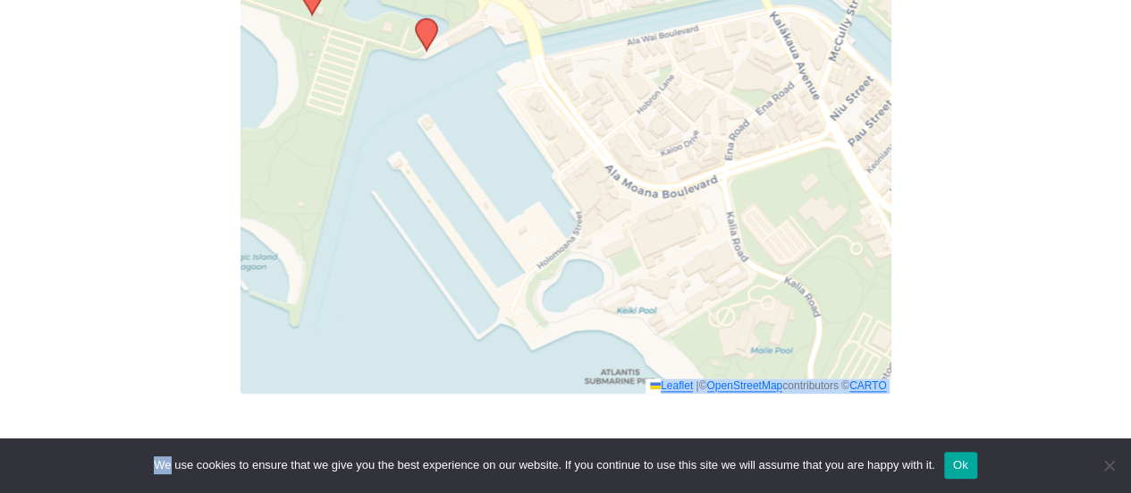
drag, startPoint x: 682, startPoint y: 12, endPoint x: 685, endPoint y: 25, distance: 13.7
click at [685, 23] on div "Leaflet | © OpenStreetMap contributors © CARTO" at bounding box center [566, 169] width 651 height 447
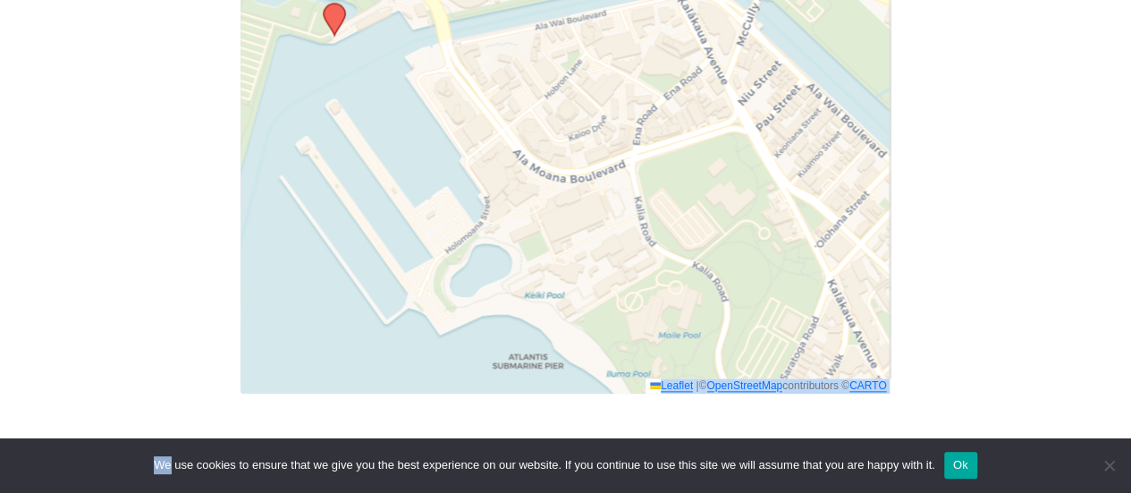
drag, startPoint x: 712, startPoint y: 82, endPoint x: 617, endPoint y: 55, distance: 98.7
click at [617, 55] on div "Leaflet | © OpenStreetMap contributors © CARTO" at bounding box center [566, 169] width 651 height 447
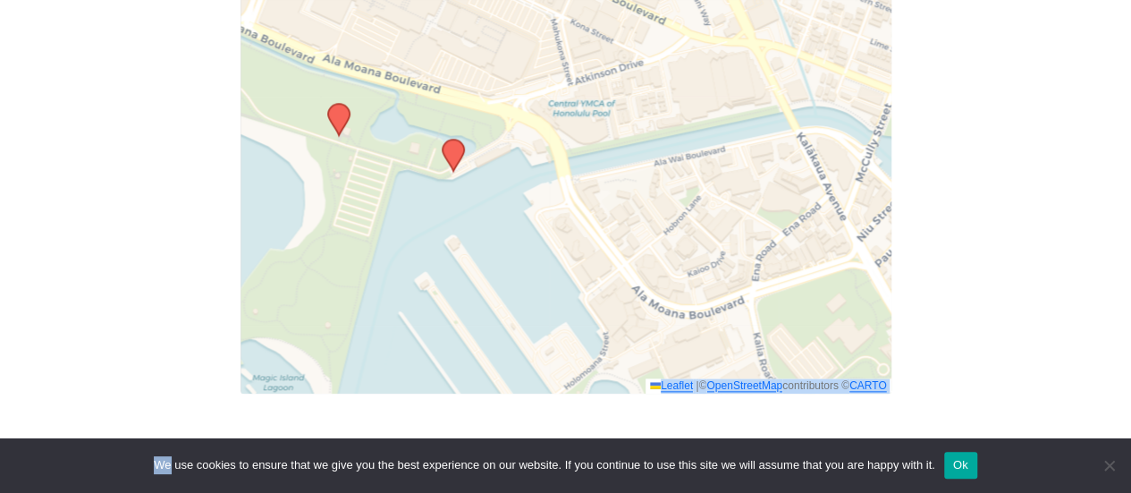
drag, startPoint x: 676, startPoint y: 257, endPoint x: 816, endPoint y: 403, distance: 203.0
click at [808, 400] on div "In-person Meetings Search Near Location Near Me Anywhere Anywhere Cyberspace 67…" at bounding box center [565, 117] width 679 height 581
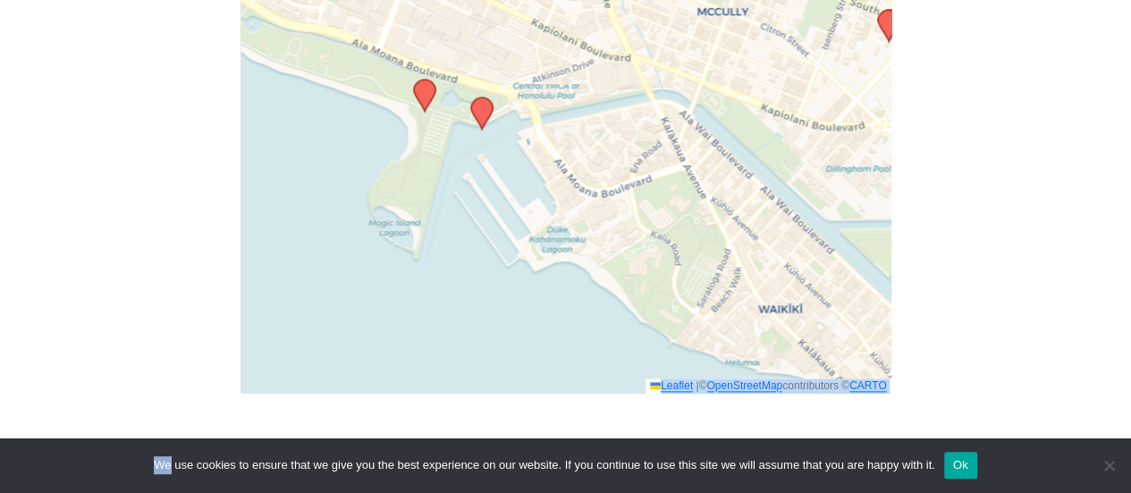
drag, startPoint x: 706, startPoint y: 274, endPoint x: 634, endPoint y: 187, distance: 113.0
click at [634, 187] on div "Leaflet | © OpenStreetMap contributors © CARTO" at bounding box center [566, 169] width 651 height 447
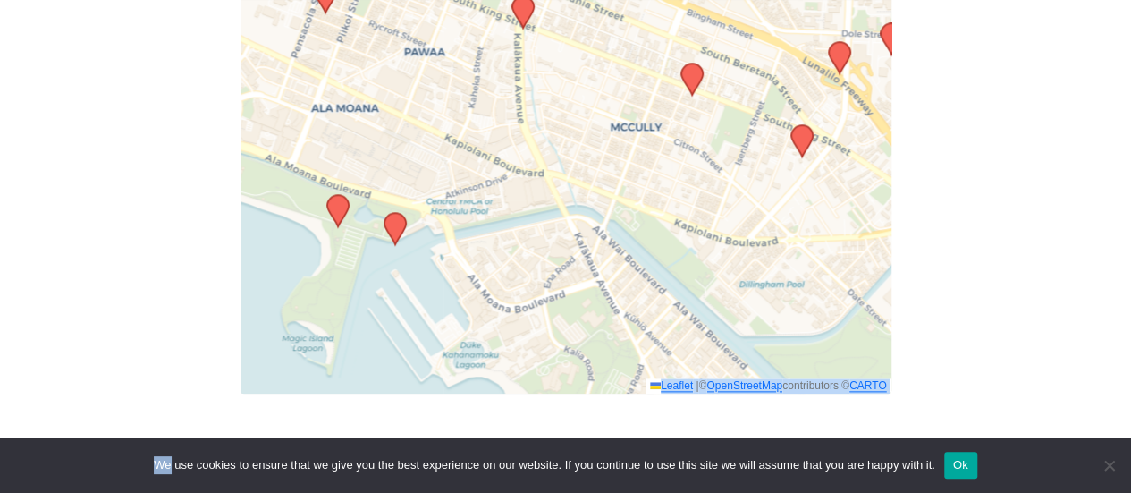
drag, startPoint x: 823, startPoint y: 83, endPoint x: 737, endPoint y: 201, distance: 145.9
click at [737, 201] on div "Leaflet | © OpenStreetMap contributors © CARTO" at bounding box center [566, 169] width 651 height 447
click at [524, 12] on icon at bounding box center [521, 13] width 21 height 31
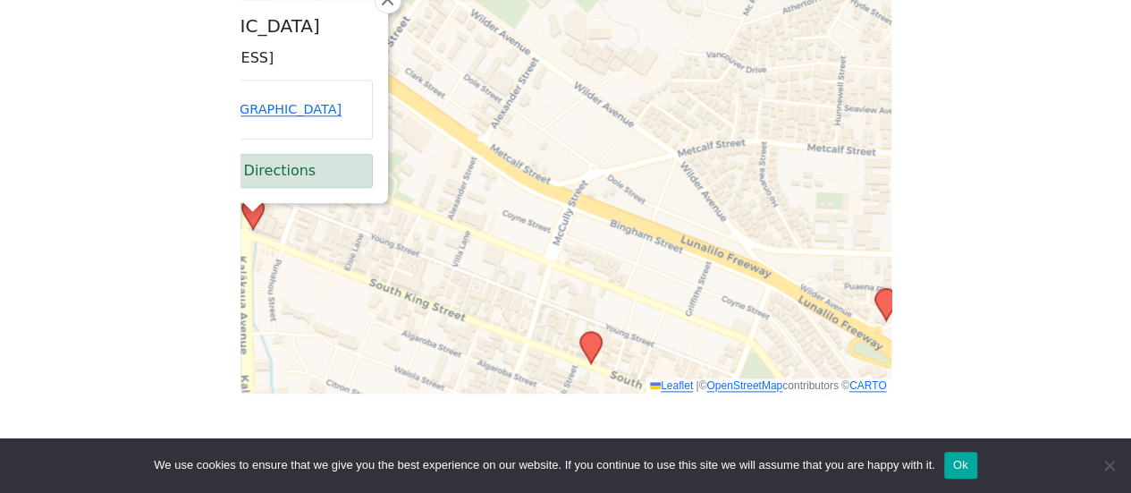
click at [1025, 86] on div "Freedom from Bondage (was Sundays, noon, [GEOGRAPHIC_DATA]) has been cancelled …" at bounding box center [565, 28] width 1018 height 802
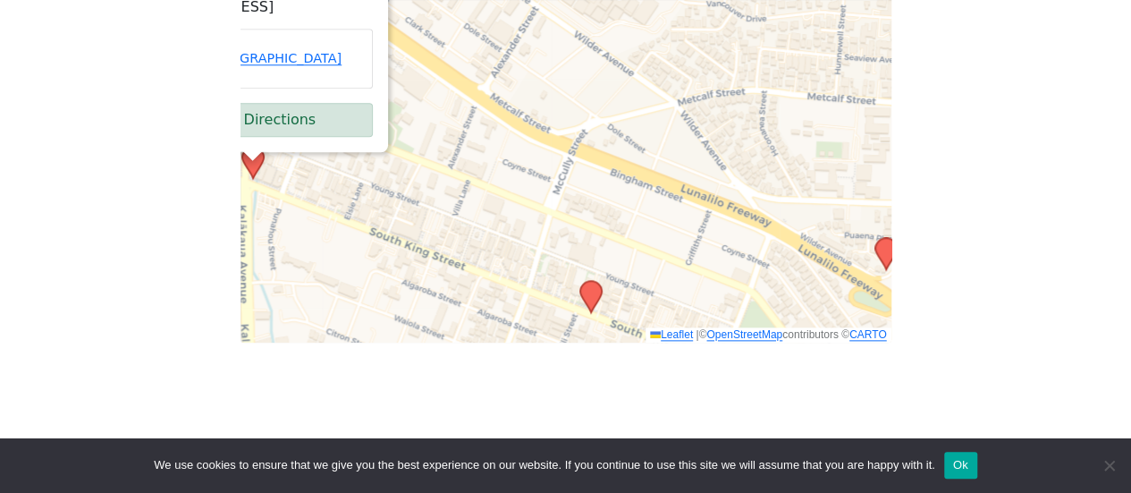
scroll to position [962, 0]
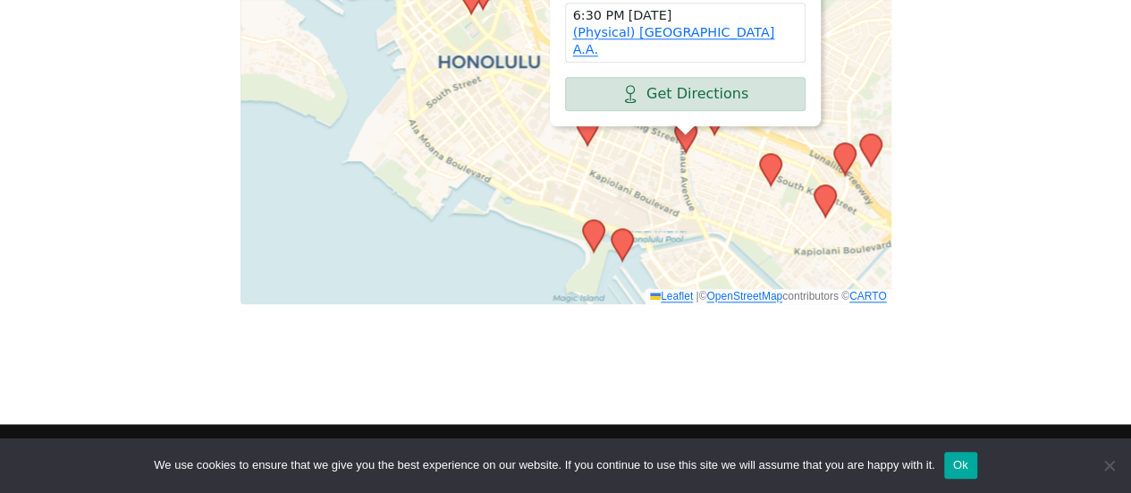
click at [588, 150] on div "[GEOGRAPHIC_DATA][PERSON_NAME] [STREET_ADDRESS] 6:30 PM [DATE] (Physical) [GEOG…" at bounding box center [566, 80] width 651 height 447
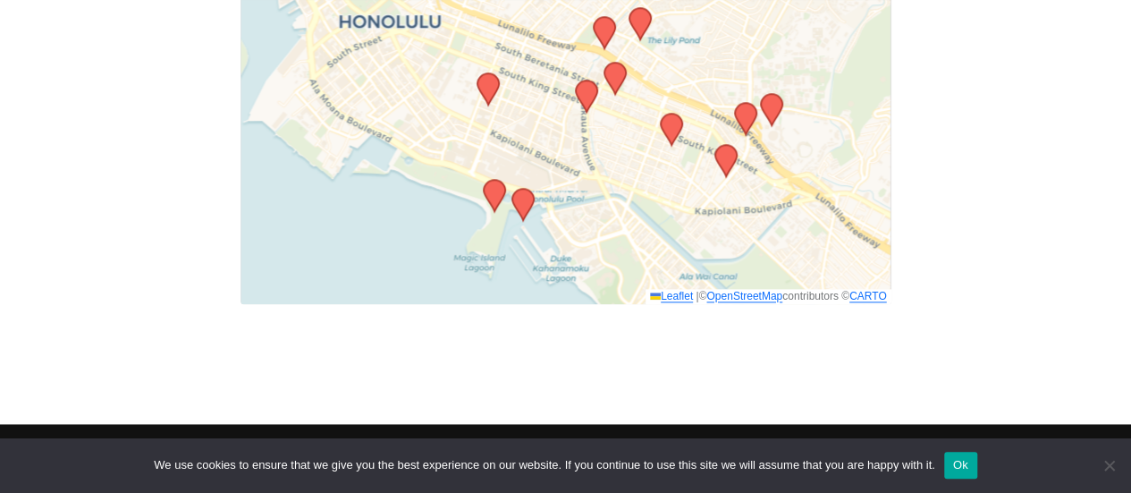
drag, startPoint x: 732, startPoint y: 190, endPoint x: 633, endPoint y: 150, distance: 107.1
click at [633, 150] on div "Leaflet | © OpenStreetMap contributors © CARTO" at bounding box center [566, 80] width 651 height 447
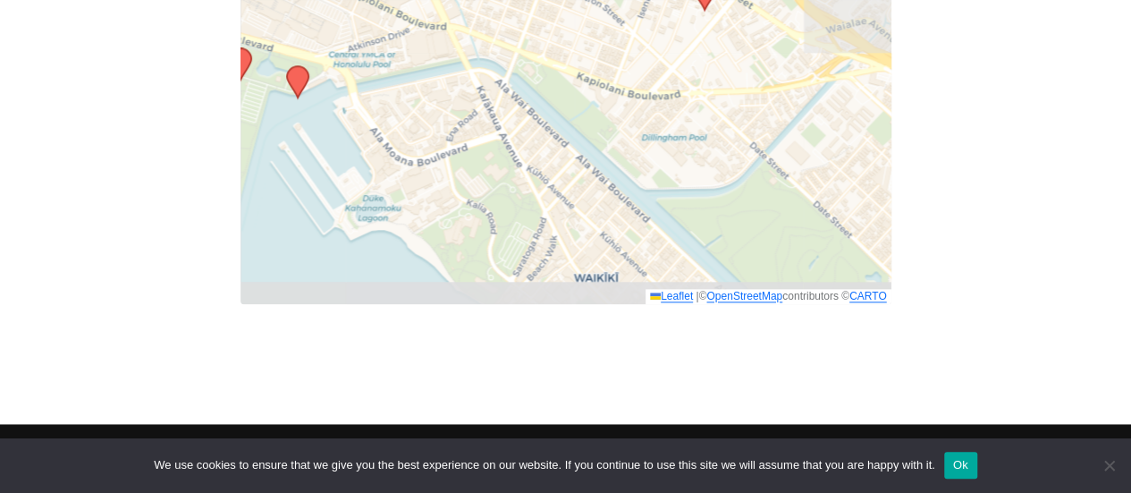
drag, startPoint x: 717, startPoint y: 207, endPoint x: 588, endPoint y: 12, distance: 234.3
click at [588, 14] on div "Leaflet | © OpenStreetMap contributors © CARTO" at bounding box center [566, 80] width 651 height 447
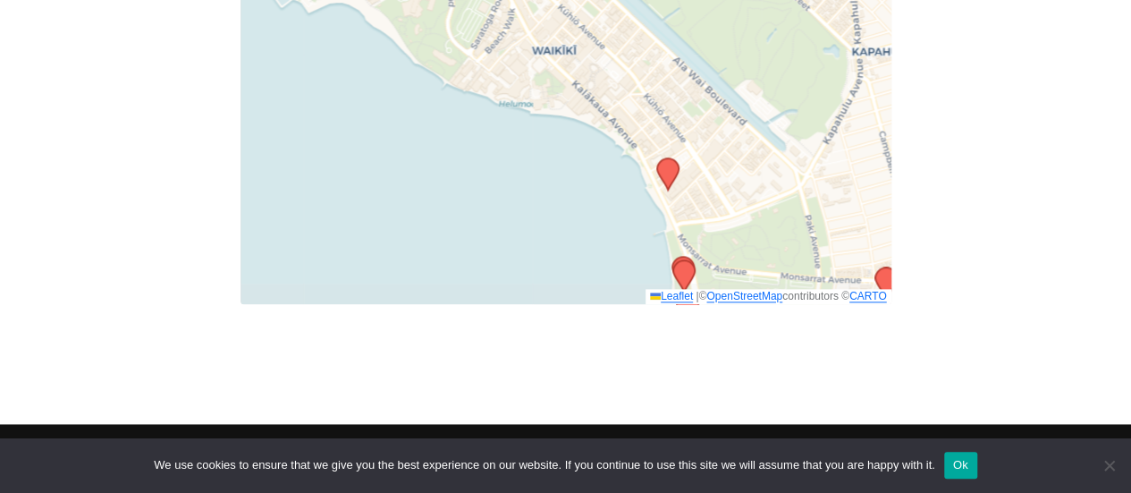
drag, startPoint x: 647, startPoint y: 233, endPoint x: 612, endPoint y: 34, distance: 202.6
click at [612, 34] on div "Leaflet | © OpenStreetMap contributors © CARTO" at bounding box center [566, 80] width 651 height 447
click at [667, 172] on icon at bounding box center [666, 173] width 21 height 31
click at [668, 162] on icon at bounding box center [668, 172] width 21 height 31
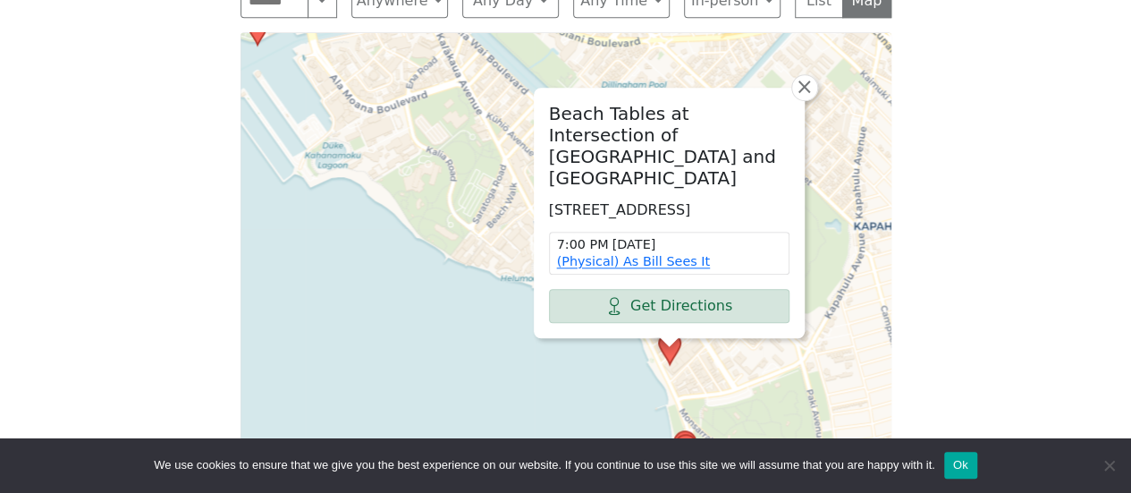
scroll to position [783, 0]
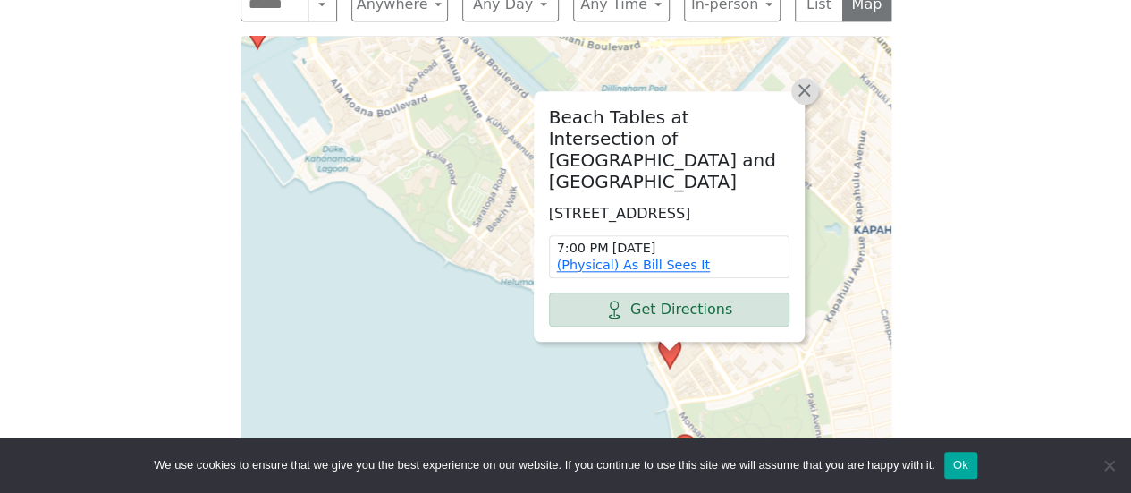
click at [807, 101] on span "×" at bounding box center [804, 90] width 18 height 21
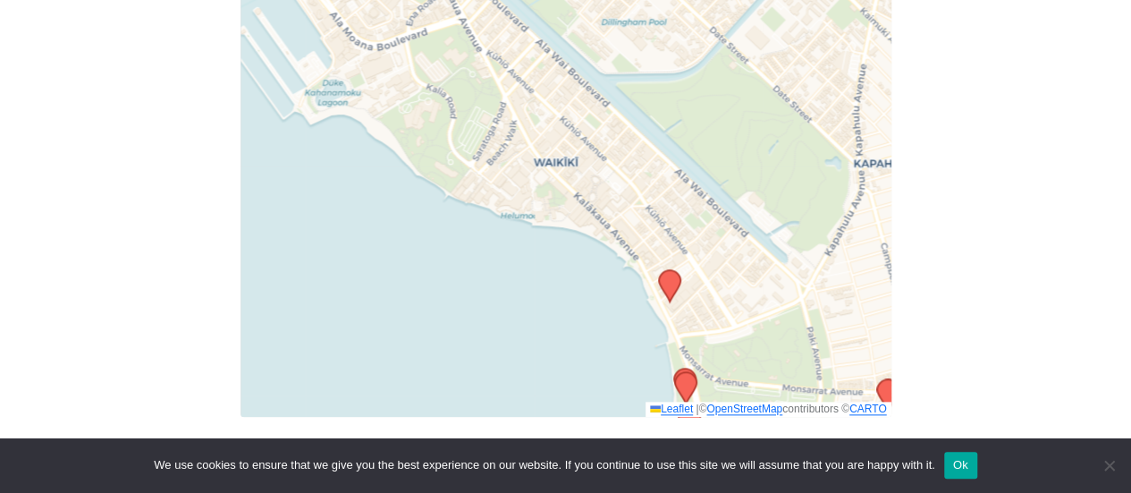
scroll to position [873, 0]
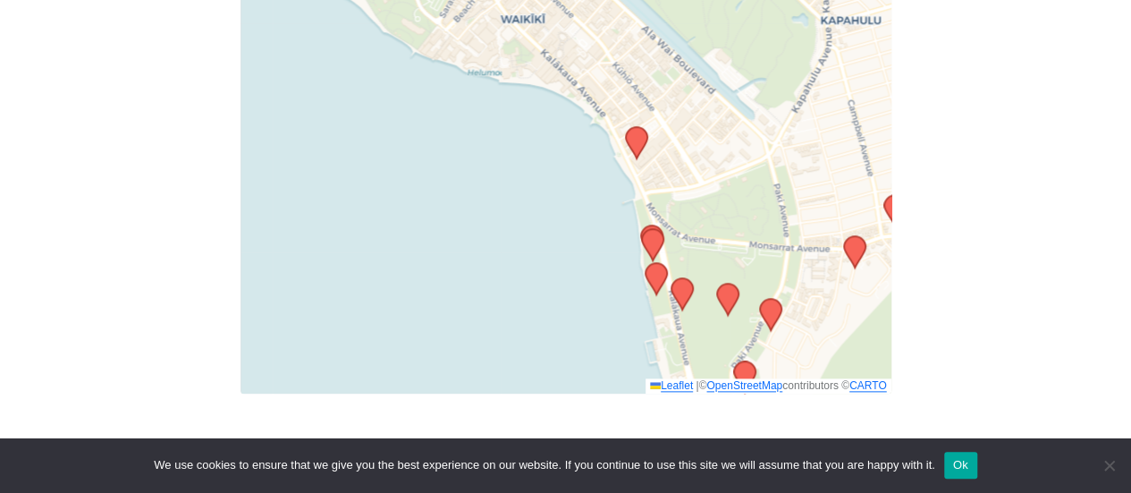
drag, startPoint x: 485, startPoint y: 328, endPoint x: 449, endPoint y: 197, distance: 136.4
click at [449, 197] on div "Leaflet | © OpenStreetMap contributors © CARTO" at bounding box center [566, 169] width 651 height 447
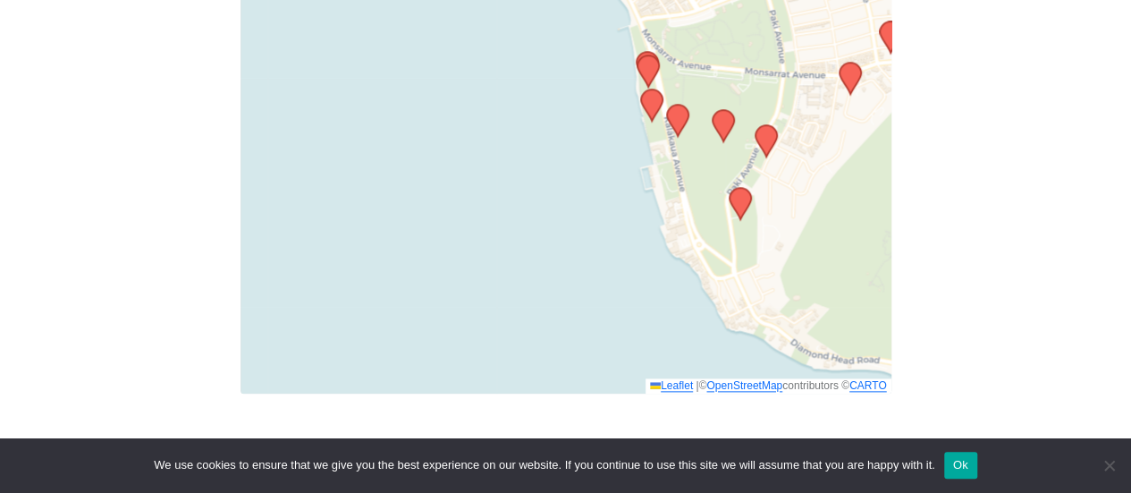
drag, startPoint x: 491, startPoint y: 324, endPoint x: 490, endPoint y: 162, distance: 161.8
click at [490, 162] on div "Leaflet | © OpenStreetMap contributors © CARTO" at bounding box center [566, 169] width 651 height 447
click at [649, 63] on icon at bounding box center [647, 70] width 21 height 31
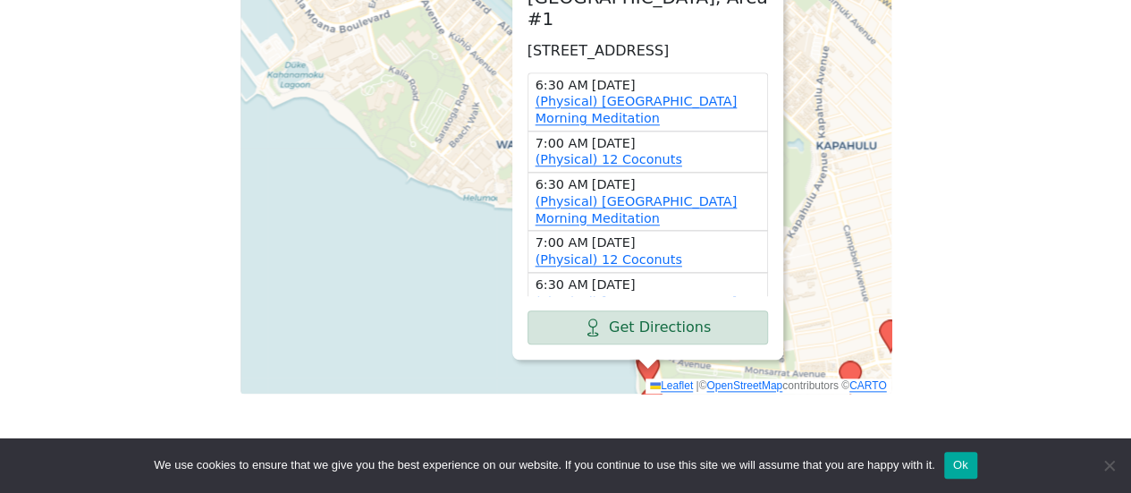
drag, startPoint x: 1064, startPoint y: 227, endPoint x: 1053, endPoint y: 156, distance: 71.4
click at [1053, 156] on div "Freedom from Bondage (was Sundays, noon, [GEOGRAPHIC_DATA]) has been cancelled …" at bounding box center [565, 28] width 1018 height 802
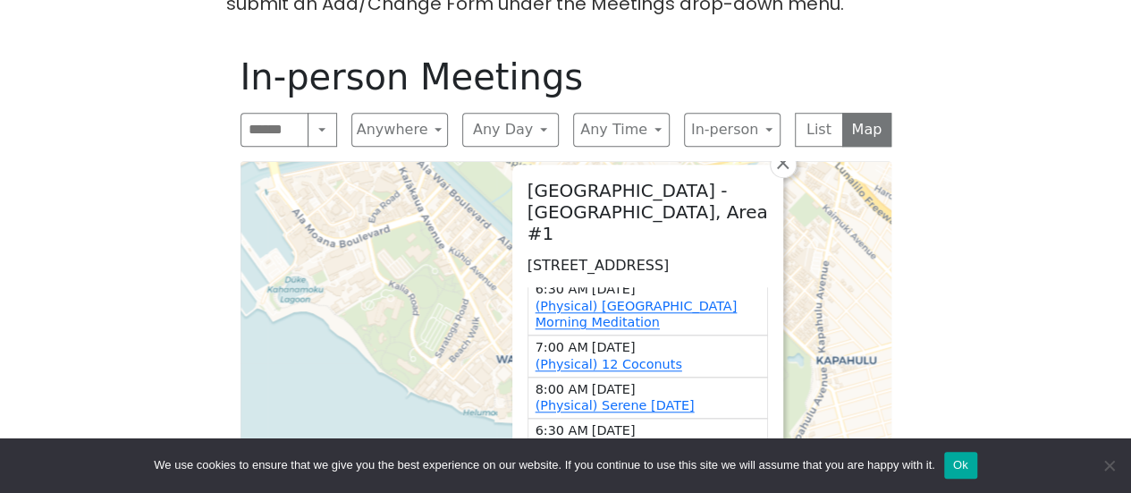
scroll to position [622, 0]
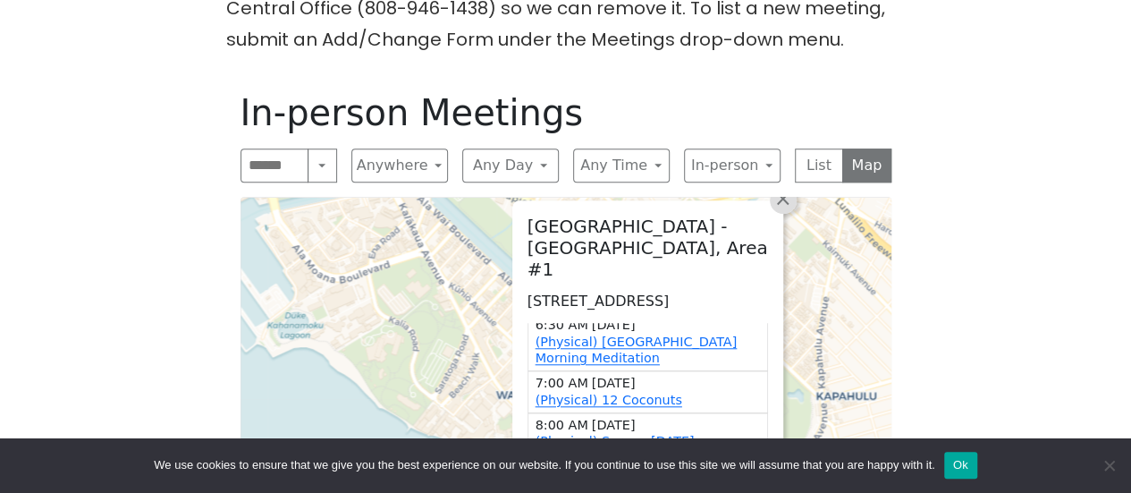
click at [783, 206] on span "×" at bounding box center [782, 198] width 18 height 21
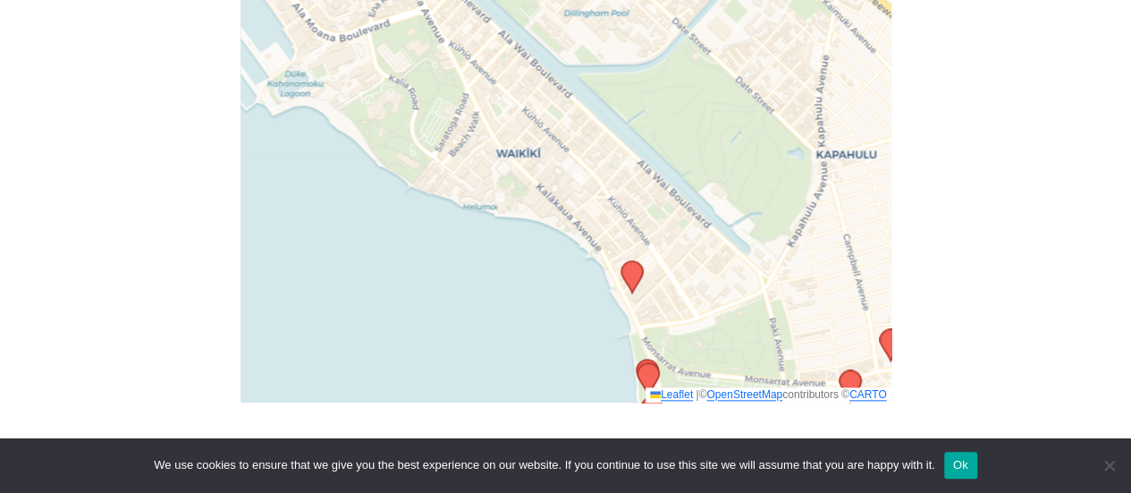
scroll to position [890, 0]
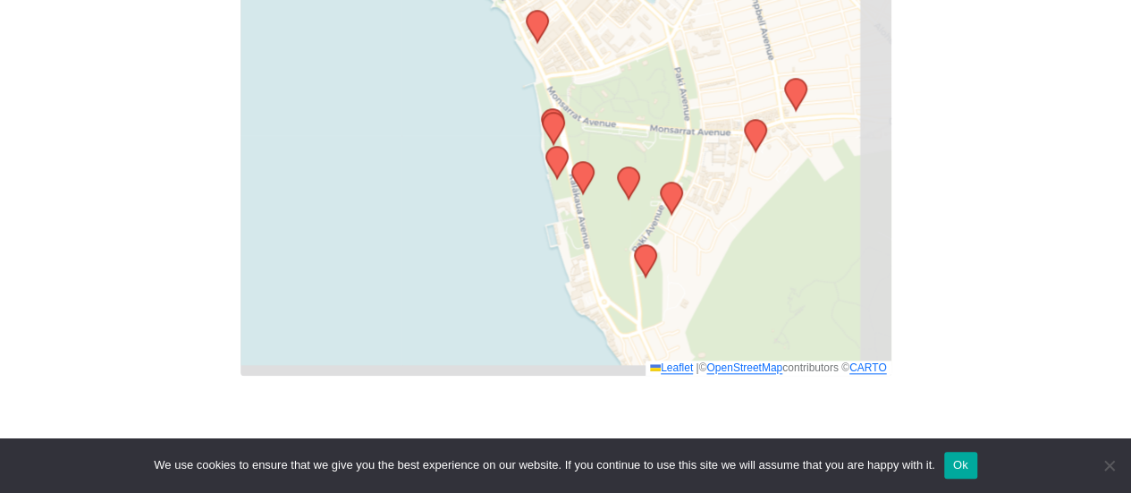
drag, startPoint x: 708, startPoint y: 300, endPoint x: 604, endPoint y: 54, distance: 266.8
click at [604, 54] on div "Leaflet | © OpenStreetMap contributors © CARTO" at bounding box center [566, 151] width 651 height 447
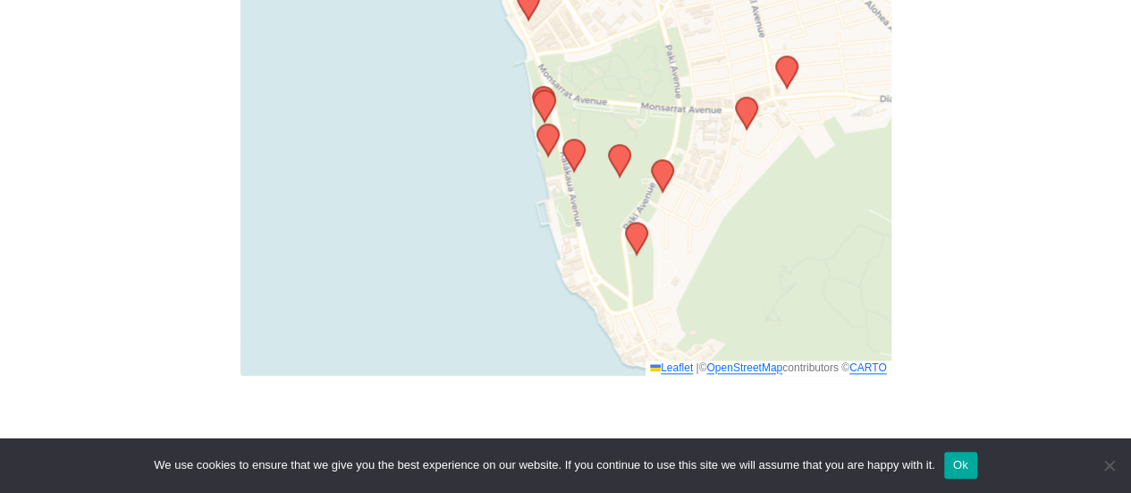
click at [540, 137] on icon at bounding box center [546, 139] width 21 height 31
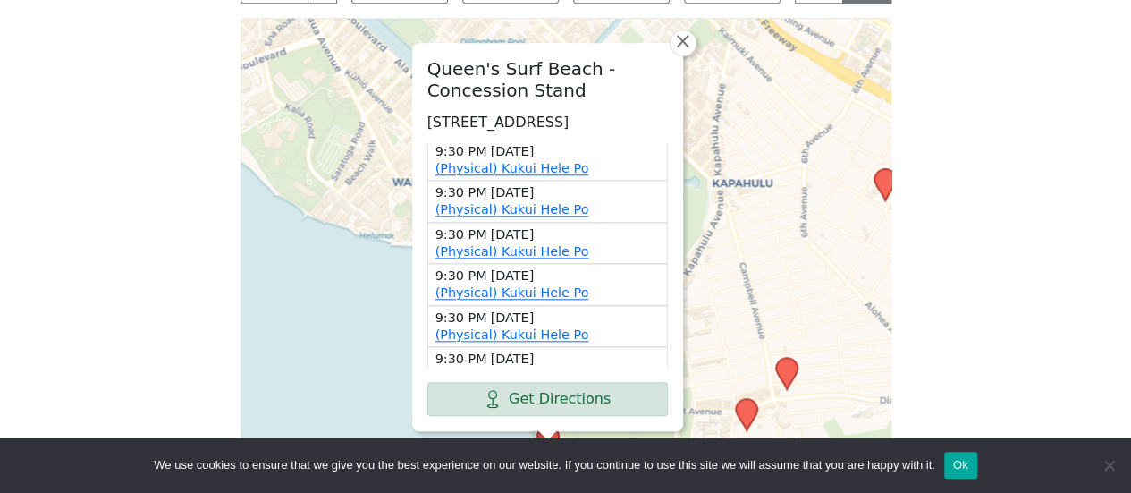
scroll to position [63, 0]
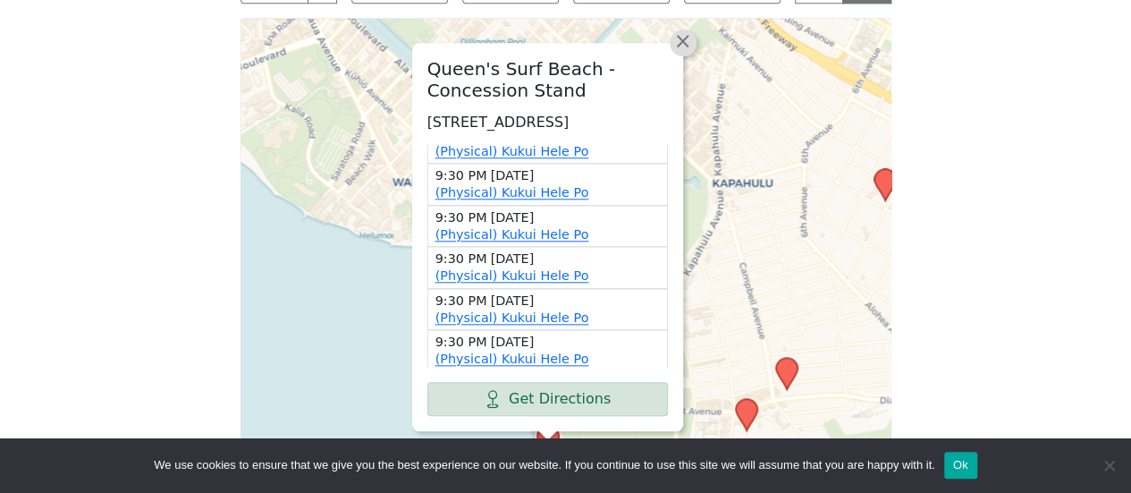
click at [681, 30] on span "×" at bounding box center [682, 40] width 18 height 21
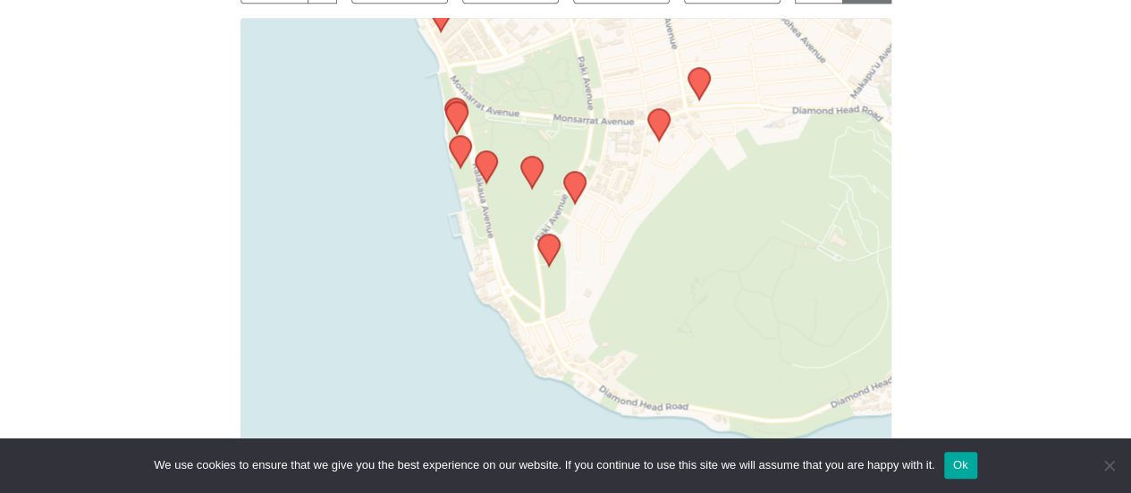
drag, startPoint x: 637, startPoint y: 351, endPoint x: 549, endPoint y: 64, distance: 300.3
click at [549, 64] on div "Leaflet | © OpenStreetMap contributors © CARTO" at bounding box center [566, 241] width 651 height 447
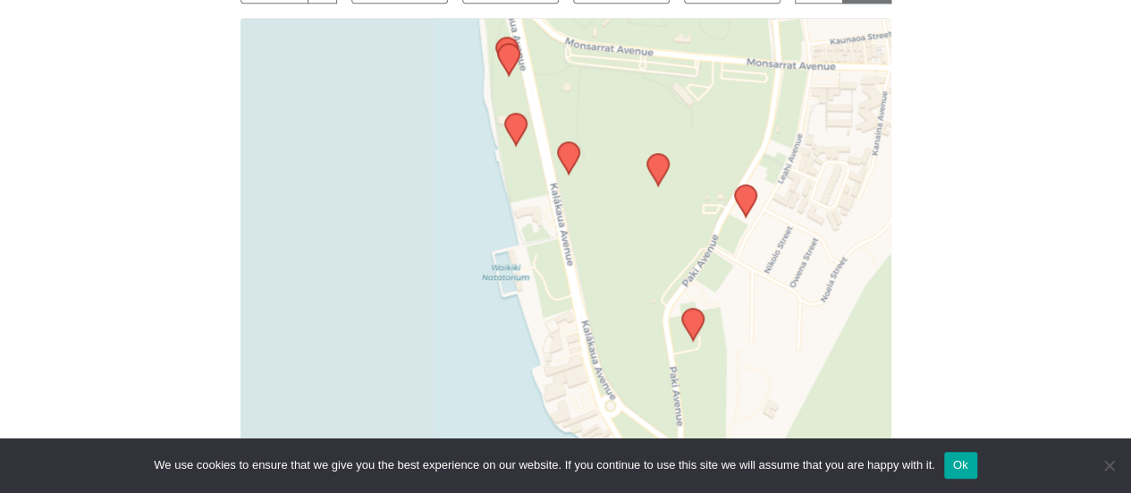
drag, startPoint x: 322, startPoint y: 175, endPoint x: 729, endPoint y: 273, distance: 418.3
click at [729, 273] on div "Leaflet | © OpenStreetMap contributors © CARTO" at bounding box center [566, 241] width 651 height 447
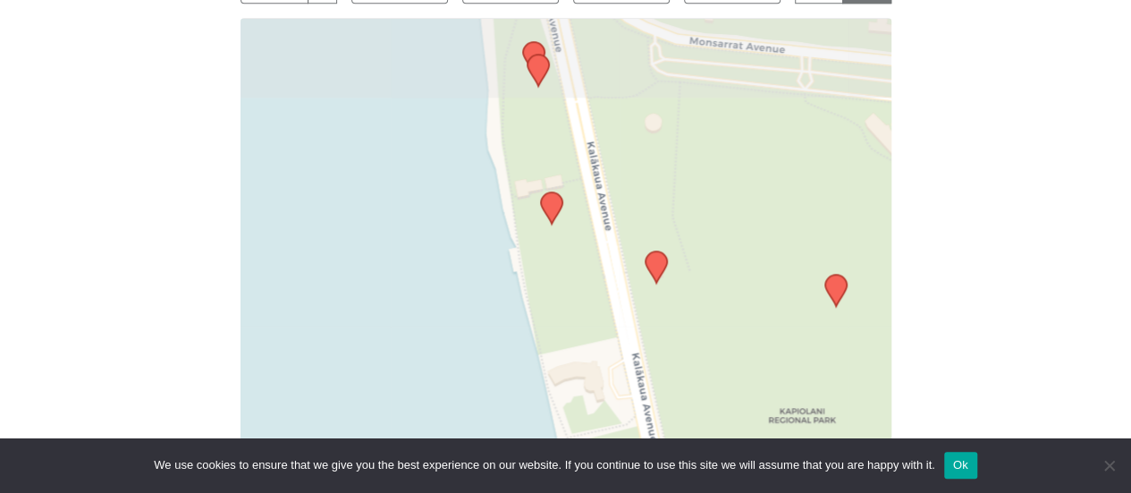
drag, startPoint x: 591, startPoint y: 184, endPoint x: 785, endPoint y: 346, distance: 252.6
click at [781, 341] on div "Leaflet | © OpenStreetMap contributors © CARTO" at bounding box center [566, 241] width 651 height 447
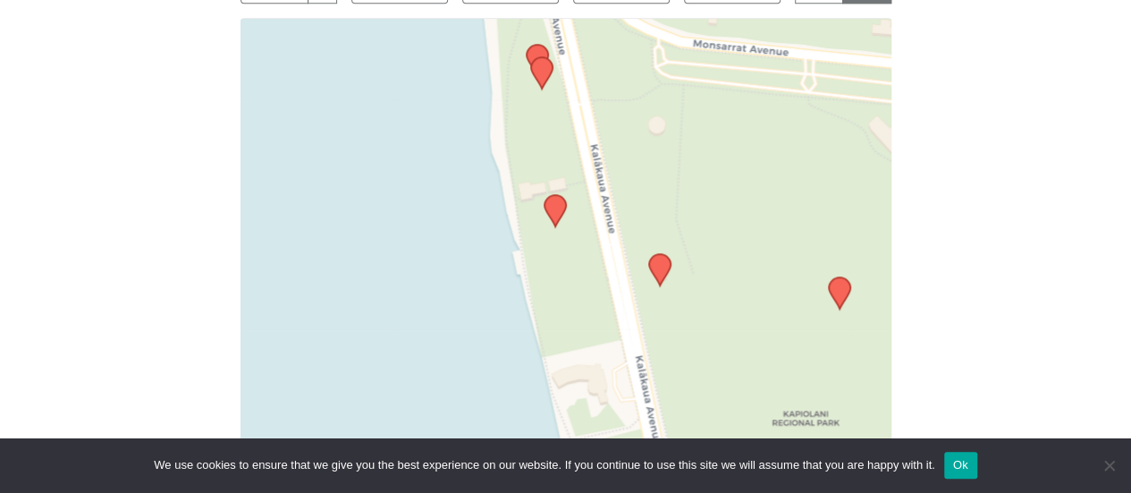
click at [537, 37] on div "Leaflet | © OpenStreetMap contributors © CARTO" at bounding box center [566, 241] width 651 height 447
click at [536, 39] on div "Leaflet | © OpenStreetMap contributors © CARTO" at bounding box center [566, 241] width 651 height 447
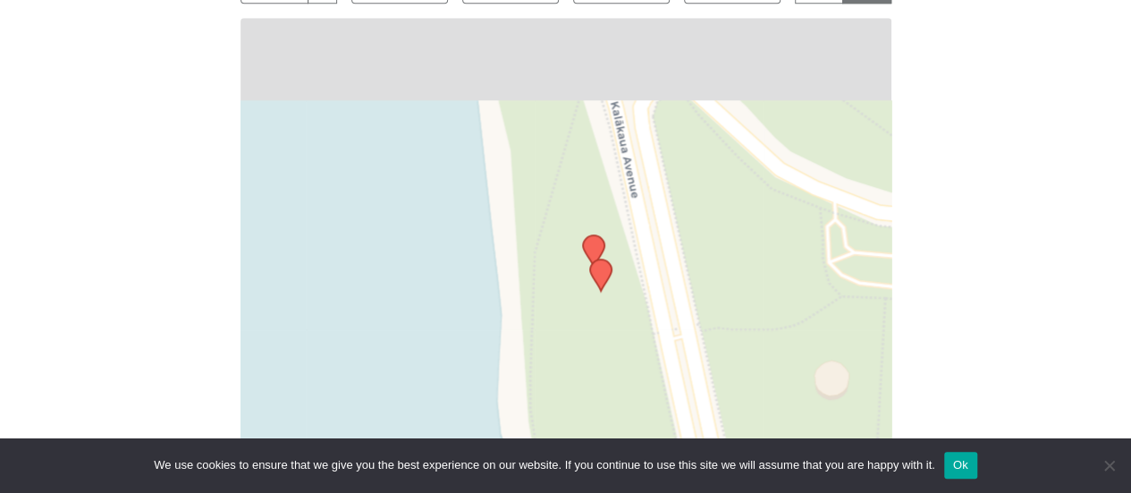
drag, startPoint x: 563, startPoint y: 131, endPoint x: 646, endPoint y: 399, distance: 280.8
click at [647, 404] on div "Leaflet | © OpenStreetMap contributors © CARTO" at bounding box center [566, 241] width 651 height 447
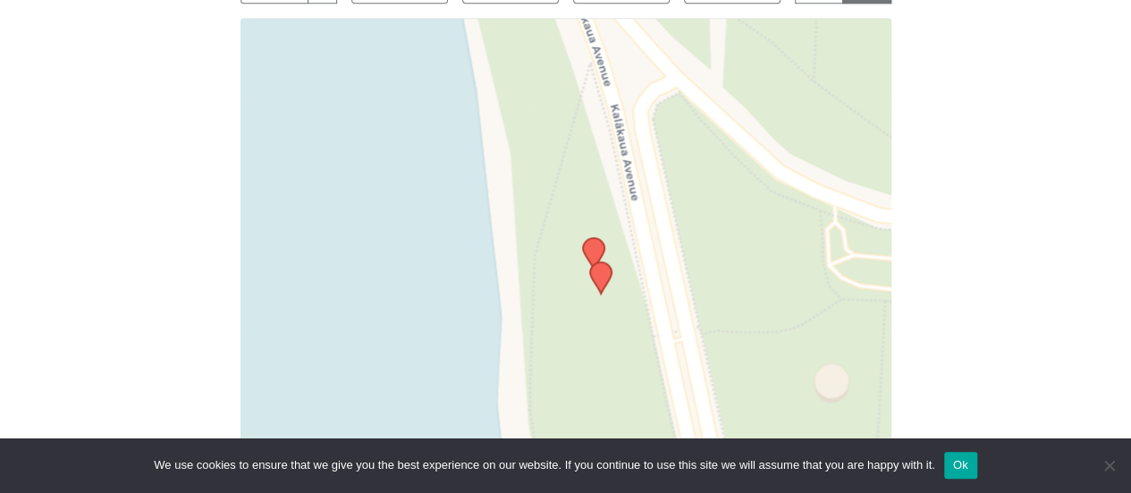
click at [588, 239] on icon at bounding box center [592, 253] width 21 height 31
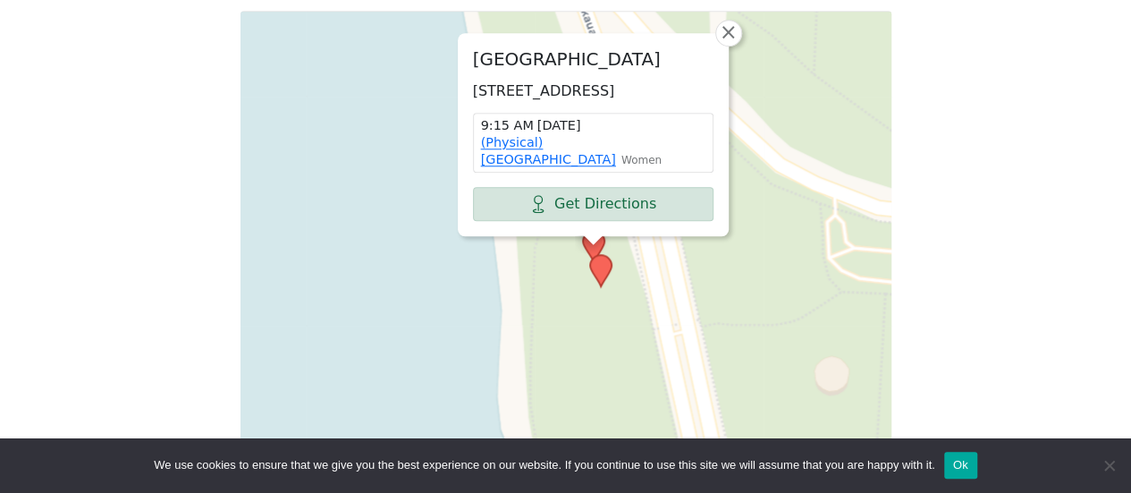
scroll to position [712, 0]
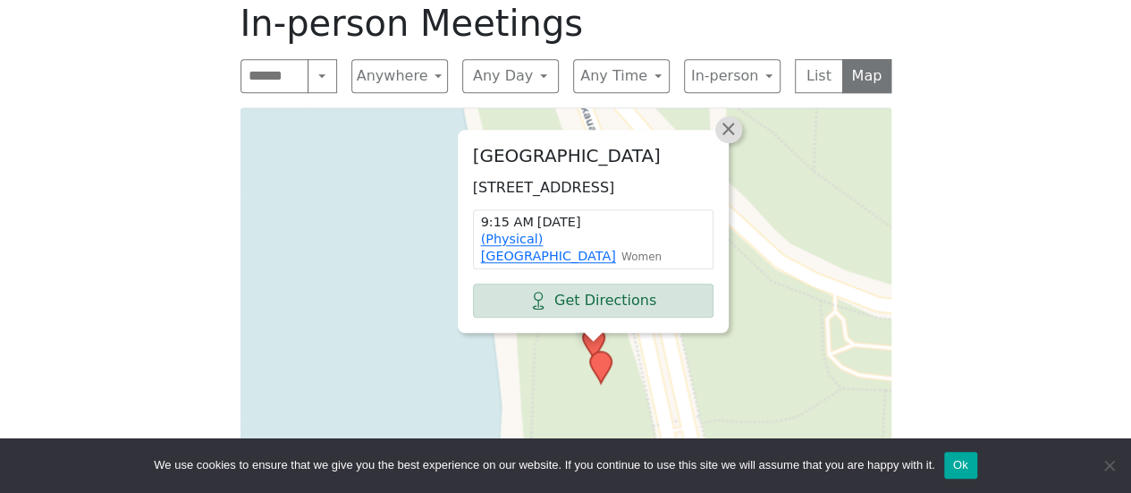
click at [721, 127] on span "×" at bounding box center [728, 128] width 18 height 21
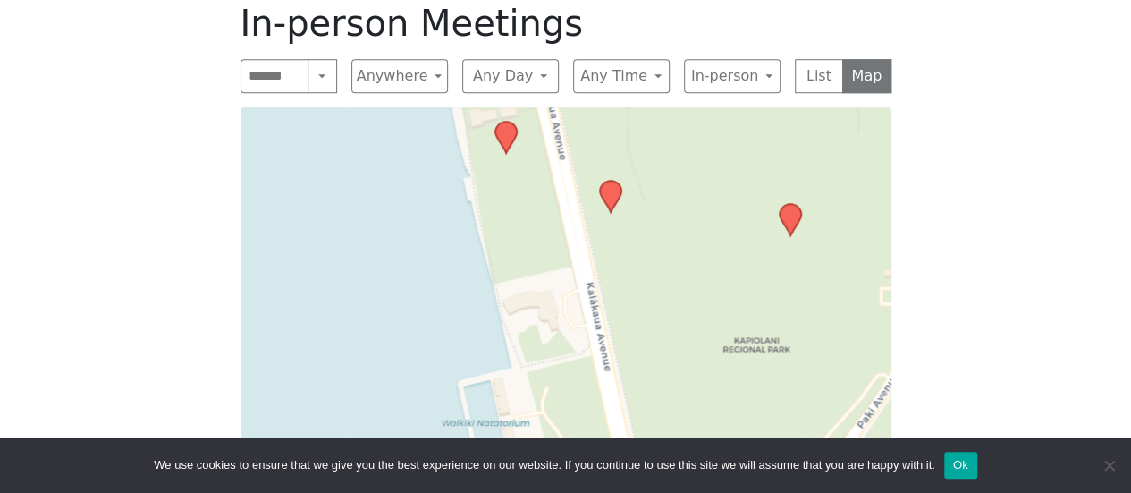
drag, startPoint x: 660, startPoint y: 376, endPoint x: 661, endPoint y: 28, distance: 348.7
click at [661, 28] on div "In-person Meetings Search Near Location Near Me Anywhere Anywhere Cyberspace 67…" at bounding box center [565, 277] width 679 height 581
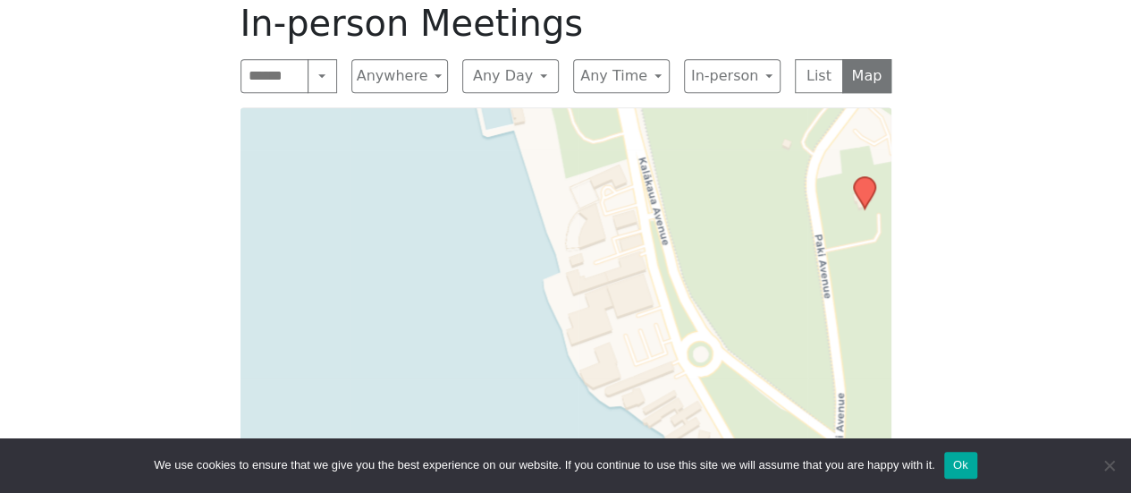
drag, startPoint x: 654, startPoint y: 273, endPoint x: 660, endPoint y: -63, distance: 335.3
click at [660, 0] on html "Skip to content Alcoholics Anonymous on [GEOGRAPHIC_DATA] Home Meetings Physica…" at bounding box center [565, 193] width 1131 height 1811
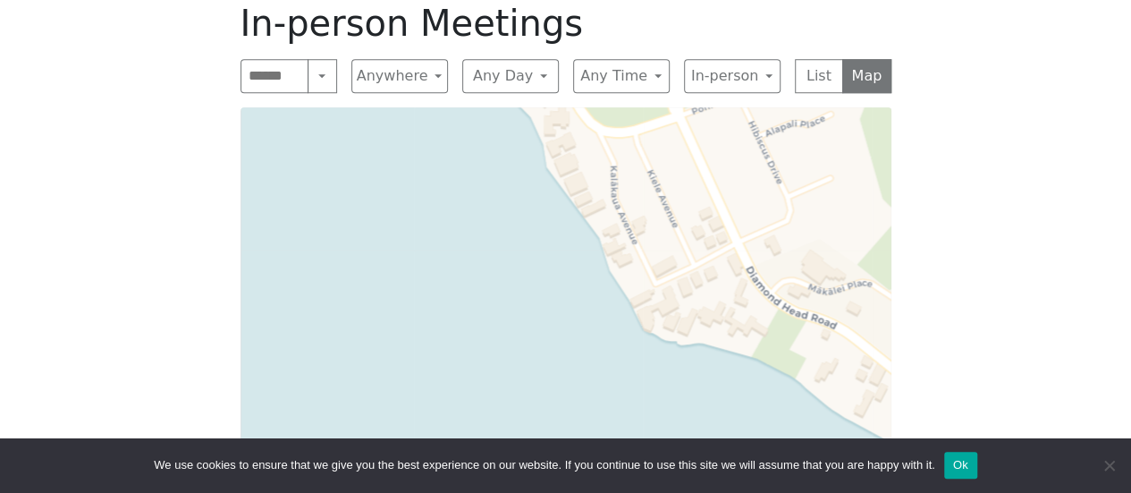
drag, startPoint x: 776, startPoint y: 339, endPoint x: 612, endPoint y: -16, distance: 391.2
click at [612, 0] on html "Skip to content Alcoholics Anonymous on [GEOGRAPHIC_DATA] Home Meetings Physica…" at bounding box center [565, 193] width 1131 height 1811
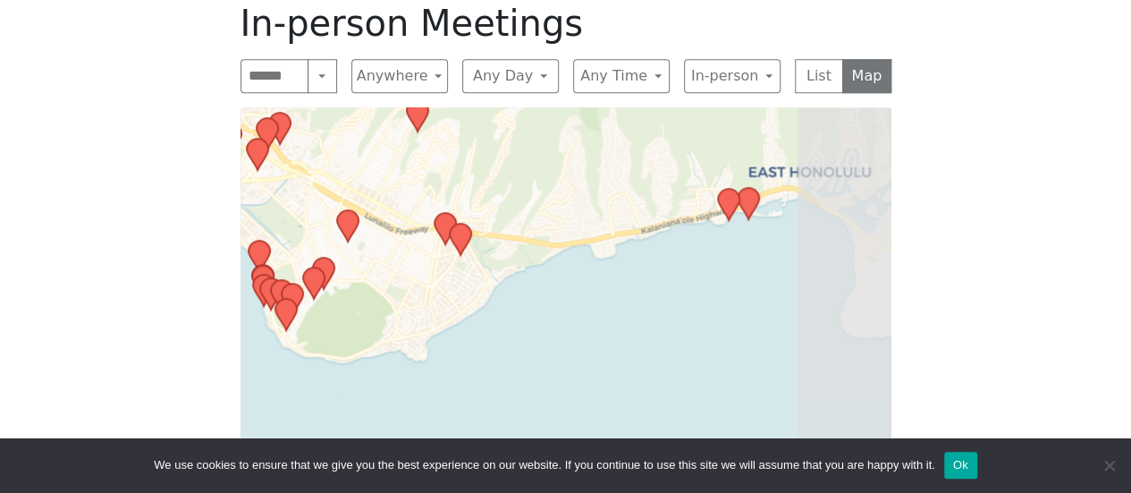
drag, startPoint x: 713, startPoint y: 279, endPoint x: 161, endPoint y: 385, distance: 562.7
click at [168, 383] on div "Freedom from Bondage (was Sundays, noon, [GEOGRAPHIC_DATA]) has been cancelled …" at bounding box center [565, 189] width 1018 height 802
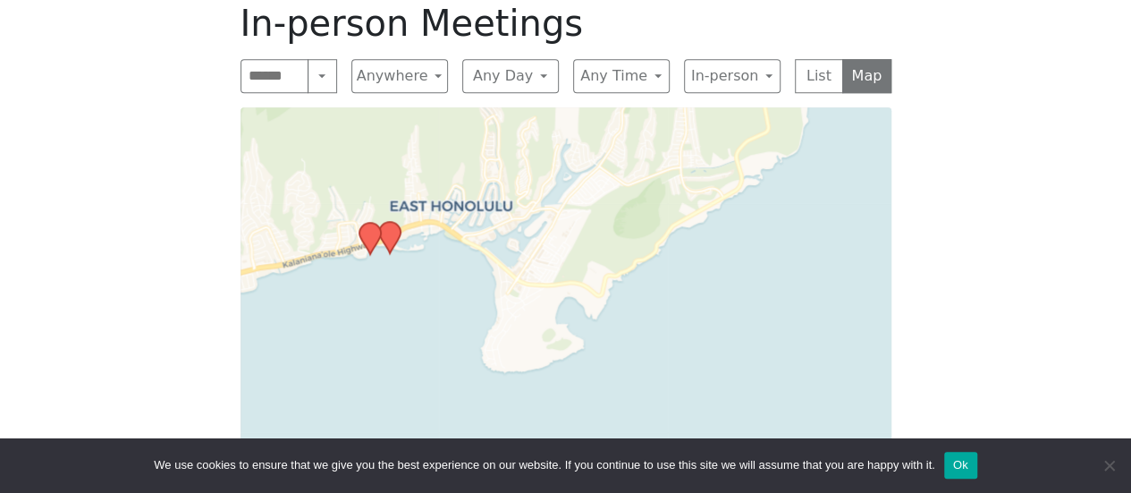
drag, startPoint x: 696, startPoint y: 283, endPoint x: 422, endPoint y: 300, distance: 274.1
click at [422, 300] on div "Leaflet | © OpenStreetMap contributors © CARTO" at bounding box center [566, 330] width 651 height 447
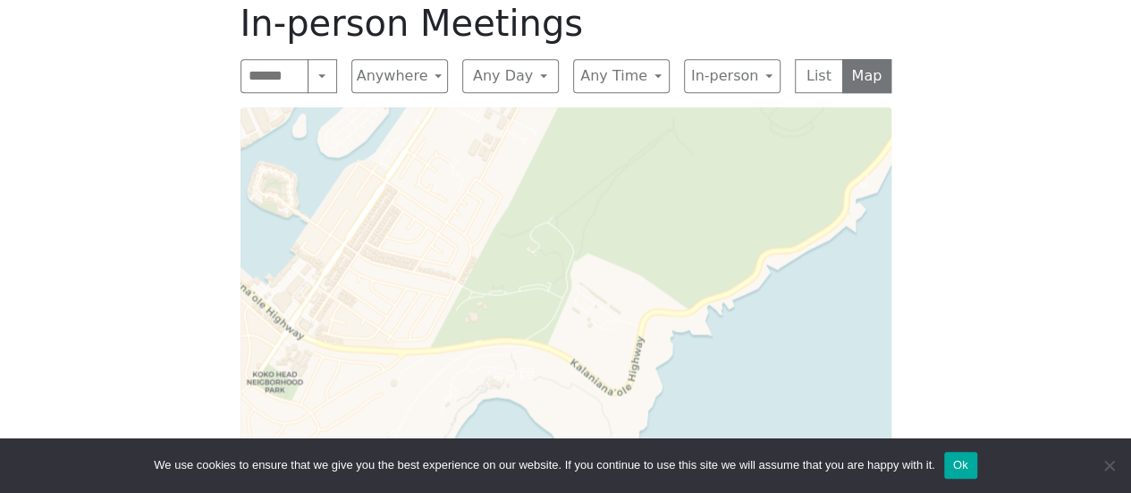
drag, startPoint x: 397, startPoint y: 267, endPoint x: 929, endPoint y: 408, distance: 550.2
click at [929, 408] on div "Freedom from Bondage (was Sundays, noon, [GEOGRAPHIC_DATA]) has been cancelled …" at bounding box center [565, 189] width 1018 height 802
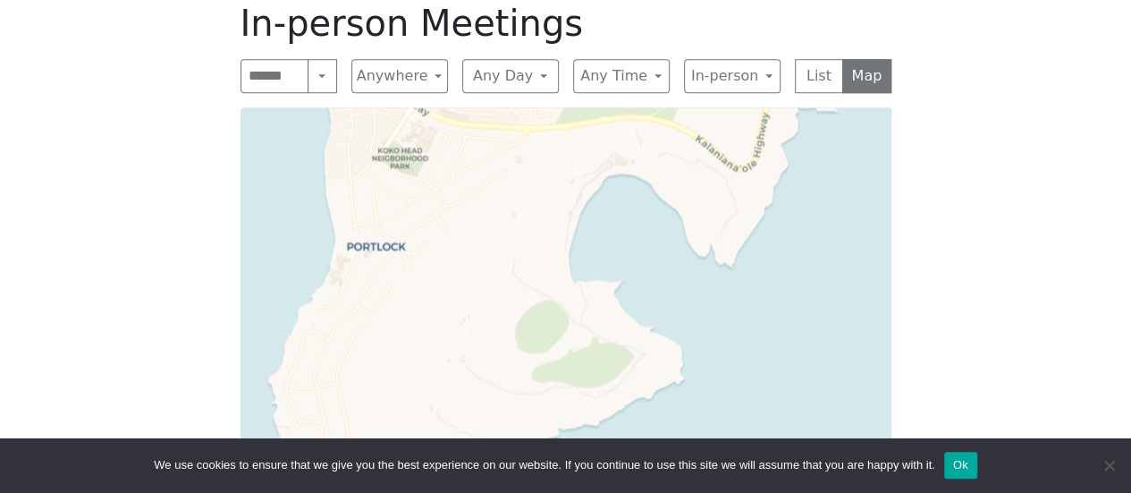
drag, startPoint x: 833, startPoint y: 418, endPoint x: 958, endPoint y: 194, distance: 256.2
click at [958, 194] on div "Freedom from Bondage (was Sundays, noon, [GEOGRAPHIC_DATA]) has been cancelled …" at bounding box center [565, 189] width 1018 height 802
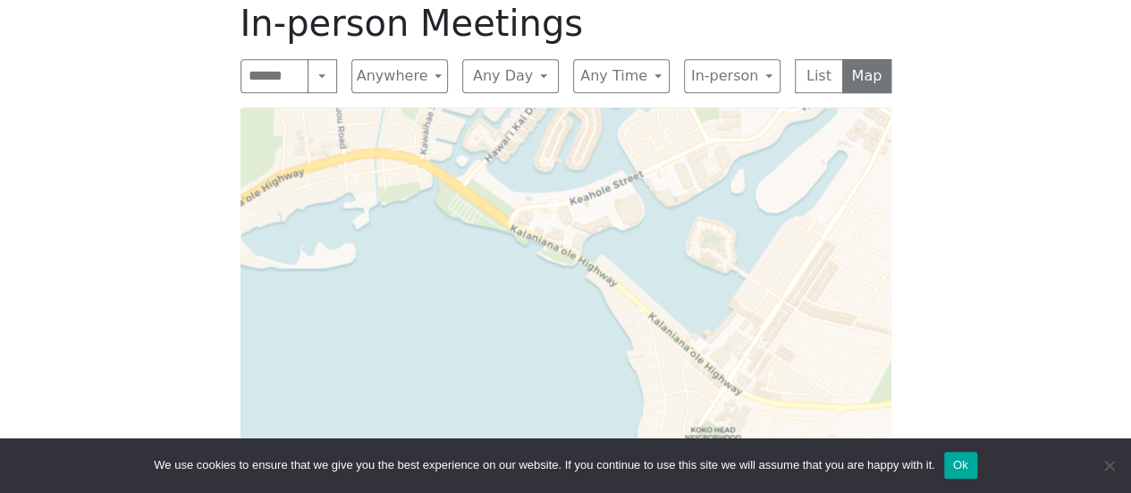
drag, startPoint x: 281, startPoint y: 160, endPoint x: 594, endPoint y: 439, distance: 419.2
click at [594, 439] on body "Skip to content Alcoholics Anonymous on [GEOGRAPHIC_DATA] Home Meetings Physica…" at bounding box center [565, 193] width 1131 height 1811
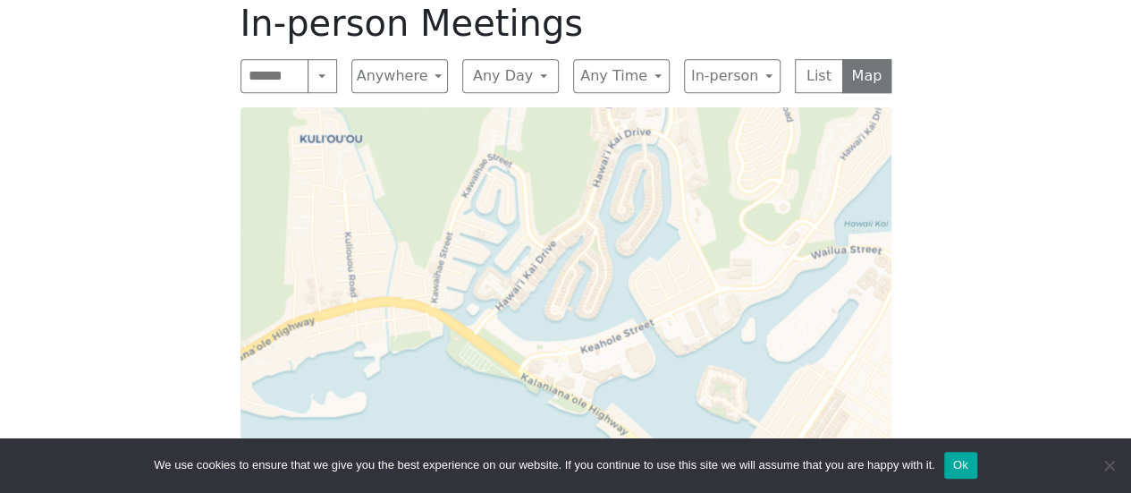
drag, startPoint x: 524, startPoint y: 351, endPoint x: 535, endPoint y: 500, distance: 148.8
click at [535, 492] on html "Skip to content Alcoholics Anonymous on [GEOGRAPHIC_DATA] Home Meetings Physica…" at bounding box center [565, 193] width 1131 height 1811
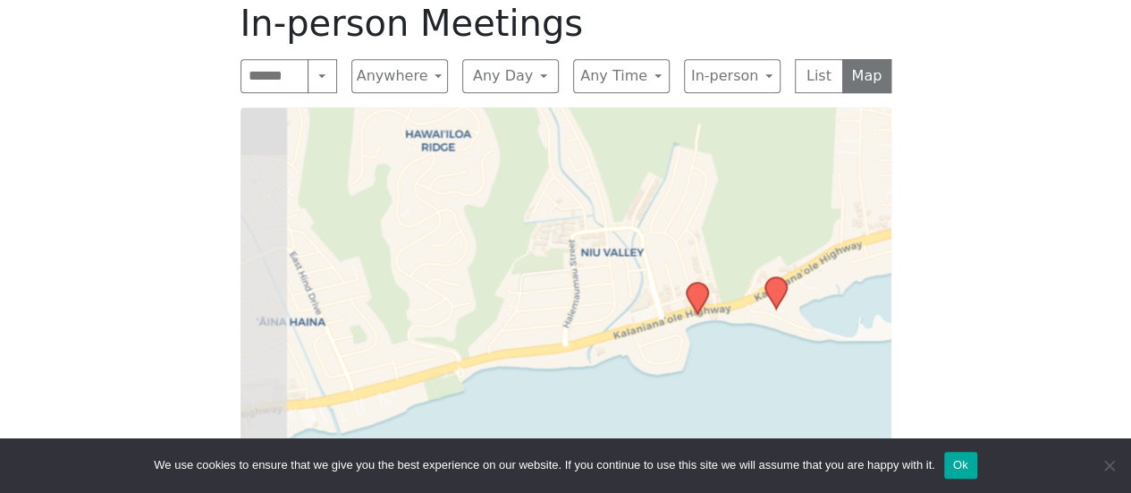
drag, startPoint x: 401, startPoint y: 391, endPoint x: 987, endPoint y: 271, distance: 598.6
click at [987, 271] on div "Freedom from Bondage (was Sundays, noon, [GEOGRAPHIC_DATA]) has been cancelled …" at bounding box center [565, 189] width 1018 height 802
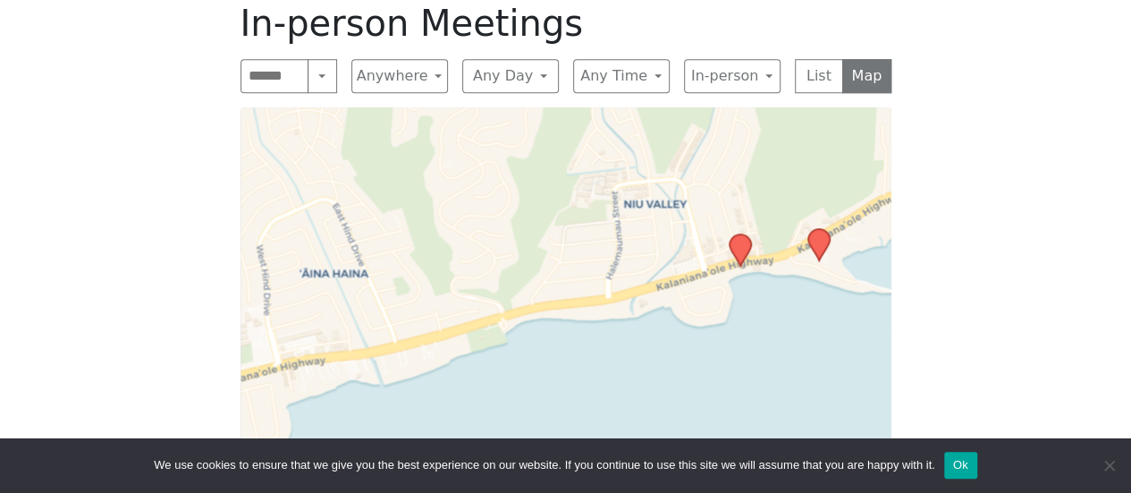
click at [815, 241] on icon at bounding box center [817, 244] width 21 height 31
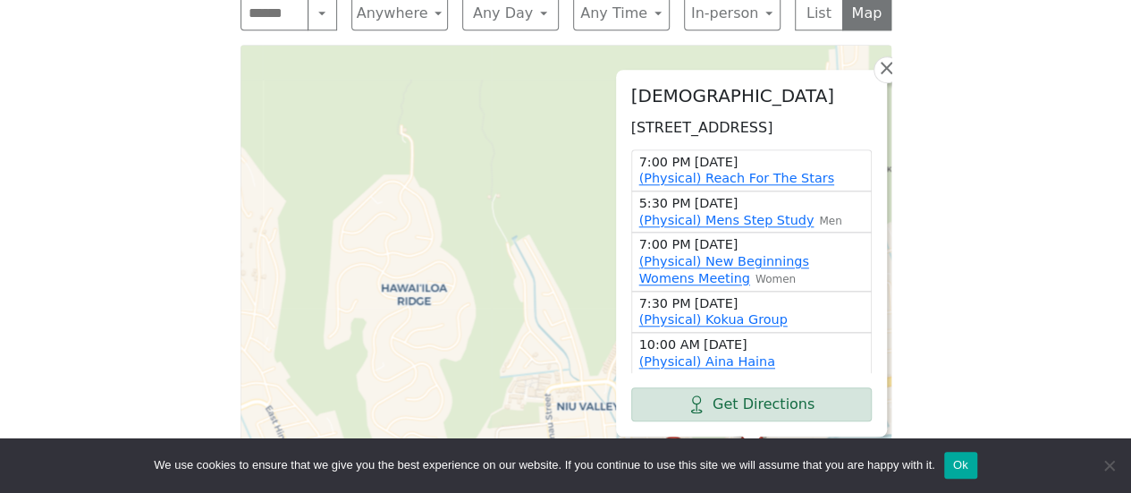
scroll to position [801, 0]
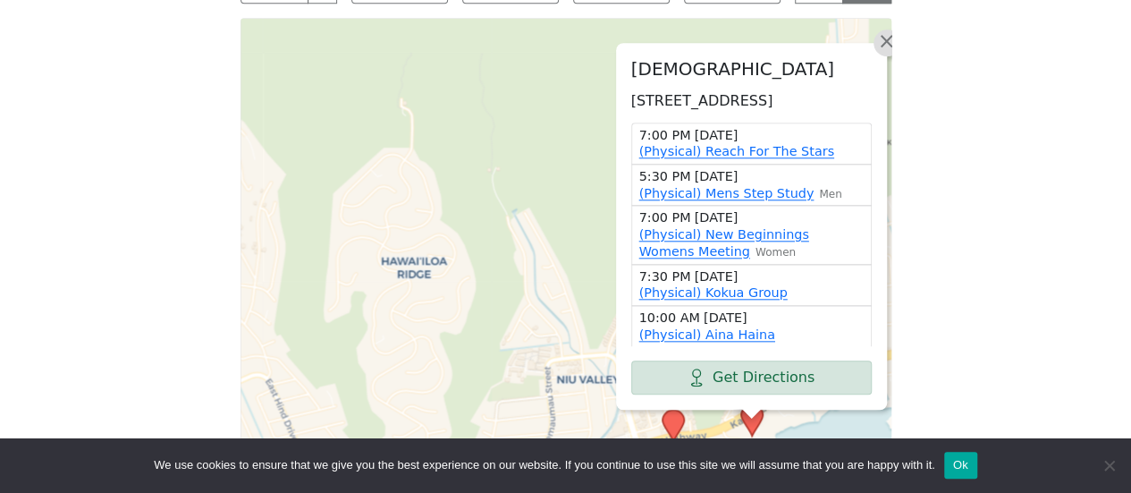
click at [878, 30] on span "×" at bounding box center [886, 40] width 18 height 21
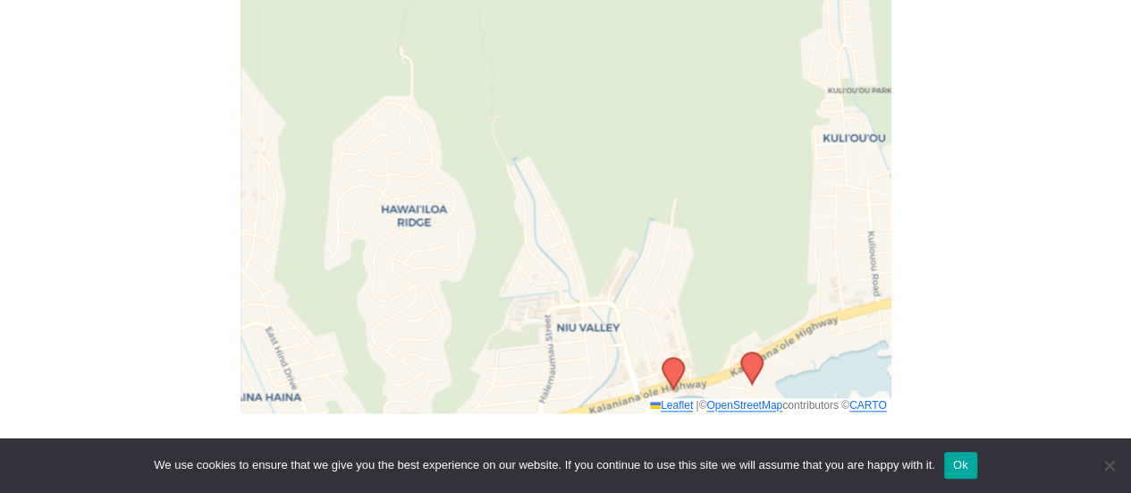
scroll to position [890, 0]
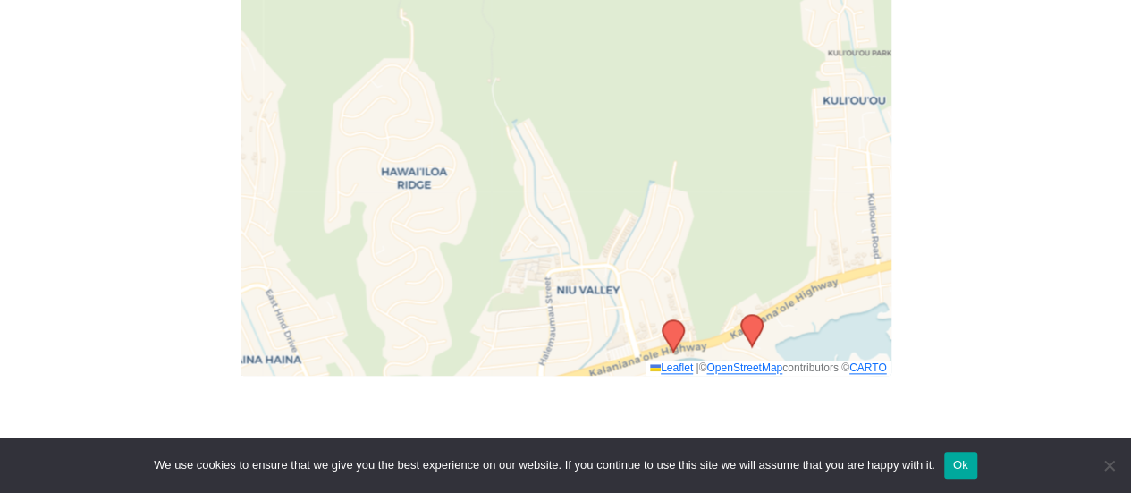
click at [751, 317] on icon at bounding box center [750, 330] width 21 height 31
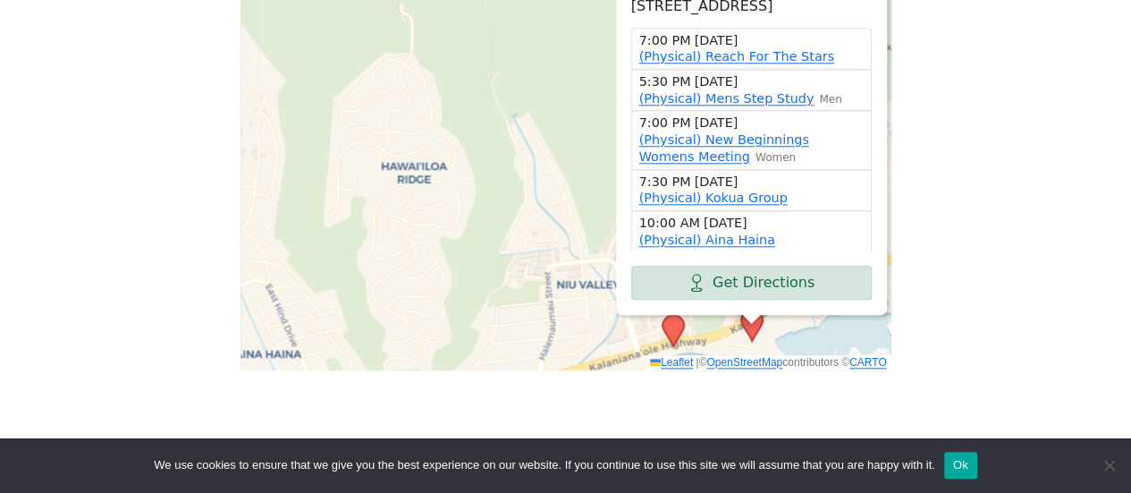
scroll to position [801, 0]
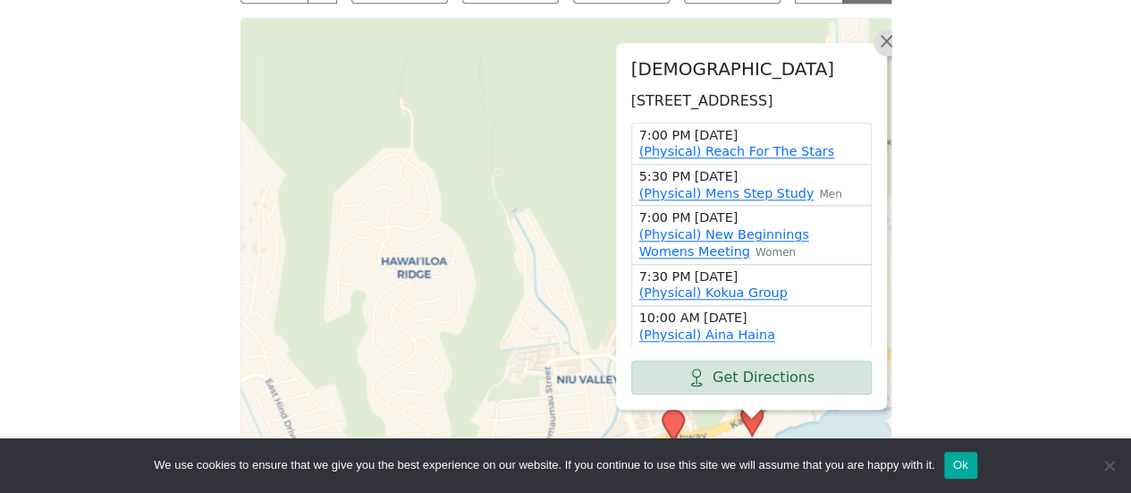
click at [880, 30] on span "×" at bounding box center [886, 40] width 18 height 21
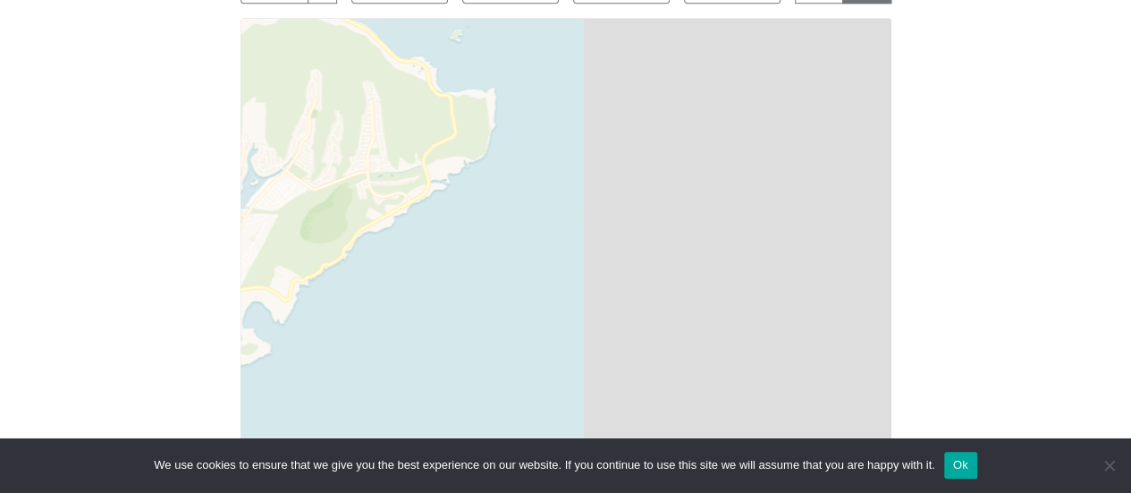
drag, startPoint x: 746, startPoint y: 296, endPoint x: 137, endPoint y: 307, distance: 609.0
click at [137, 307] on div "Freedom from Bondage (was Sundays, noon, [GEOGRAPHIC_DATA]) has been cancelled …" at bounding box center [565, 100] width 1018 height 802
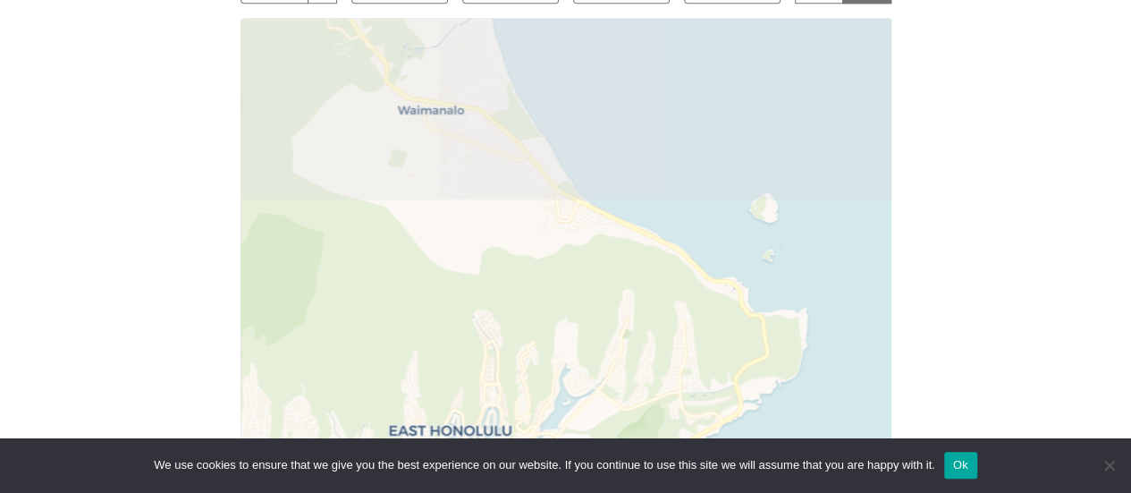
drag, startPoint x: 556, startPoint y: 80, endPoint x: 973, endPoint y: 323, distance: 482.4
click at [966, 323] on div "Freedom from Bondage (was Sundays, noon, [GEOGRAPHIC_DATA]) has been cancelled …" at bounding box center [565, 100] width 1018 height 802
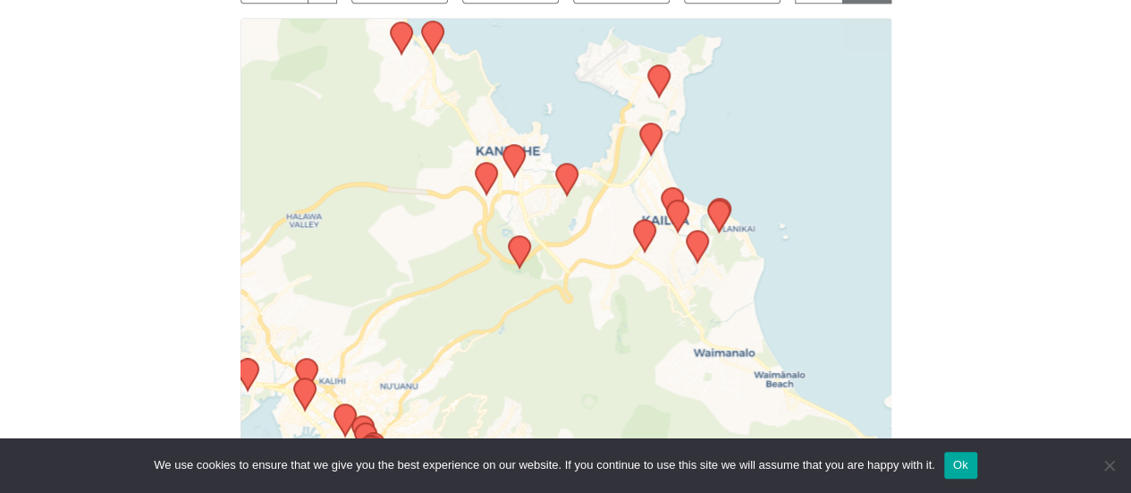
drag, startPoint x: 789, startPoint y: 103, endPoint x: 856, endPoint y: 287, distance: 195.7
click at [852, 278] on div "Leaflet | © OpenStreetMap contributors © CARTO" at bounding box center [566, 241] width 651 height 447
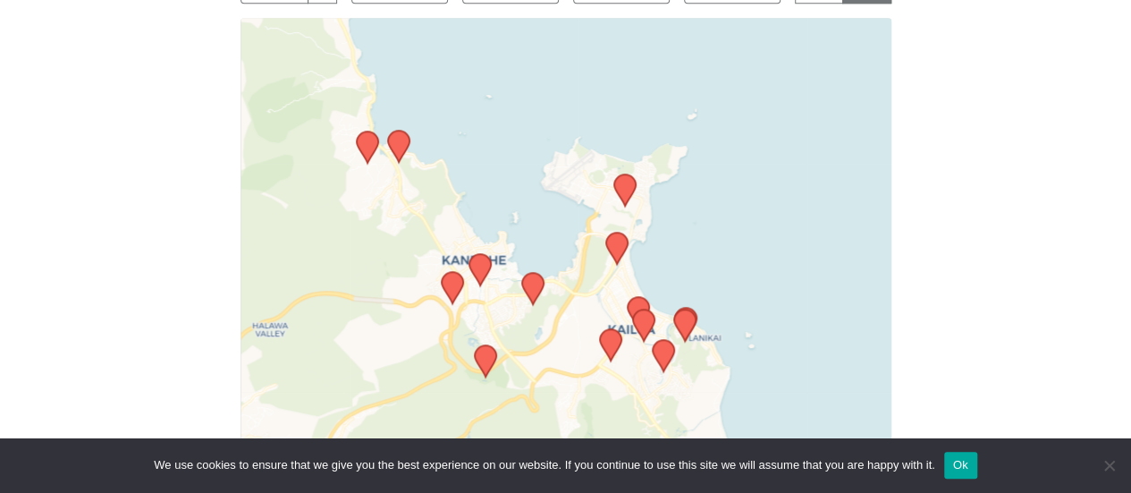
drag, startPoint x: 816, startPoint y: 185, endPoint x: 779, endPoint y: 289, distance: 110.3
click at [779, 289] on div "Leaflet | © OpenStreetMap contributors © CARTO" at bounding box center [566, 241] width 651 height 447
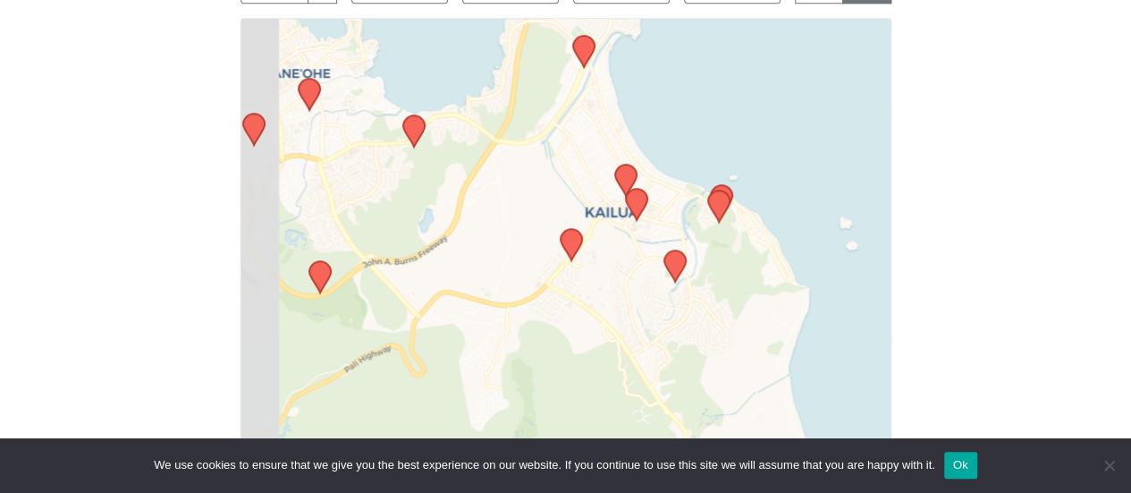
drag, startPoint x: 666, startPoint y: 260, endPoint x: 817, endPoint y: 64, distance: 247.3
click at [817, 64] on div "Leaflet | © OpenStreetMap contributors © CARTO" at bounding box center [566, 241] width 651 height 447
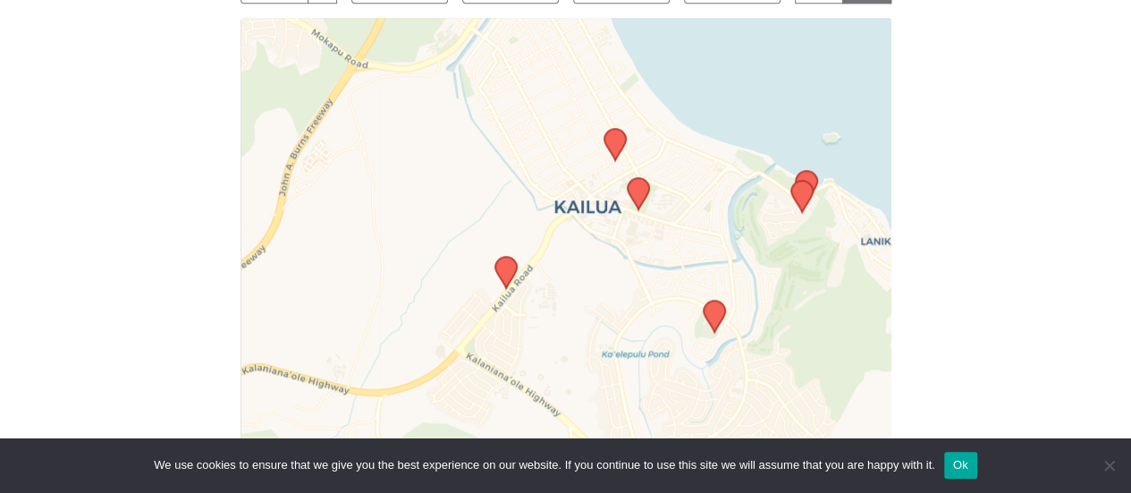
drag, startPoint x: 628, startPoint y: 169, endPoint x: 676, endPoint y: 93, distance: 90.0
click at [676, 93] on div "Leaflet | © OpenStreetMap contributors © CARTO" at bounding box center [566, 241] width 651 height 447
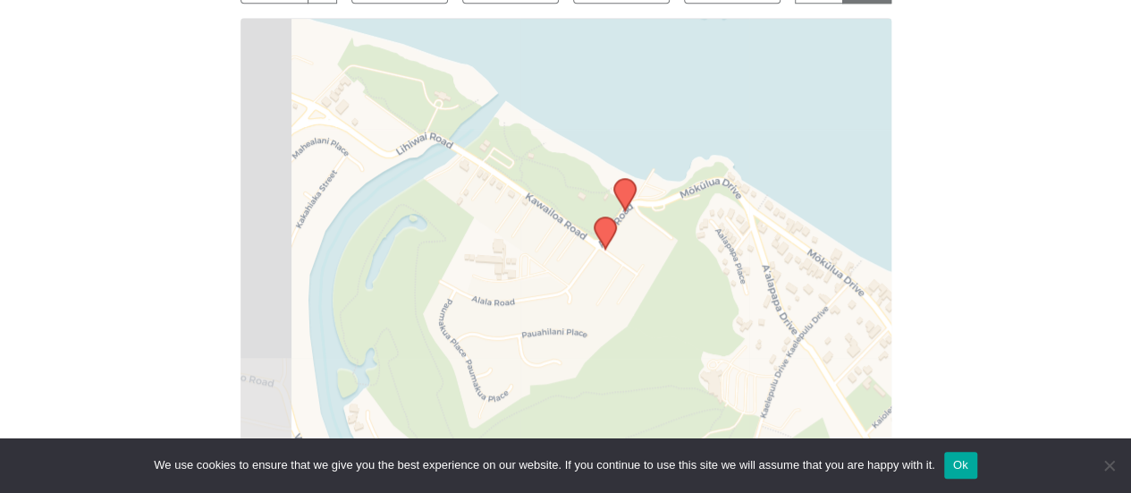
drag, startPoint x: 610, startPoint y: 234, endPoint x: 847, endPoint y: 10, distance: 326.3
click at [847, 10] on div "In-person Meetings Search Near Location Near Me Anywhere Anywhere Cyberspace 67…" at bounding box center [565, 188] width 679 height 581
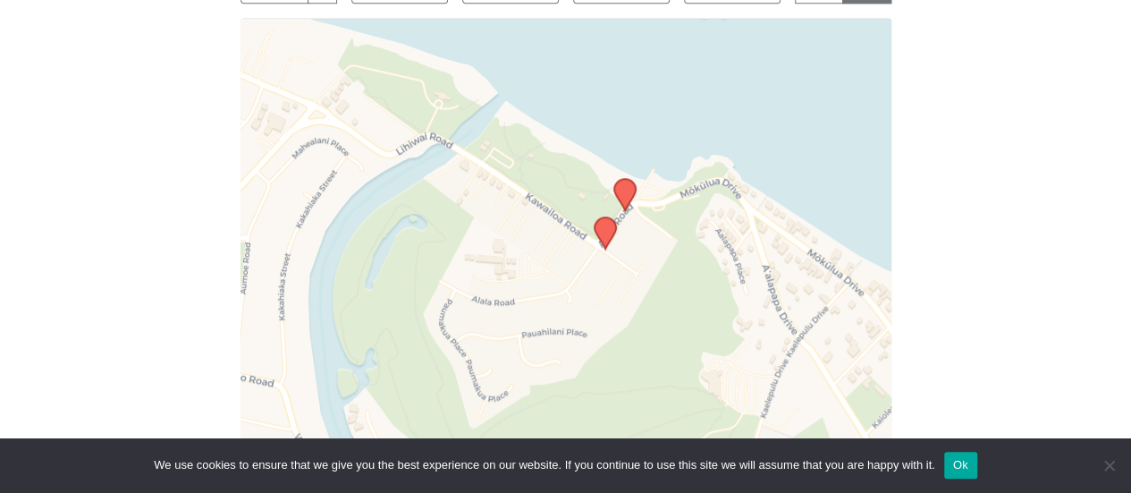
click at [626, 187] on icon at bounding box center [623, 194] width 21 height 31
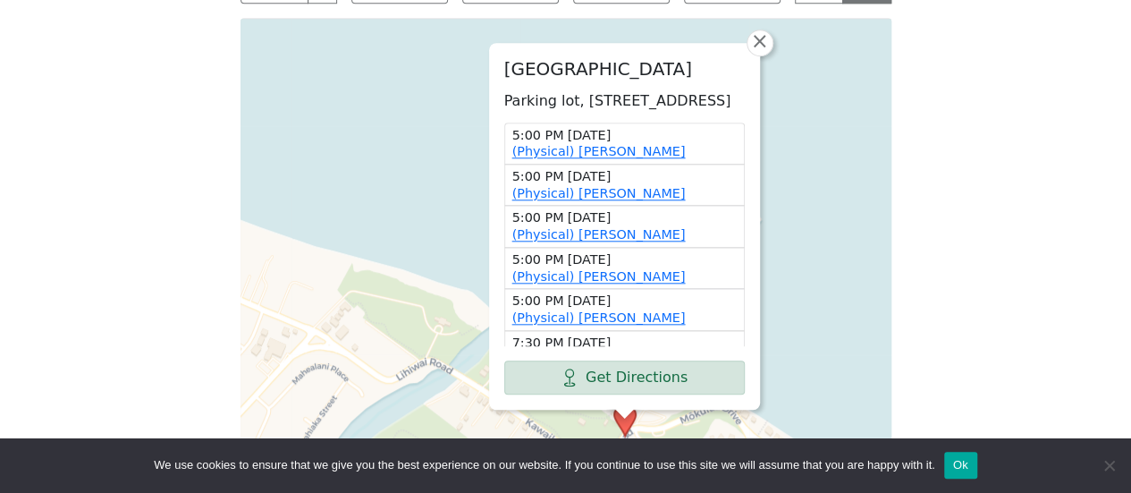
click at [764, 35] on div "[GEOGRAPHIC_DATA], [STREET_ADDRESS] 5:00 PM [DATE] (Physical) [PERSON_NAME] 5:0…" at bounding box center [566, 241] width 651 height 447
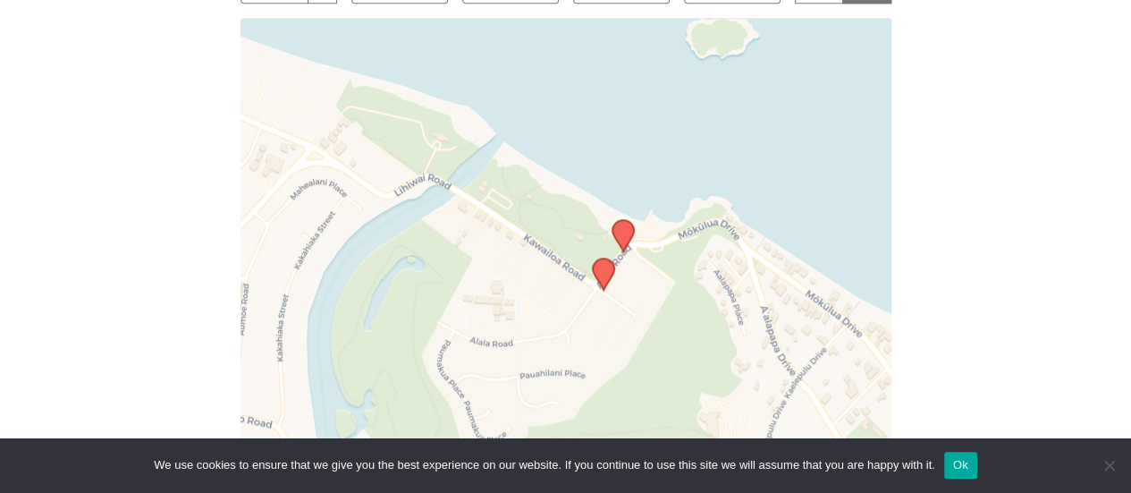
drag, startPoint x: 553, startPoint y: 326, endPoint x: 552, endPoint y: 138, distance: 188.7
click at [552, 139] on div "Leaflet | © OpenStreetMap contributors © CARTO" at bounding box center [566, 241] width 651 height 447
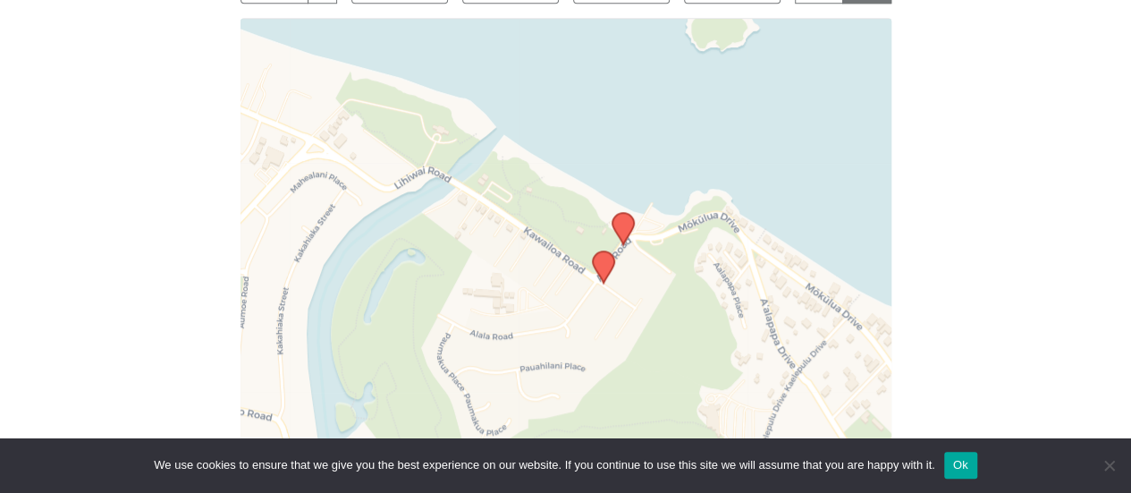
click at [601, 280] on icon at bounding box center [603, 267] width 23 height 34
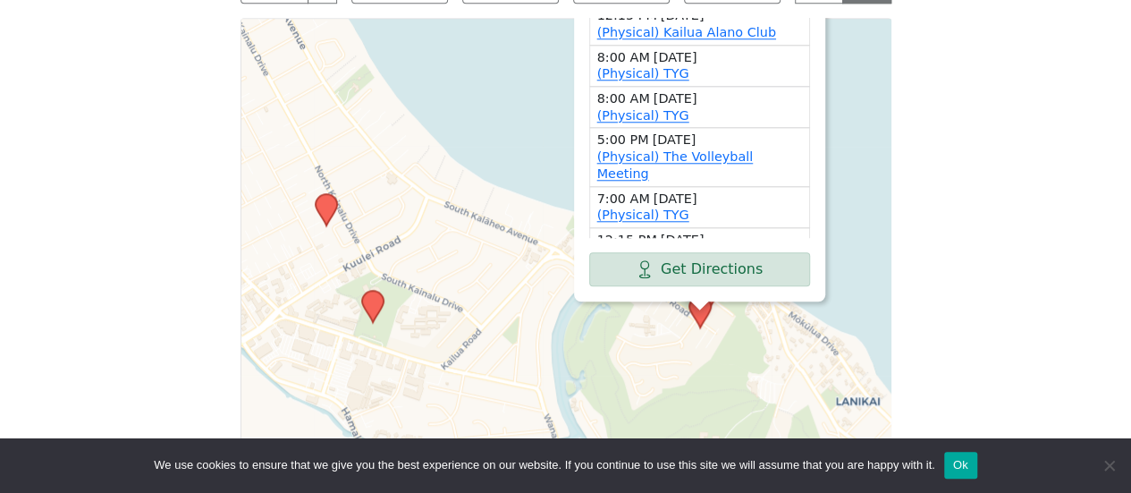
scroll to position [350, 0]
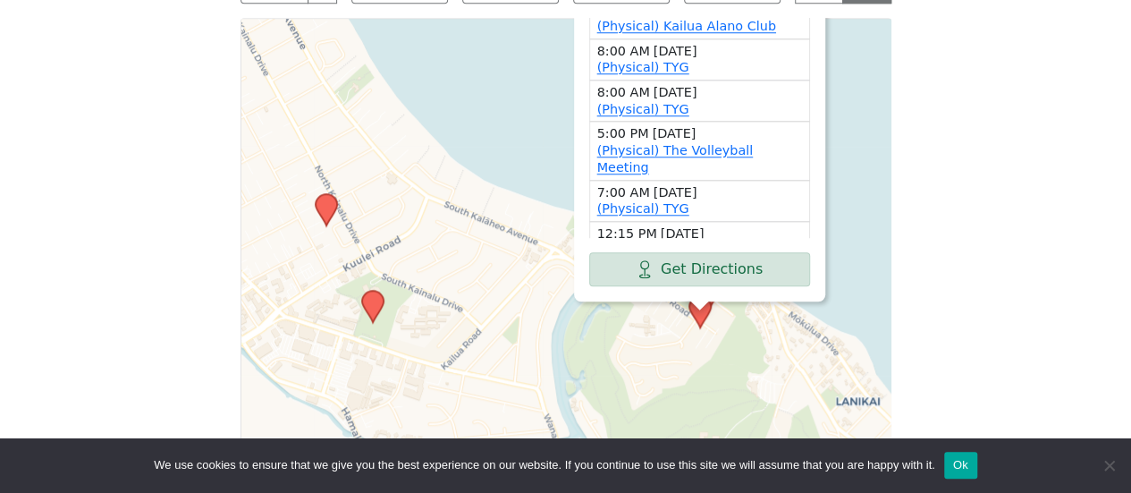
click at [916, 93] on div "Freedom from Bondage (was Sundays, noon, [GEOGRAPHIC_DATA]) has been cancelled …" at bounding box center [565, 100] width 1018 height 802
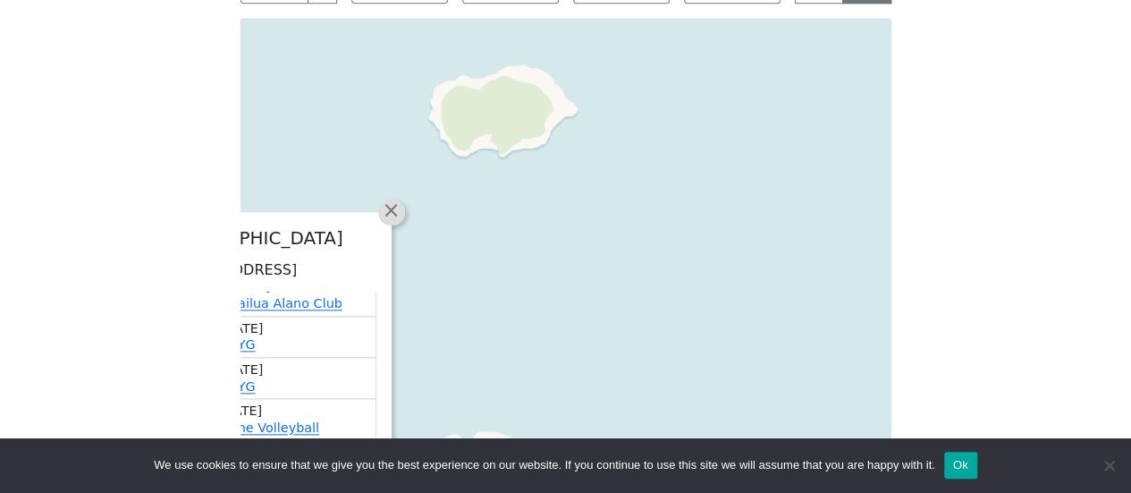
click at [401, 211] on link "×" at bounding box center [391, 211] width 27 height 27
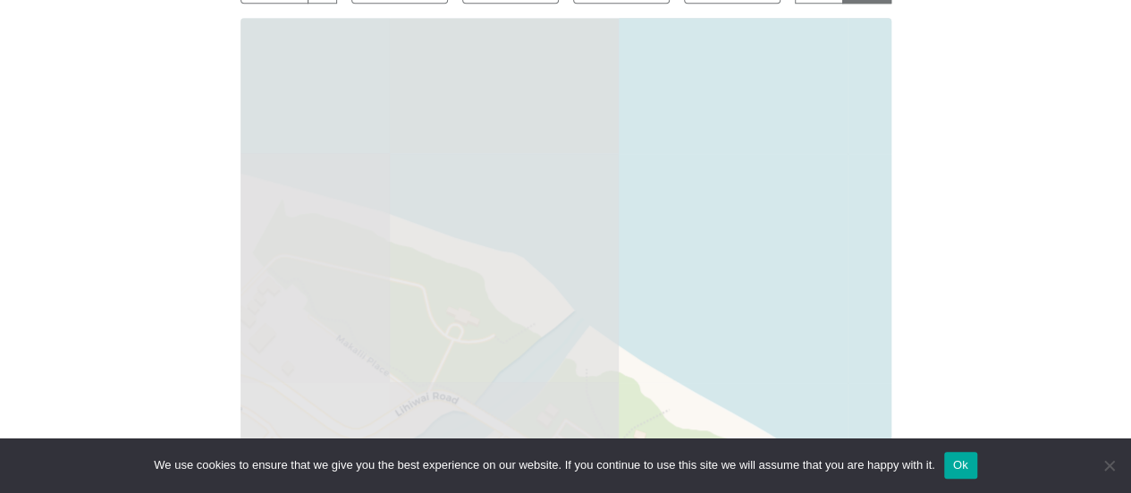
drag, startPoint x: 427, startPoint y: 215, endPoint x: 1010, endPoint y: 190, distance: 583.4
click at [1010, 190] on div "Freedom from Bondage (was Sundays, noon, [GEOGRAPHIC_DATA]) has been cancelled …" at bounding box center [565, 100] width 1018 height 802
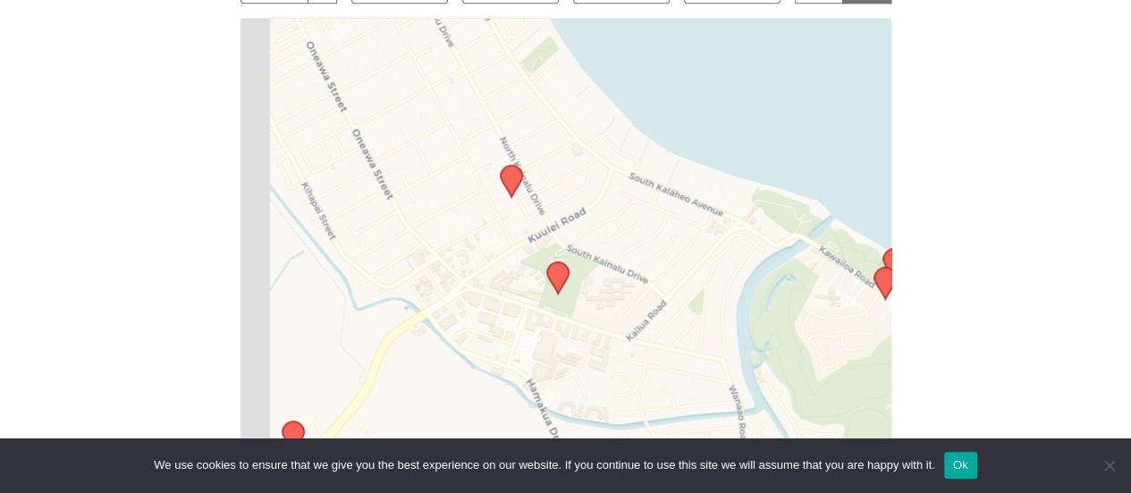
drag, startPoint x: 608, startPoint y: 275, endPoint x: 744, endPoint y: 241, distance: 140.3
click at [744, 241] on div "Leaflet | © OpenStreetMap contributors © CARTO" at bounding box center [566, 241] width 651 height 447
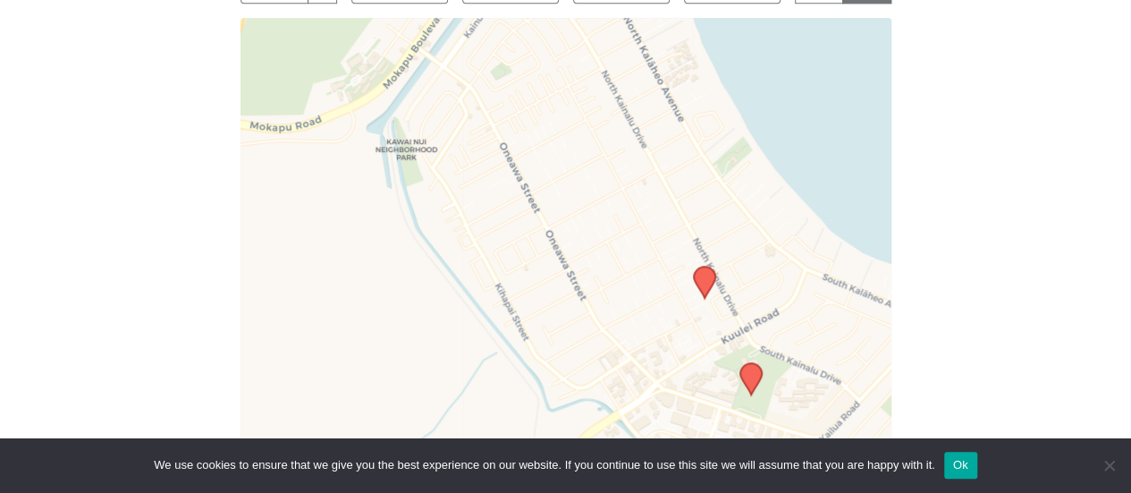
drag, startPoint x: 658, startPoint y: 170, endPoint x: 825, endPoint y: 307, distance: 216.0
click at [825, 307] on div "Leaflet | © OpenStreetMap contributors © CARTO" at bounding box center [566, 241] width 651 height 447
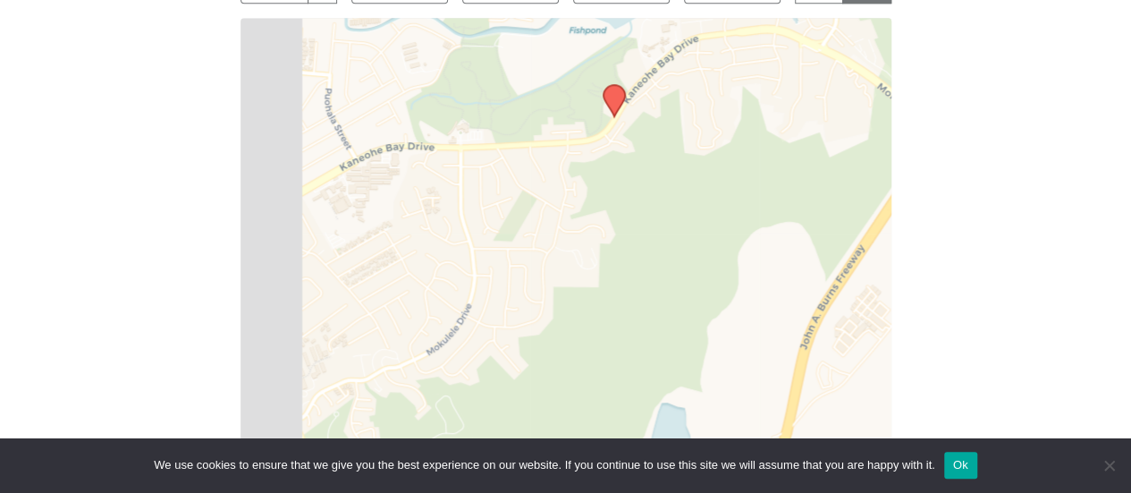
drag, startPoint x: 438, startPoint y: 253, endPoint x: 674, endPoint y: 258, distance: 236.1
click at [674, 258] on div "Leaflet | © OpenStreetMap contributors © CARTO" at bounding box center [566, 241] width 651 height 447
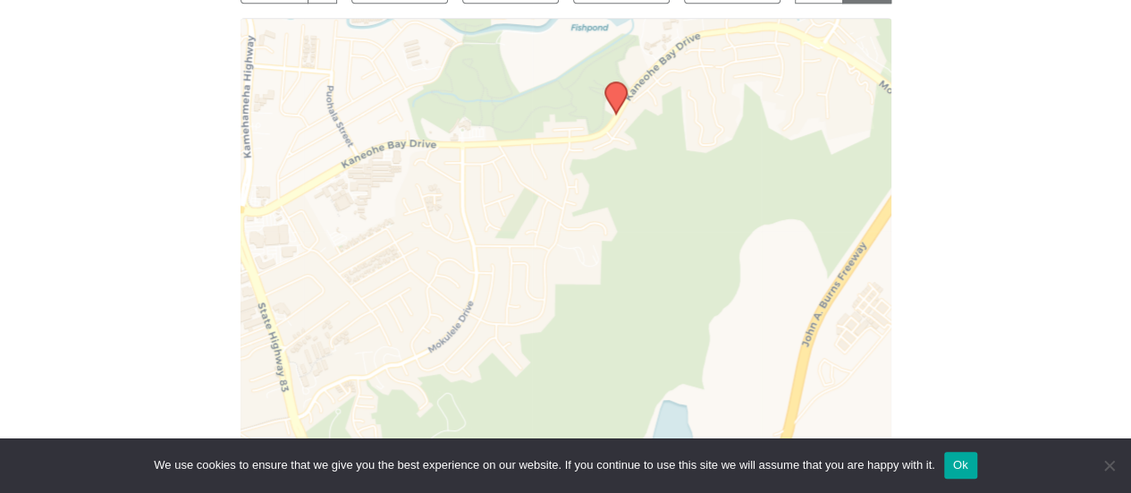
click at [617, 89] on icon at bounding box center [614, 97] width 21 height 31
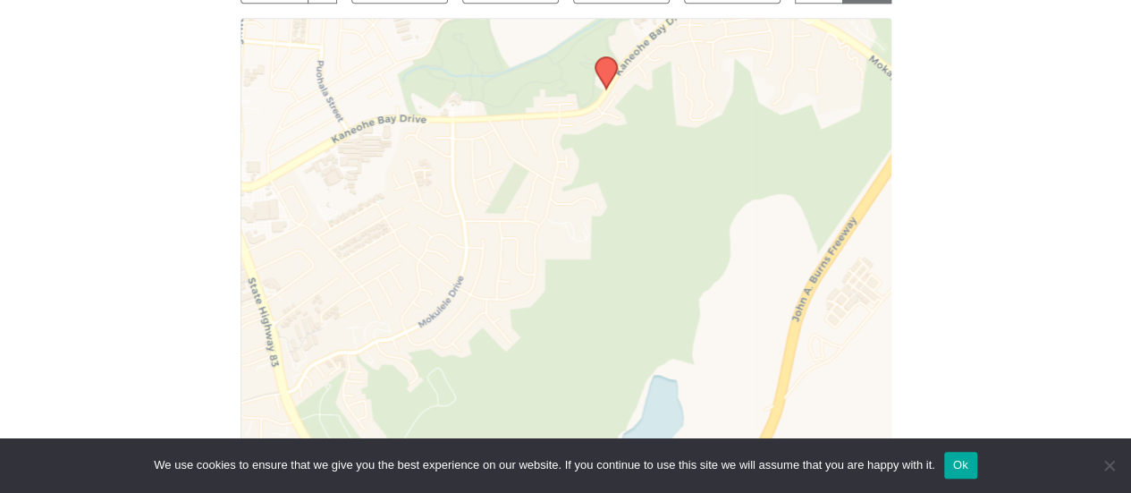
drag, startPoint x: 744, startPoint y: 319, endPoint x: 723, endPoint y: -35, distance: 354.6
click at [723, 0] on html "Skip to content Alcoholics Anonymous on [GEOGRAPHIC_DATA] Home Meetings Physica…" at bounding box center [565, 104] width 1131 height 1811
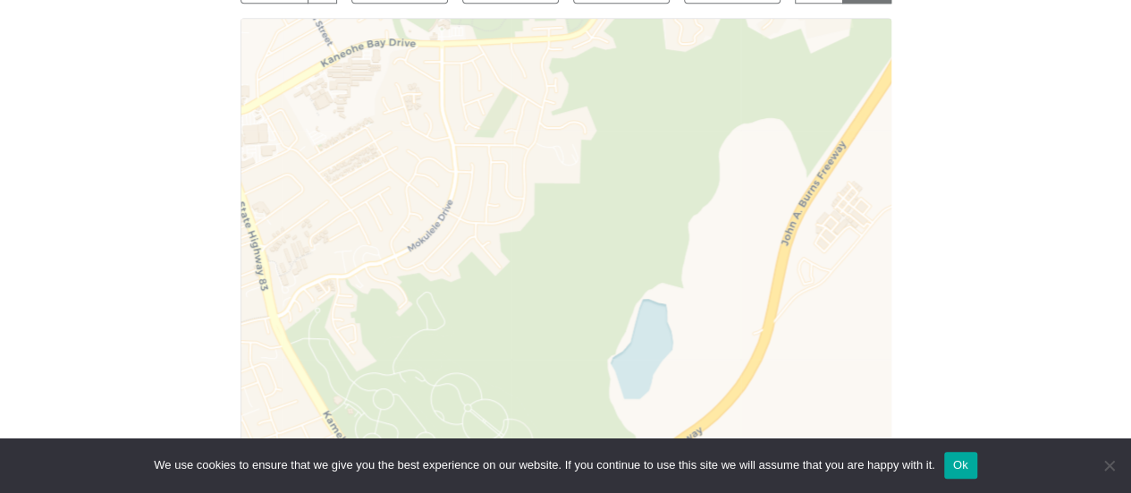
drag, startPoint x: 625, startPoint y: 225, endPoint x: 551, endPoint y: 535, distance: 318.1
click at [551, 492] on html "Skip to content Alcoholics Anonymous on [GEOGRAPHIC_DATA] Home Meetings Physica…" at bounding box center [565, 104] width 1131 height 1811
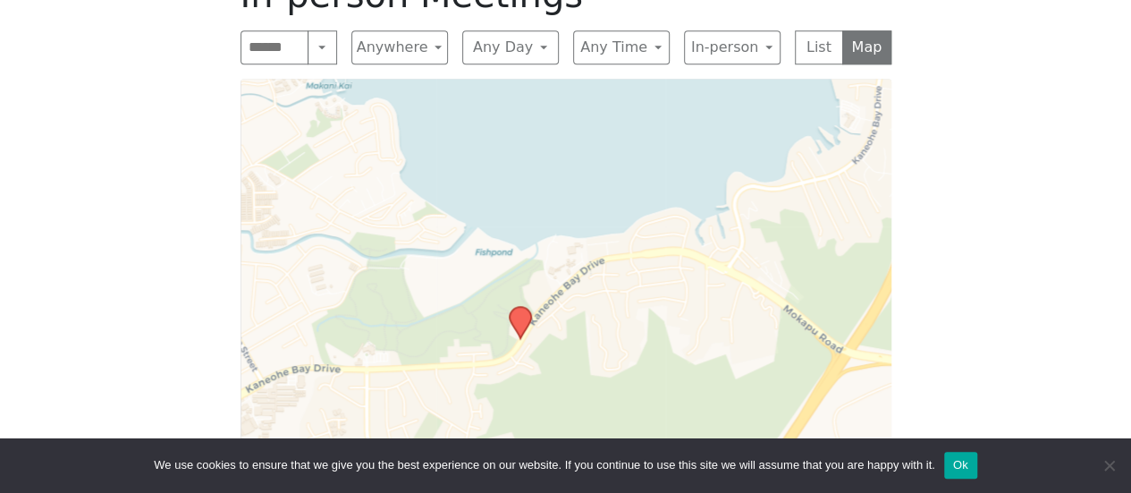
scroll to position [712, 0]
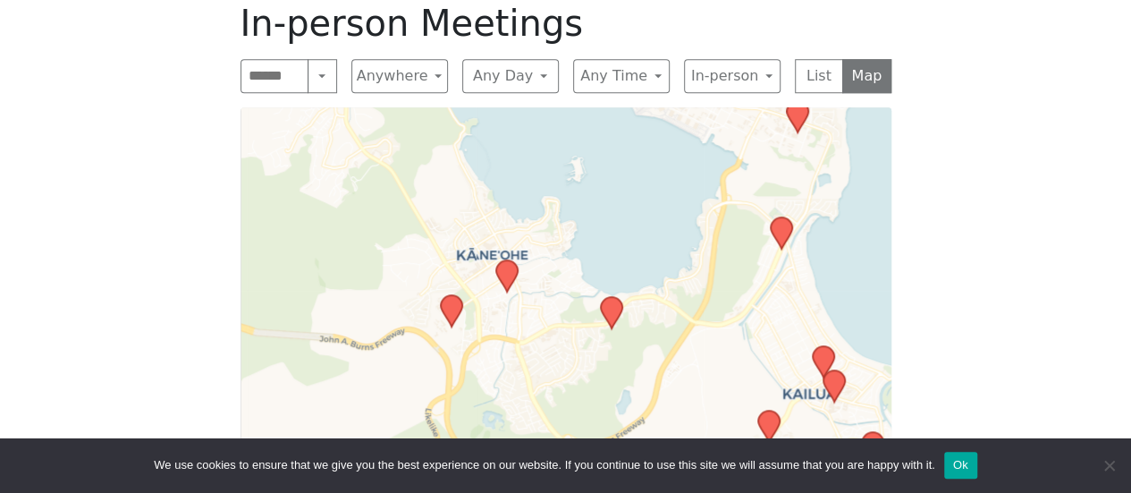
click at [502, 266] on icon at bounding box center [505, 275] width 21 height 31
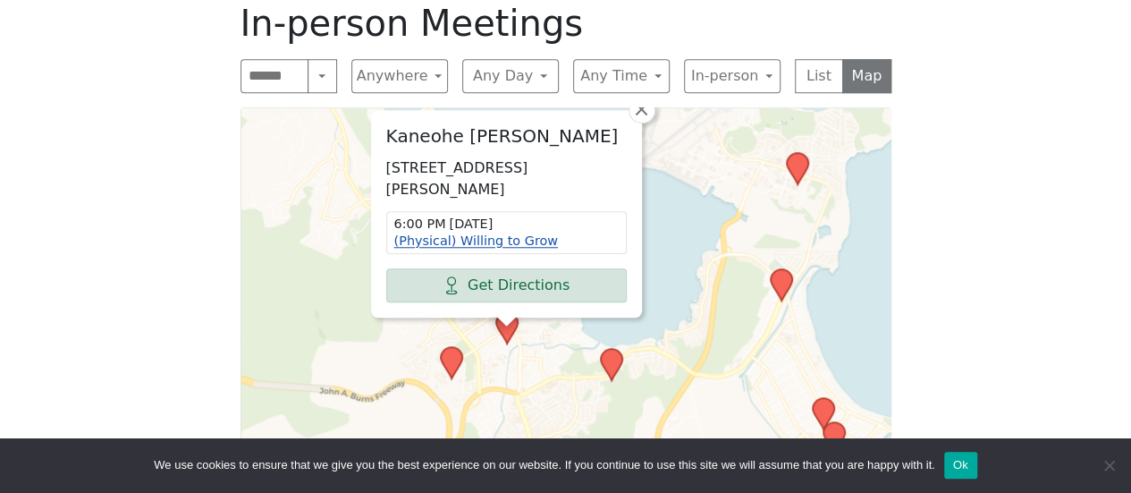
click at [447, 246] on link "(Physical) Willing to Grow" at bounding box center [476, 240] width 164 height 14
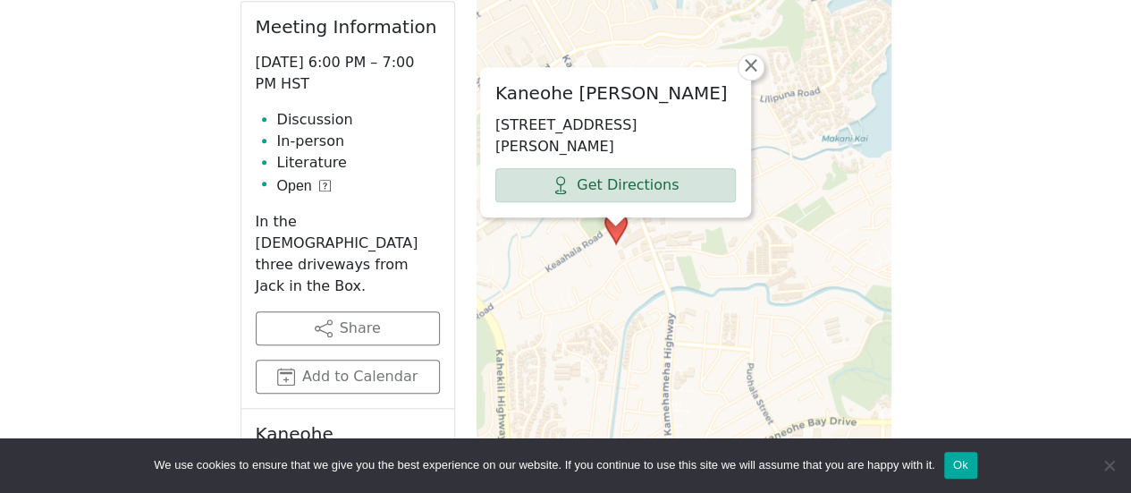
scroll to position [877, 0]
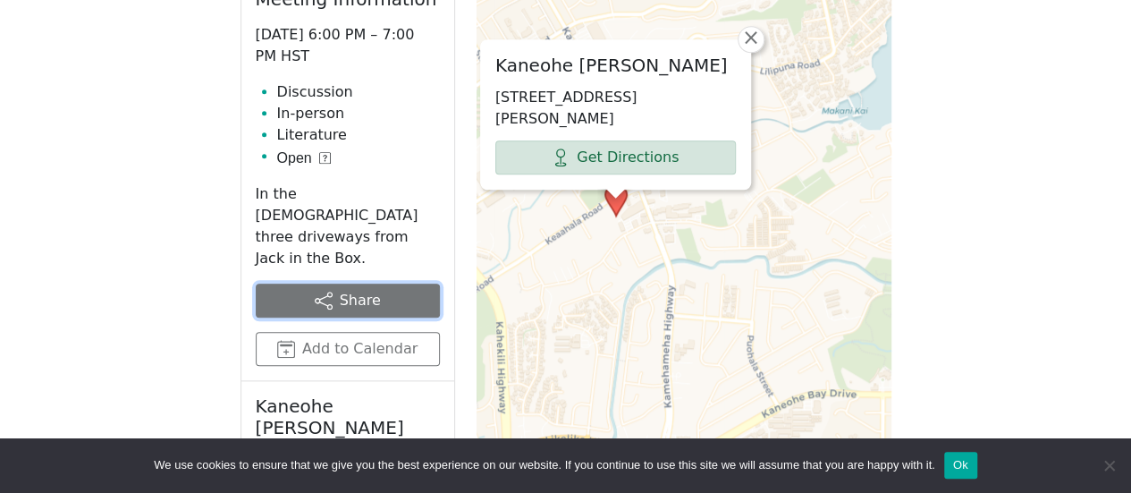
click at [334, 283] on button "Share" at bounding box center [348, 300] width 184 height 34
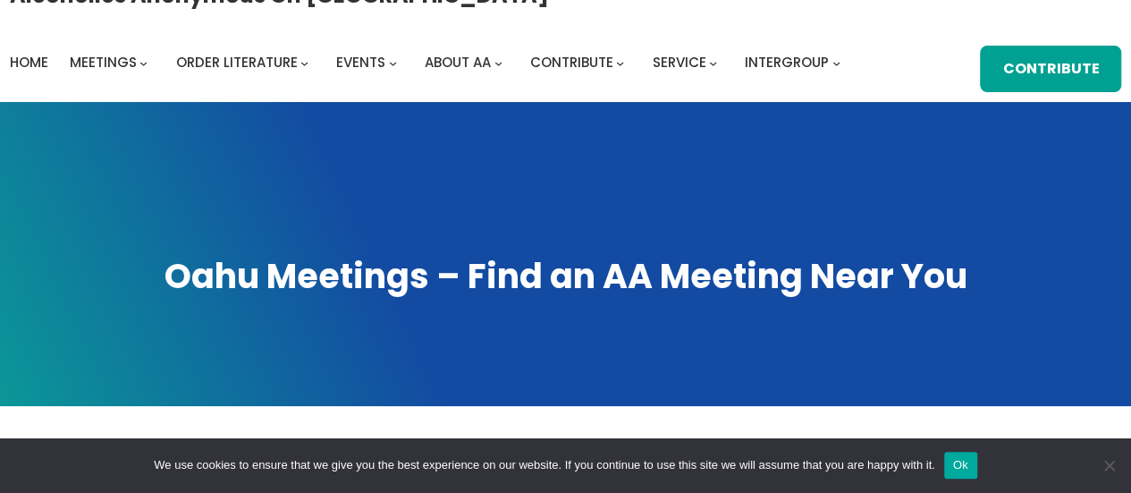
scroll to position [22, 0]
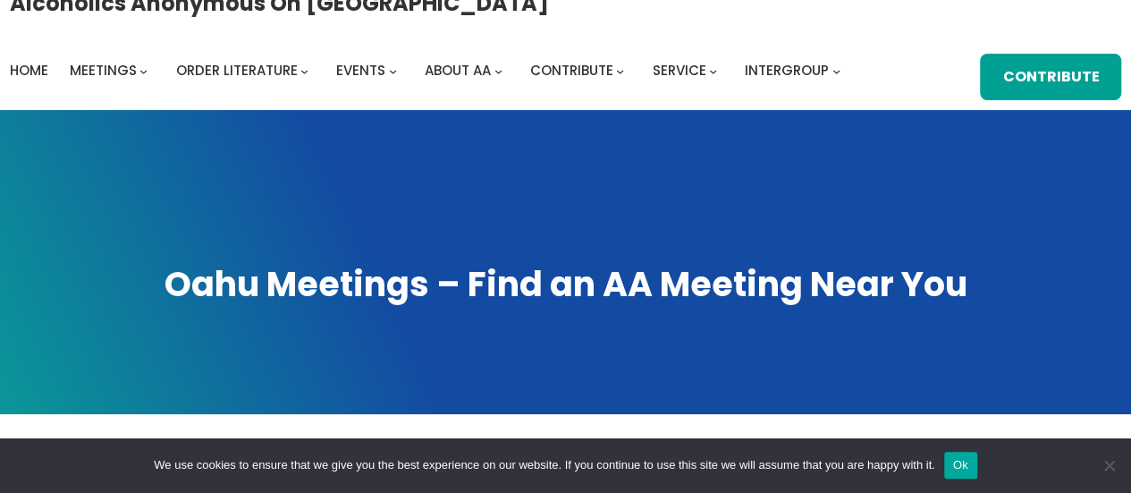
scroll to position [712, 0]
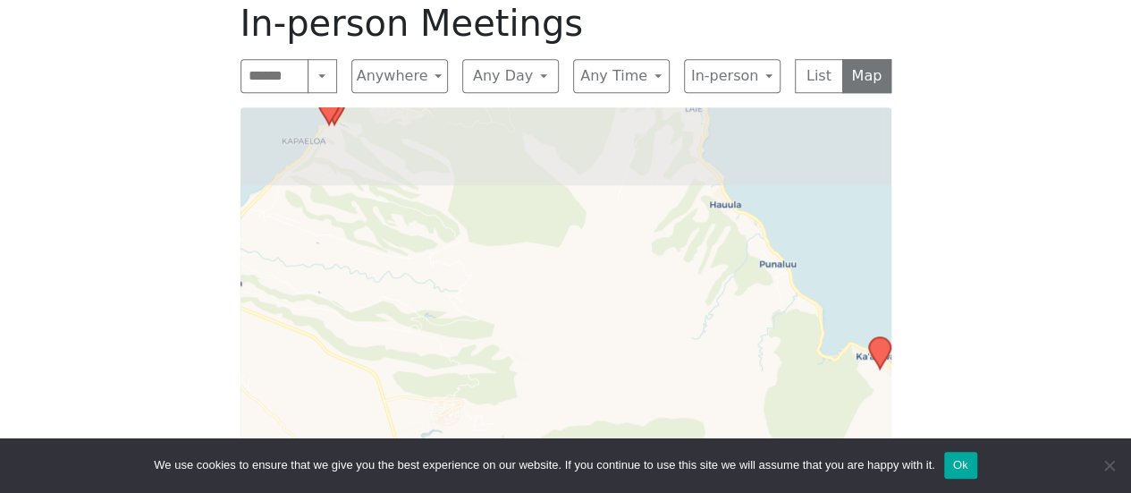
drag, startPoint x: 293, startPoint y: 256, endPoint x: 862, endPoint y: 464, distance: 605.6
click at [861, 464] on body "Skip to content Alcoholics Anonymous on [GEOGRAPHIC_DATA] Home Meetings Physica…" at bounding box center [565, 193] width 1131 height 1811
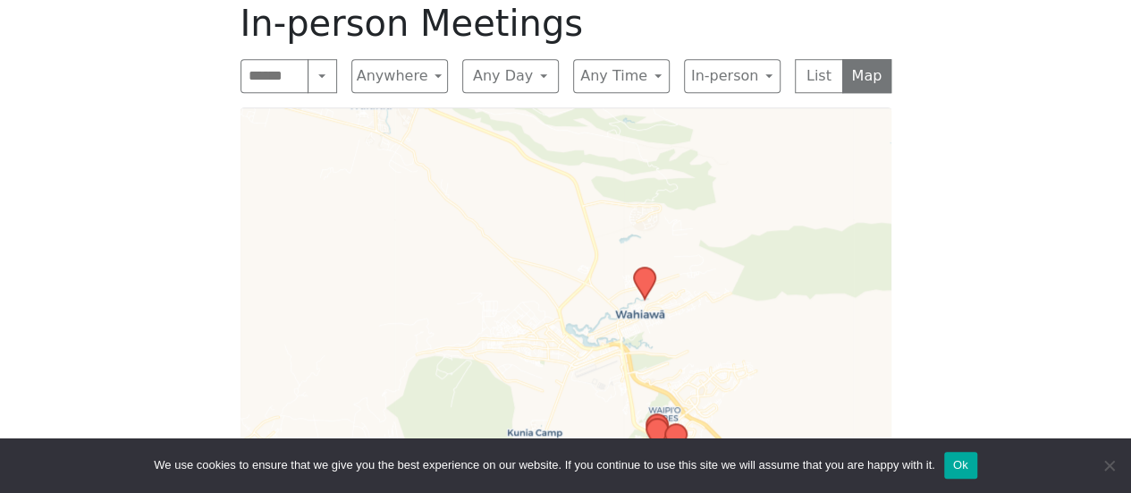
drag, startPoint x: 529, startPoint y: 344, endPoint x: 724, endPoint y: 149, distance: 275.6
click at [724, 149] on div "Leaflet | © OpenStreetMap contributors © CARTO" at bounding box center [566, 330] width 651 height 447
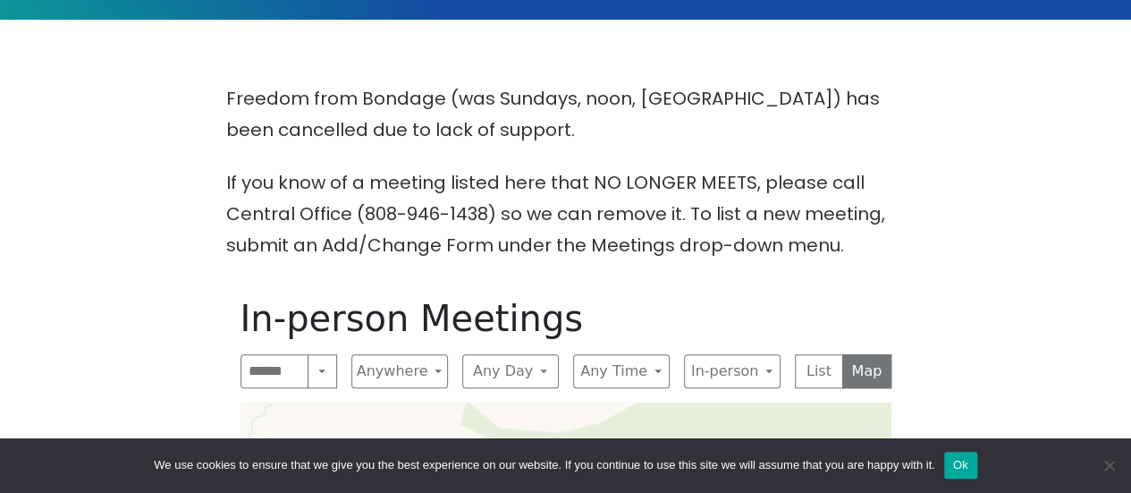
scroll to position [426, 0]
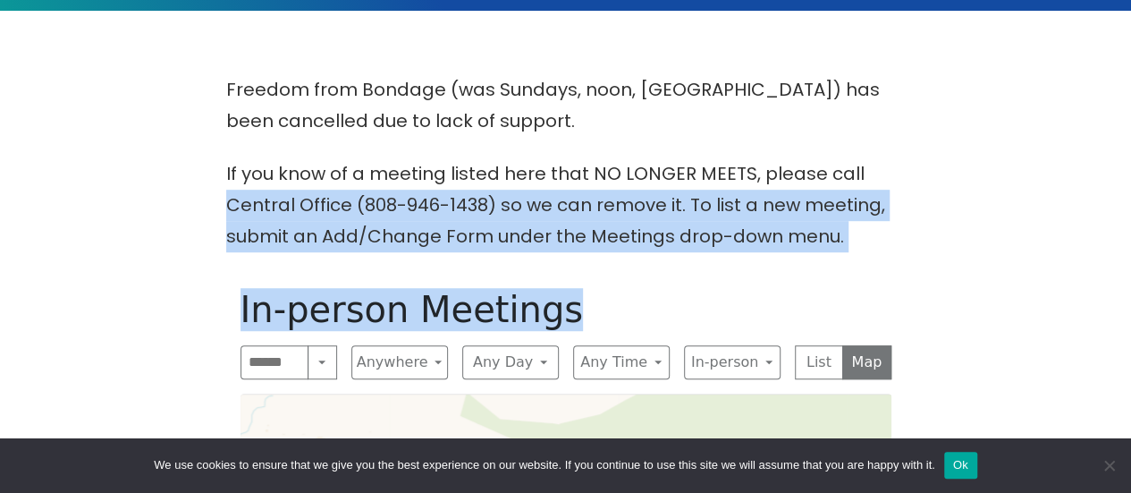
drag, startPoint x: 1084, startPoint y: 220, endPoint x: 1085, endPoint y: 251, distance: 31.3
click at [1085, 251] on div "Alcoholics Anonymous on [GEOGRAPHIC_DATA] Home Meetings Physical Meetings Onlin…" at bounding box center [565, 479] width 1131 height 1811
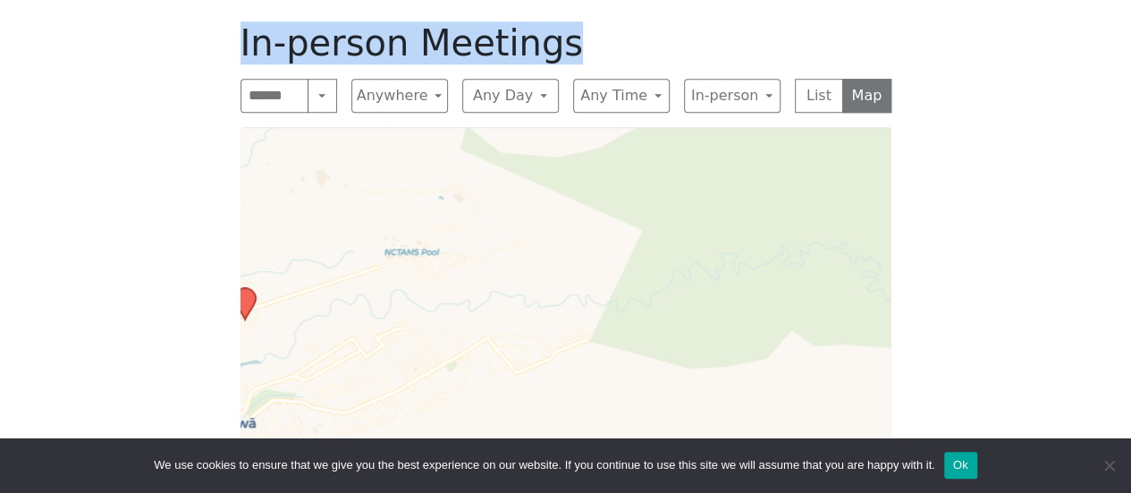
scroll to position [781, 0]
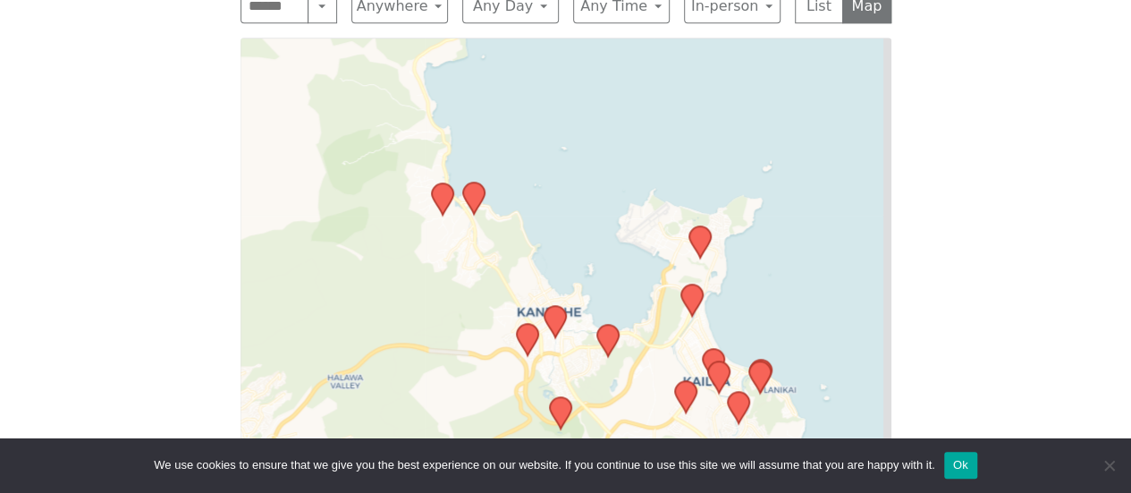
drag, startPoint x: 642, startPoint y: 301, endPoint x: 224, endPoint y: 133, distance: 450.9
click at [224, 133] on div "Freedom from Bondage (was Sundays, noon, [GEOGRAPHIC_DATA]) has been cancelled …" at bounding box center [565, 119] width 1018 height 802
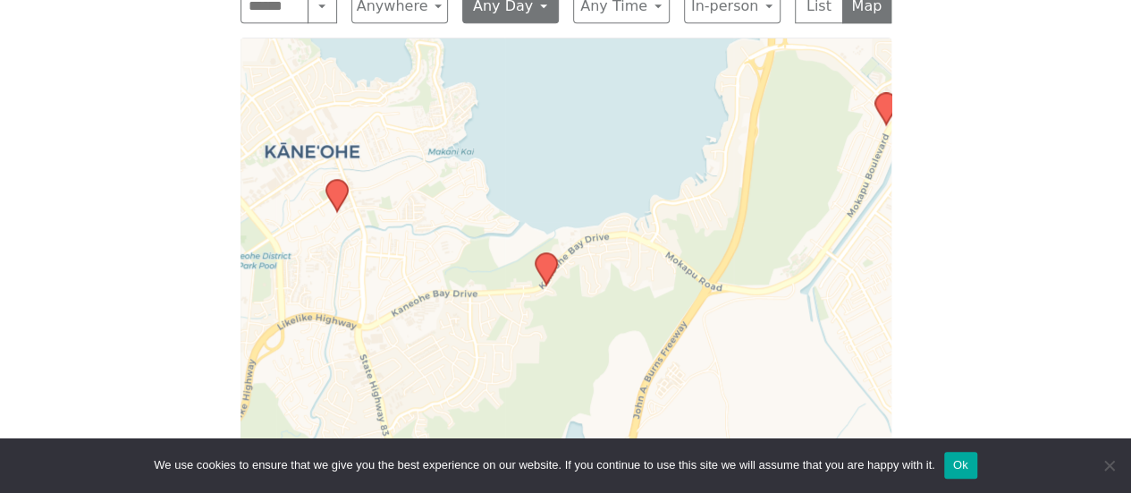
drag, startPoint x: 599, startPoint y: 377, endPoint x: 534, endPoint y: 1, distance: 382.0
click at [535, 45] on div "Leaflet | © OpenStreetMap contributors © CARTO" at bounding box center [566, 261] width 651 height 447
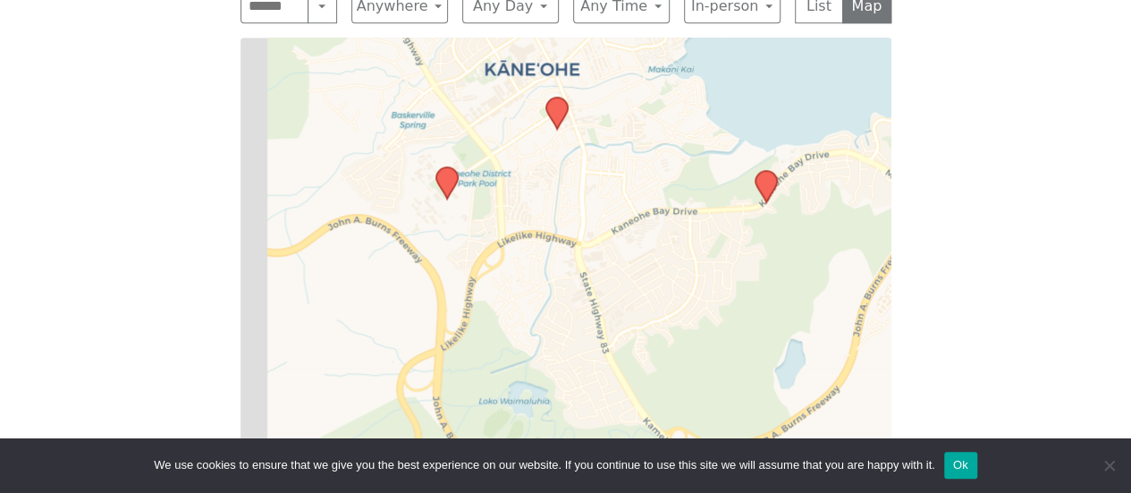
drag, startPoint x: 440, startPoint y: 318, endPoint x: 664, endPoint y: 283, distance: 227.1
click at [664, 283] on div "Leaflet | © OpenStreetMap contributors © CARTO" at bounding box center [566, 261] width 651 height 447
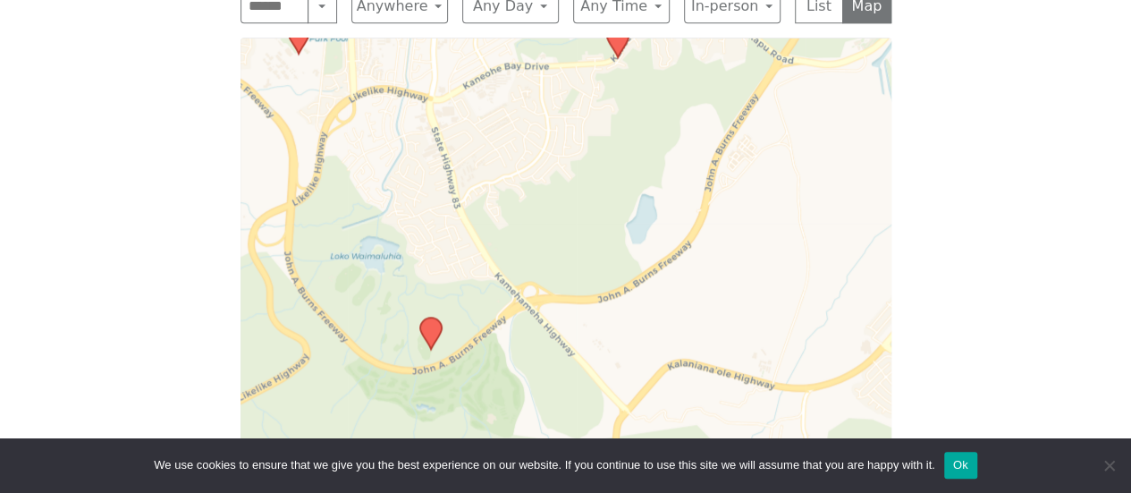
drag, startPoint x: 740, startPoint y: 378, endPoint x: 592, endPoint y: 233, distance: 207.4
click at [592, 233] on div "Leaflet | © OpenStreetMap contributors © CARTO" at bounding box center [566, 261] width 651 height 447
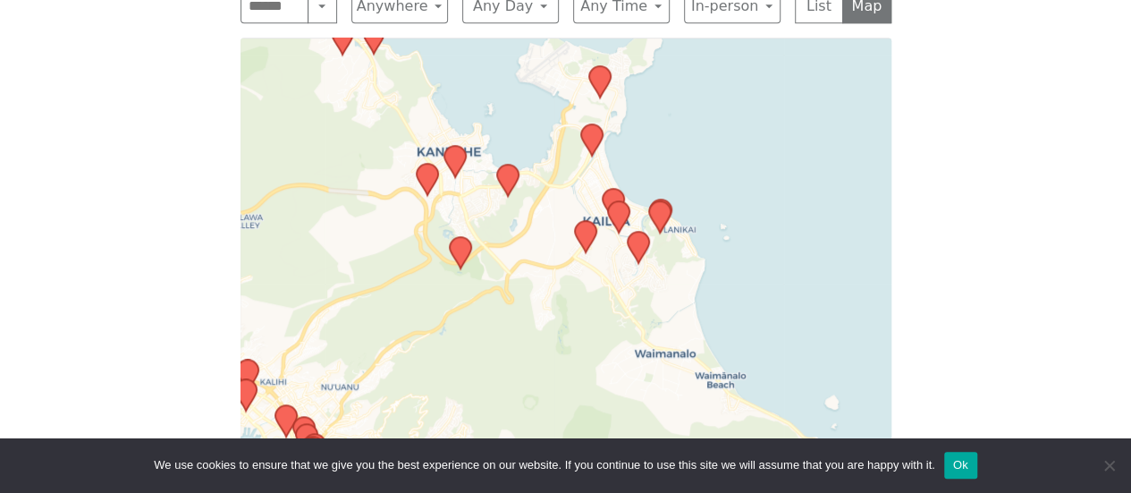
drag, startPoint x: 367, startPoint y: 317, endPoint x: 424, endPoint y: 190, distance: 139.3
click at [417, 196] on div "Leaflet | © OpenStreetMap contributors © CARTO" at bounding box center [566, 261] width 651 height 447
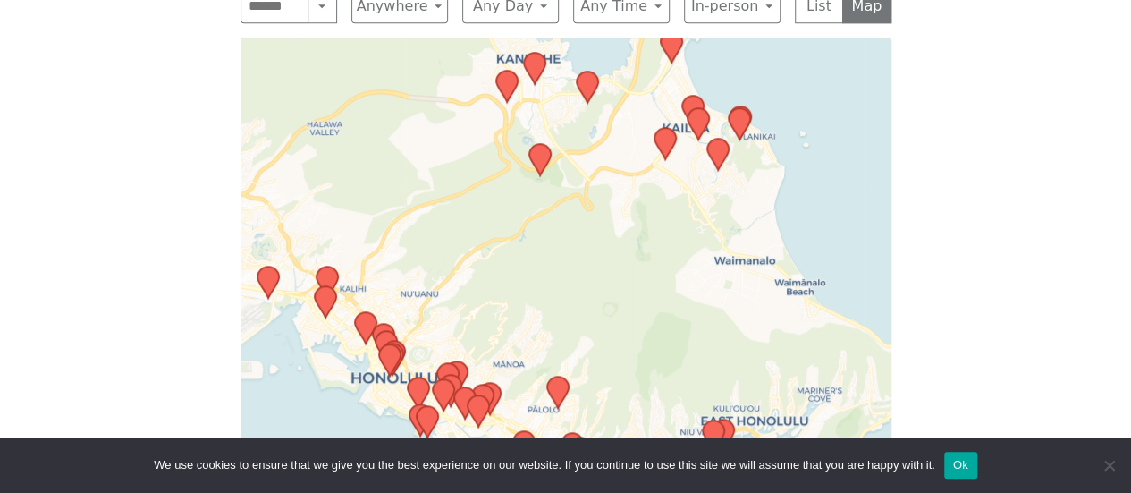
drag, startPoint x: 417, startPoint y: 281, endPoint x: 496, endPoint y: 221, distance: 99.6
click at [464, 241] on div "Leaflet | © OpenStreetMap contributors © CARTO" at bounding box center [566, 261] width 651 height 447
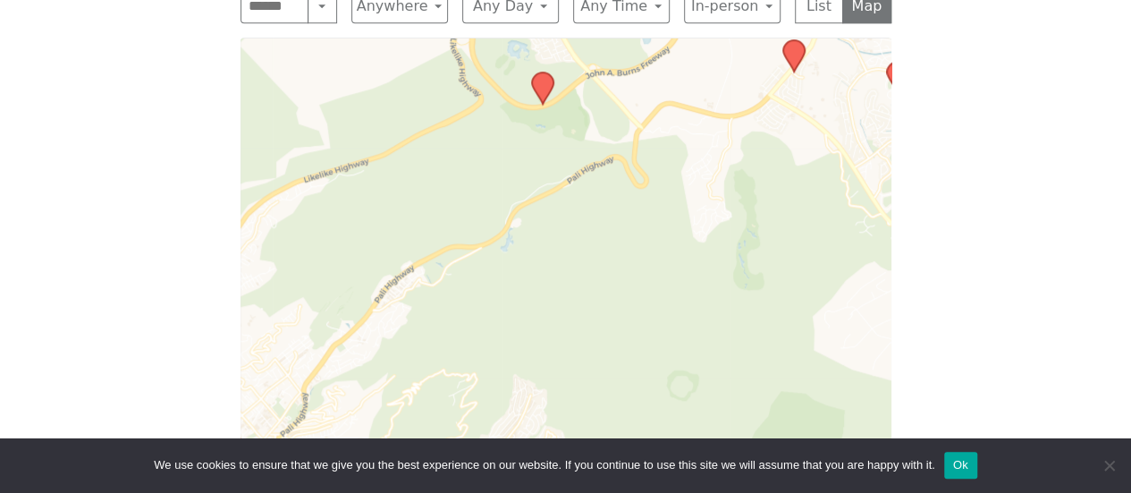
drag, startPoint x: 574, startPoint y: 221, endPoint x: 553, endPoint y: 276, distance: 59.1
click at [558, 262] on div "Leaflet | © OpenStreetMap contributors © CARTO" at bounding box center [566, 261] width 651 height 447
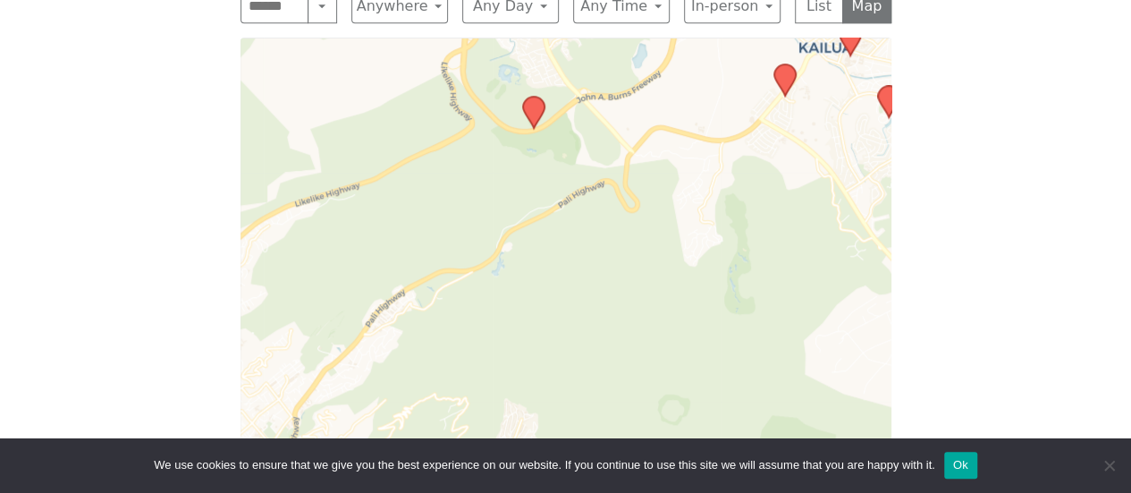
click at [545, 292] on div "Leaflet | © OpenStreetMap contributors © CARTO" at bounding box center [566, 261] width 651 height 447
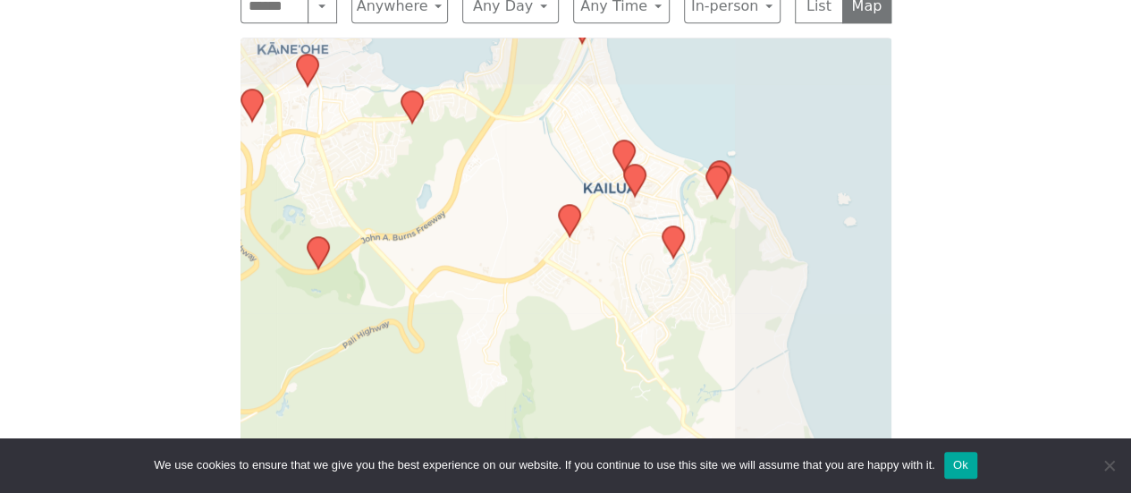
drag, startPoint x: 692, startPoint y: 215, endPoint x: 478, endPoint y: 345, distance: 249.9
click at [478, 345] on div "Leaflet | © OpenStreetMap contributors © CARTO" at bounding box center [566, 261] width 651 height 447
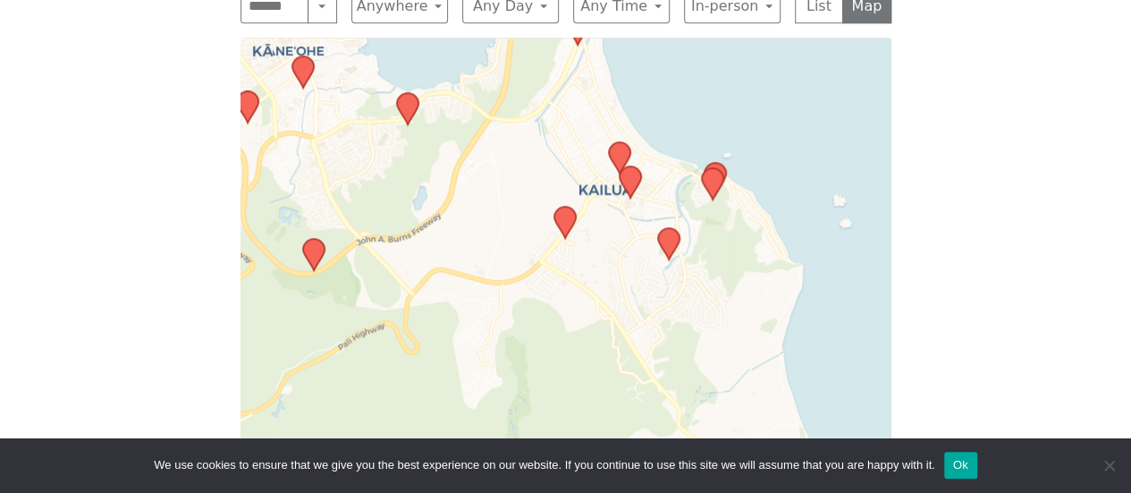
click at [567, 213] on icon at bounding box center [563, 222] width 21 height 31
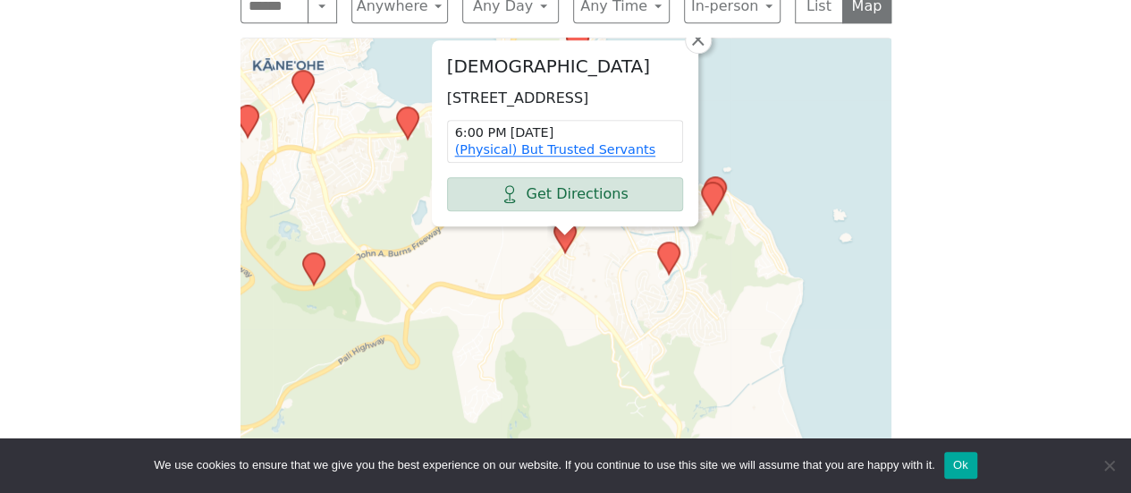
click at [706, 55] on div "[DEMOGRAPHIC_DATA] [STREET_ADDRESS] 6:00 PM [DATE] (Physical) But Trusted Serva…" at bounding box center [566, 261] width 651 height 447
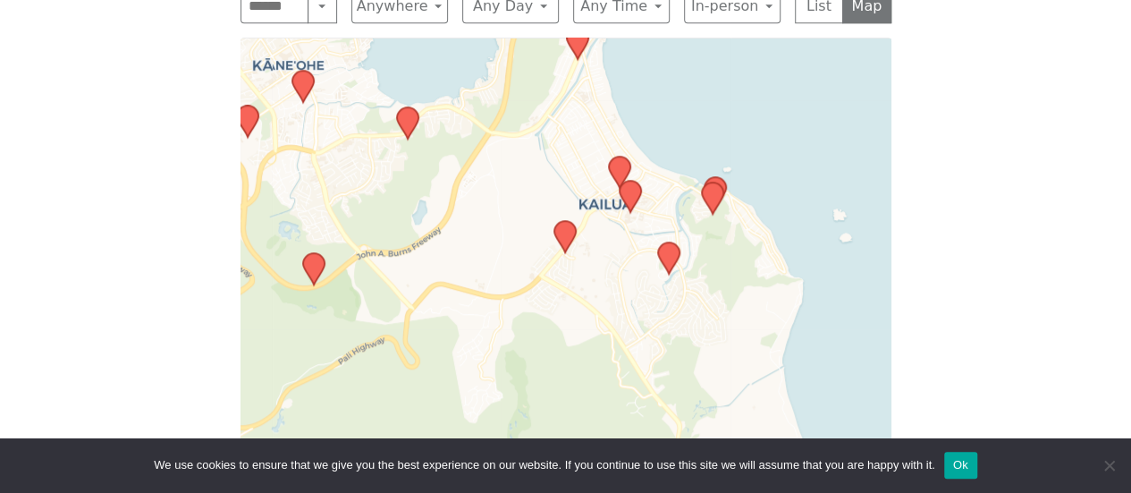
click at [623, 190] on icon at bounding box center [629, 196] width 21 height 31
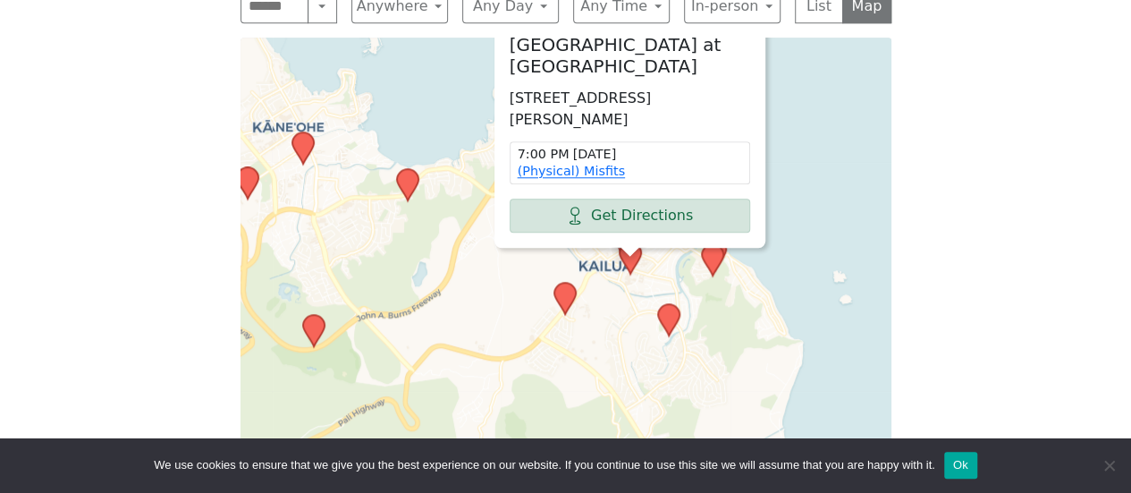
click at [780, 51] on div "[GEOGRAPHIC_DATA] at [GEOGRAPHIC_DATA] [STREET_ADDRESS] 7:00 PM [DATE] (Physica…" at bounding box center [566, 261] width 651 height 447
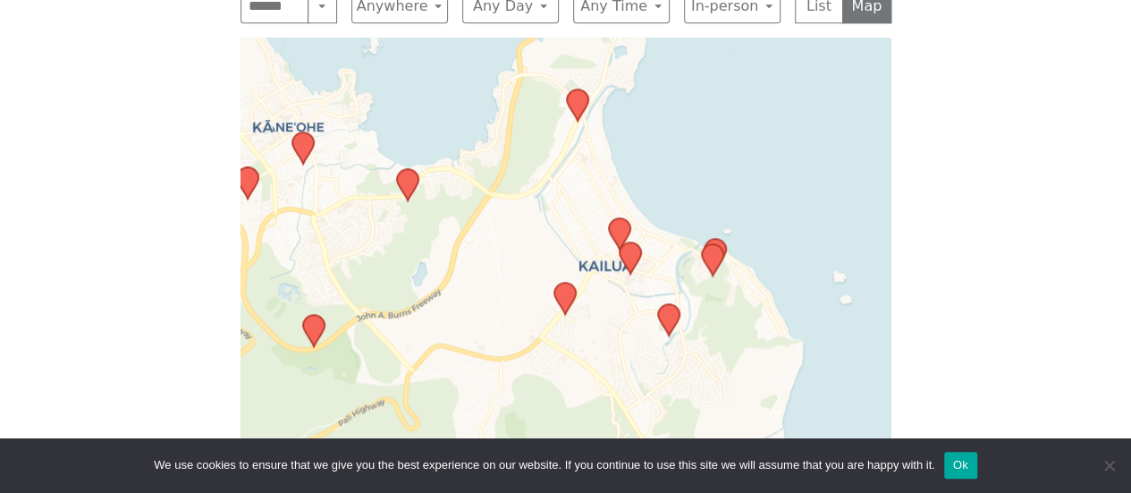
click at [613, 222] on icon at bounding box center [618, 233] width 21 height 31
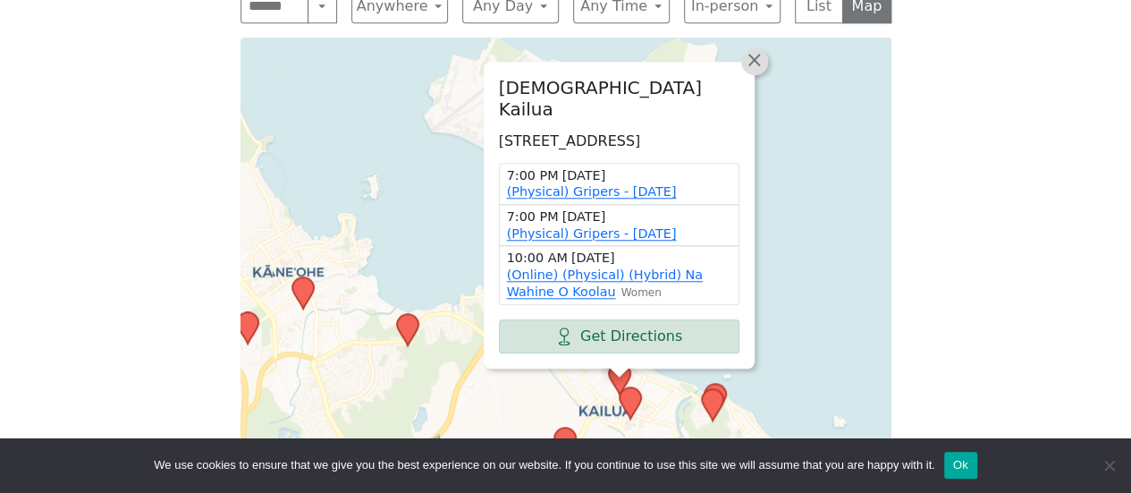
click at [756, 49] on span "×" at bounding box center [754, 59] width 18 height 21
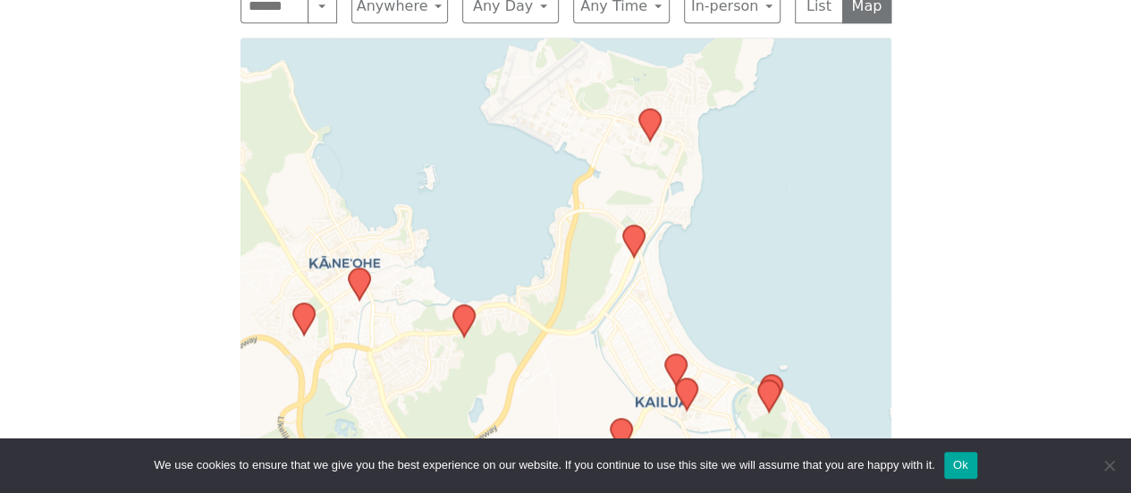
drag, startPoint x: 425, startPoint y: 155, endPoint x: 663, endPoint y: 122, distance: 240.9
click at [647, 125] on div "Leaflet | © OpenStreetMap contributors © CARTO" at bounding box center [566, 261] width 651 height 447
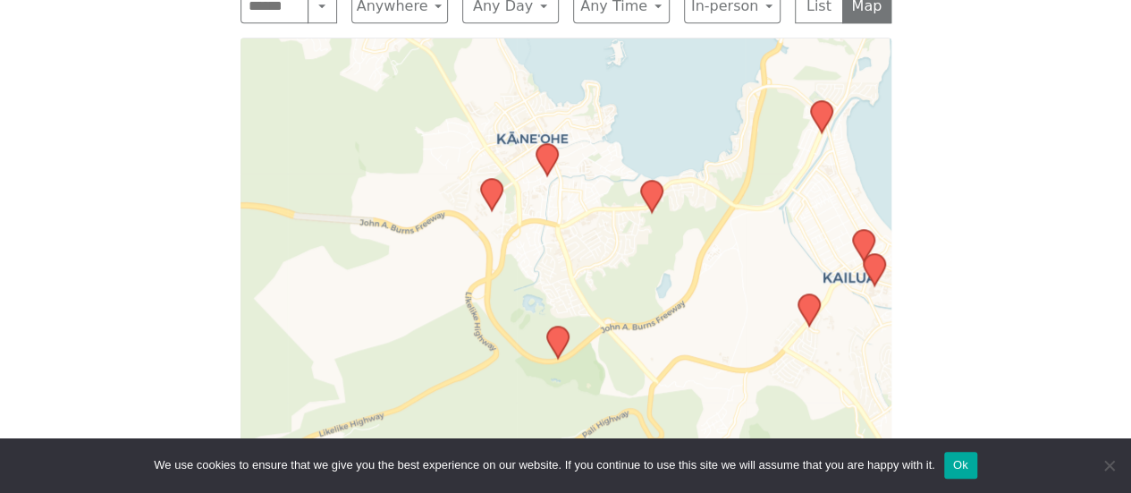
drag, startPoint x: 755, startPoint y: 255, endPoint x: 713, endPoint y: 149, distance: 113.6
click at [713, 149] on div "Leaflet | © OpenStreetMap contributors © CARTO" at bounding box center [566, 261] width 651 height 447
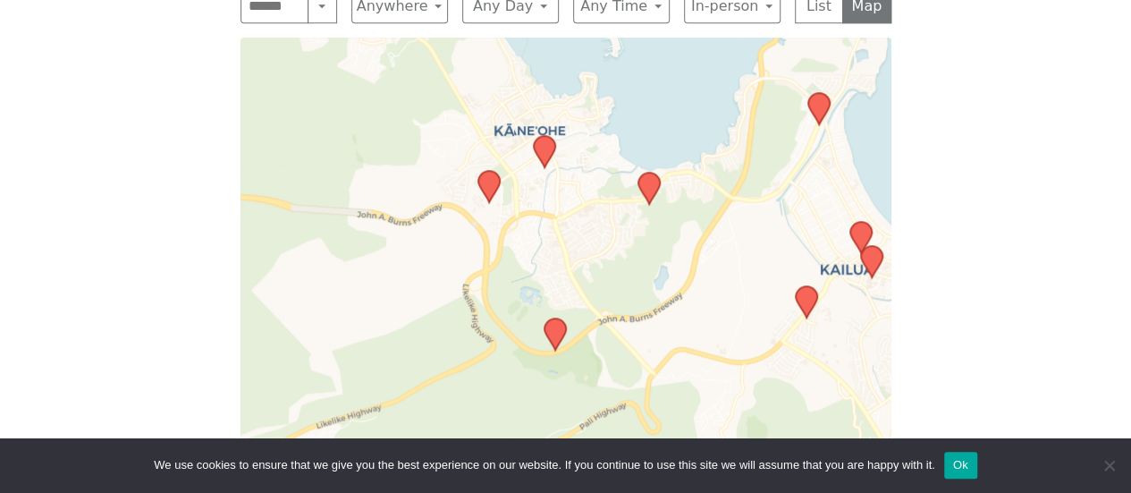
click at [653, 194] on icon at bounding box center [647, 188] width 21 height 31
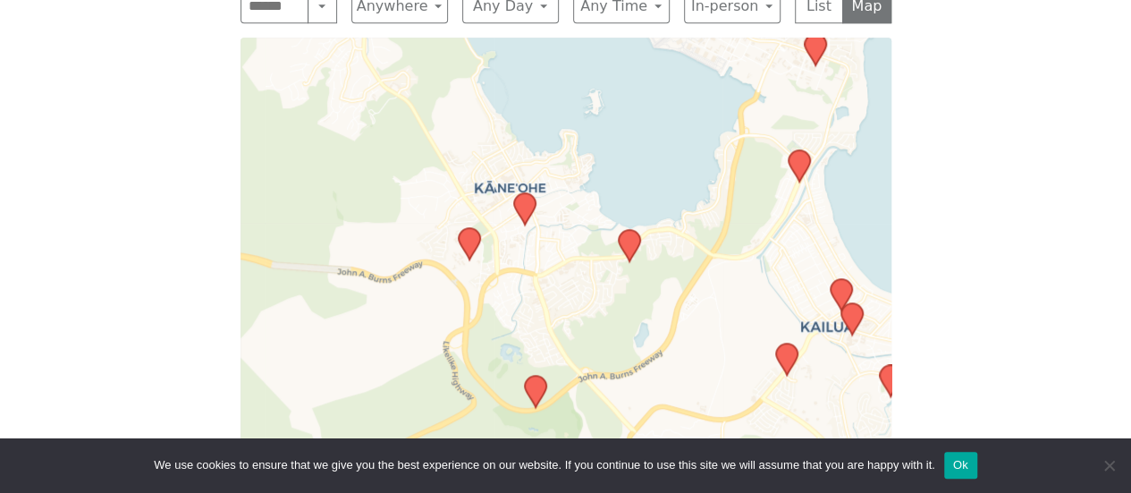
drag, startPoint x: 561, startPoint y: 349, endPoint x: 519, endPoint y: 140, distance: 212.5
click at [519, 148] on div "Leaflet | © OpenStreetMap contributors © CARTO" at bounding box center [566, 261] width 651 height 447
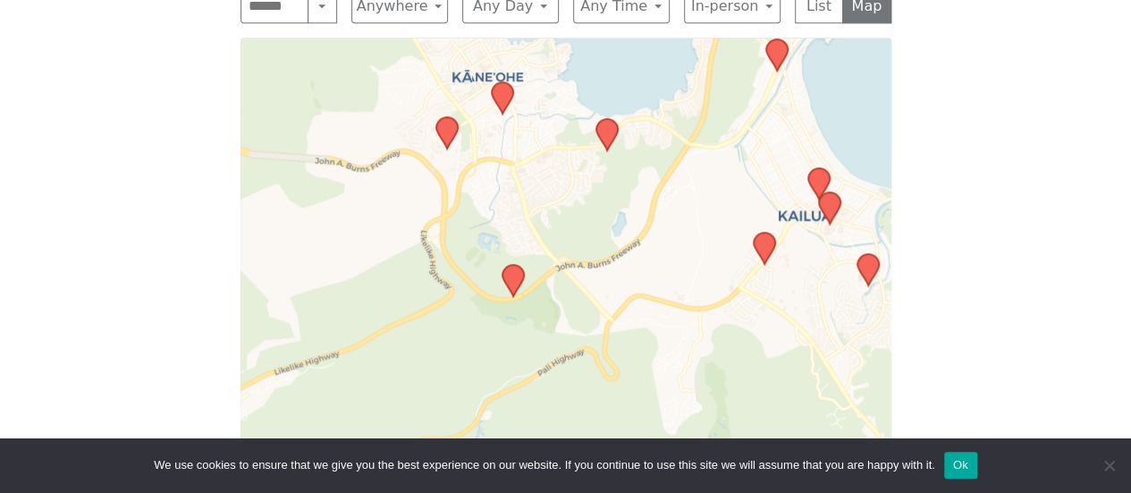
click at [511, 287] on icon at bounding box center [512, 280] width 21 height 31
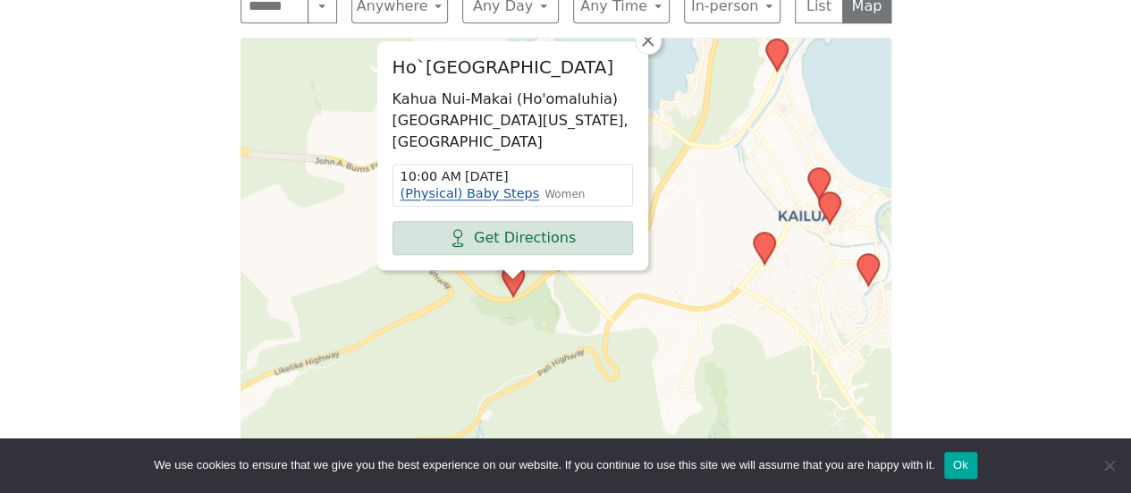
click at [418, 187] on link "(Physical) Baby Steps" at bounding box center [470, 193] width 139 height 14
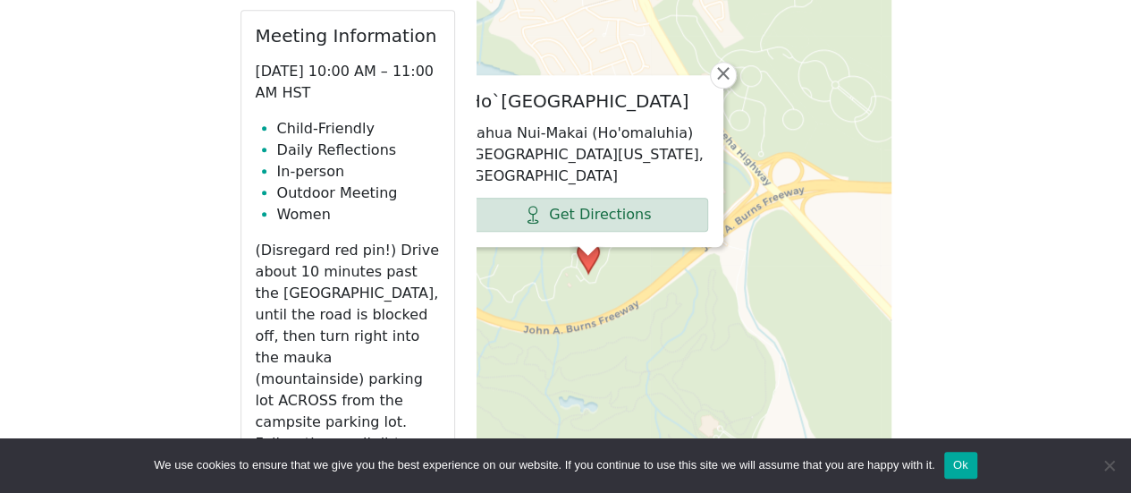
scroll to position [1056, 0]
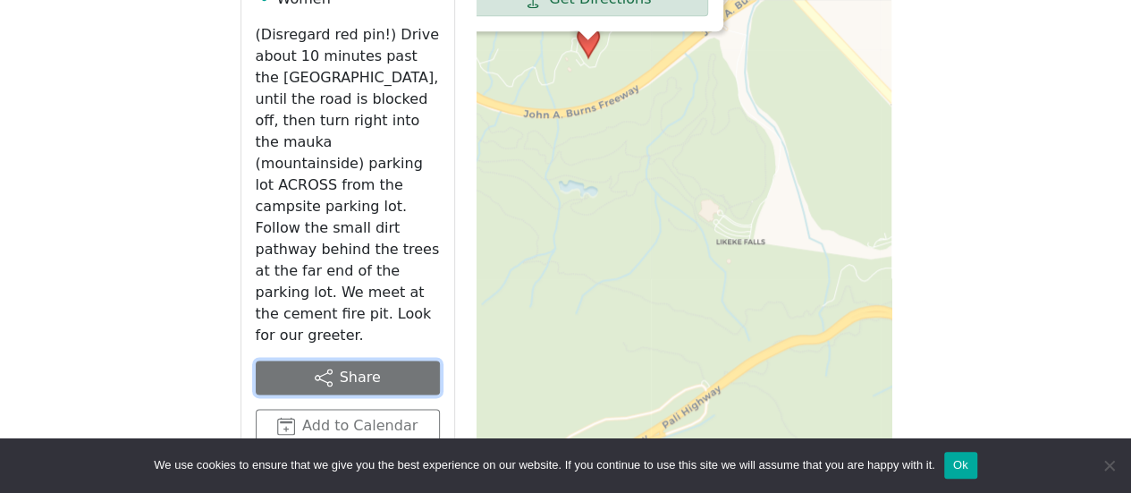
click at [331, 360] on button "Share" at bounding box center [348, 377] width 184 height 34
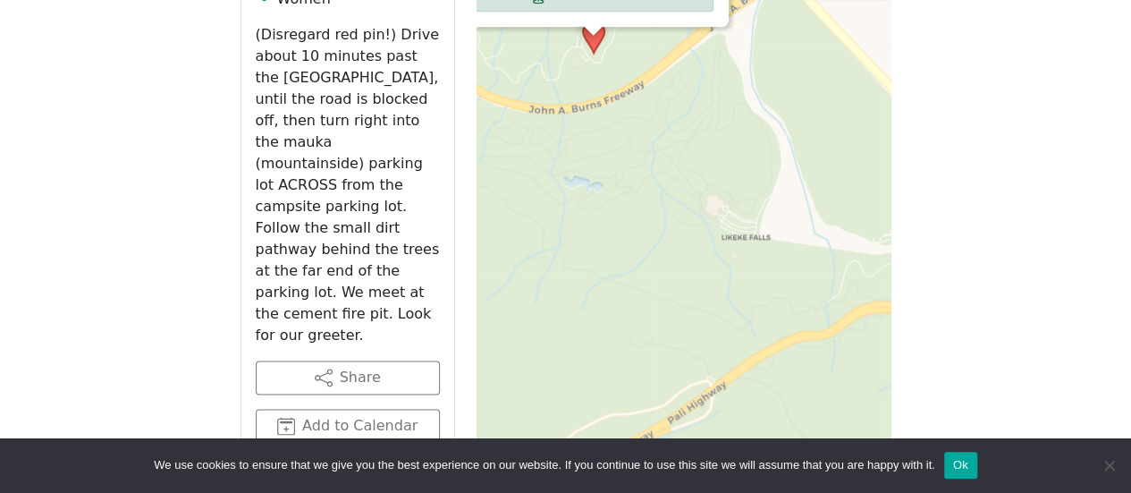
drag, startPoint x: 973, startPoint y: 224, endPoint x: 1078, endPoint y: 375, distance: 184.3
click at [1078, 375] on div "Alcoholics Anonymous on [GEOGRAPHIC_DATA] Home Meetings Physical Meetings Onlin…" at bounding box center [565, 224] width 1131 height 2560
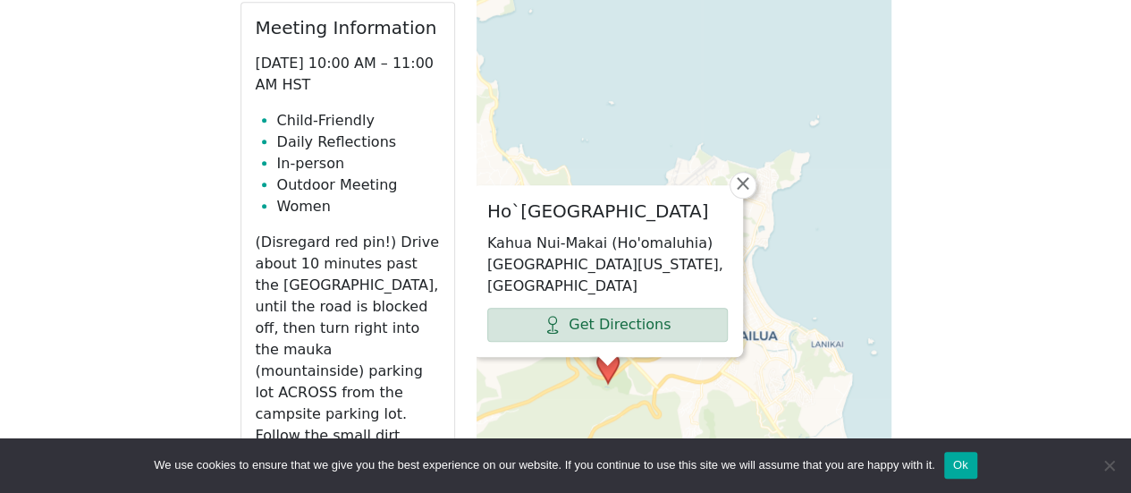
scroll to position [805, 0]
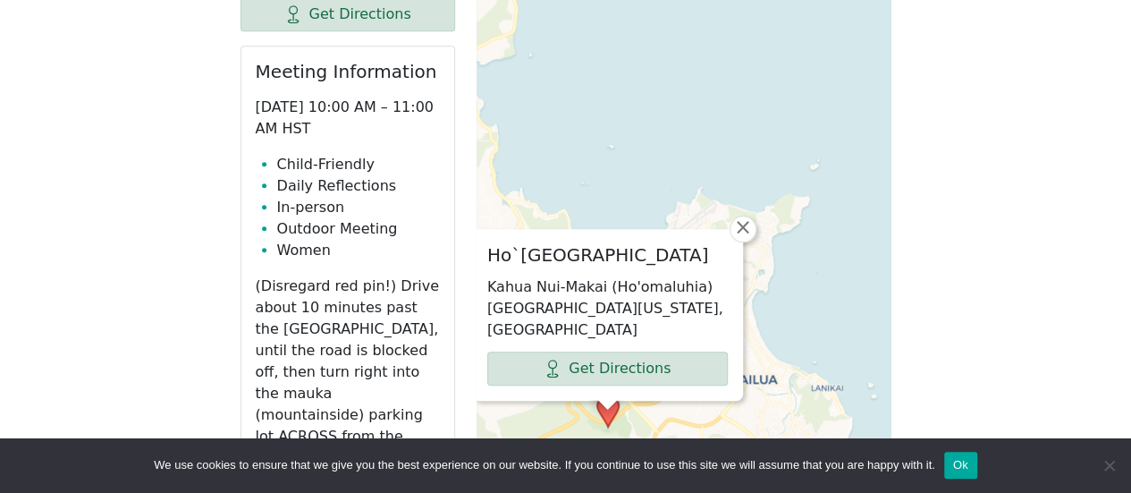
drag, startPoint x: 1128, startPoint y: 187, endPoint x: 1114, endPoint y: 122, distance: 65.9
click at [1114, 122] on div "Alcoholics Anonymous on [GEOGRAPHIC_DATA] Home Meetings Physical Meetings Onlin…" at bounding box center [565, 475] width 1131 height 2560
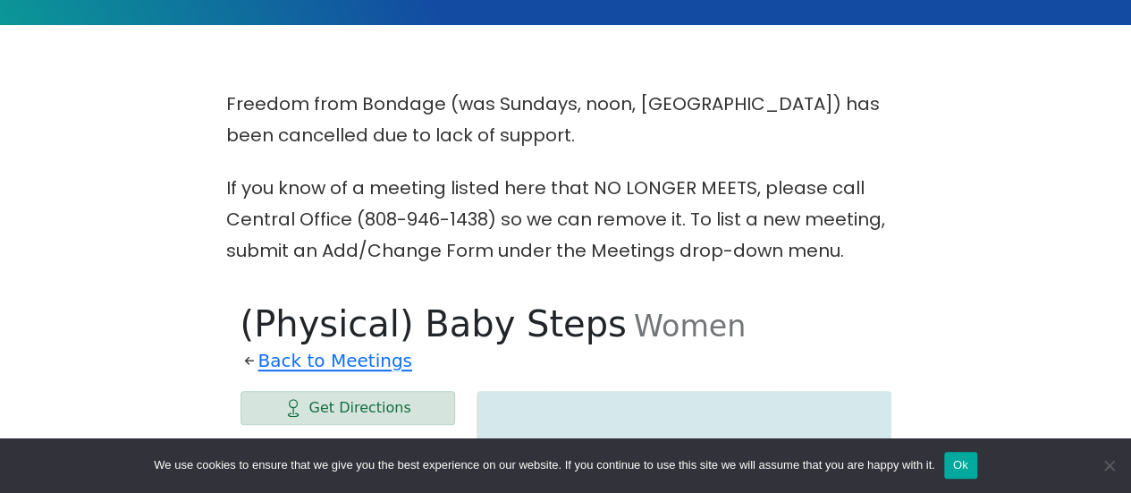
scroll to position [626, 0]
